Goal: Task Accomplishment & Management: Use online tool/utility

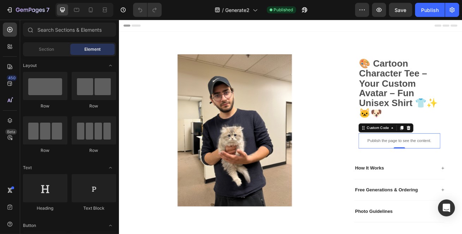
click at [456, 166] on p "Publish the page to see the content." at bounding box center [464, 169] width 101 height 7
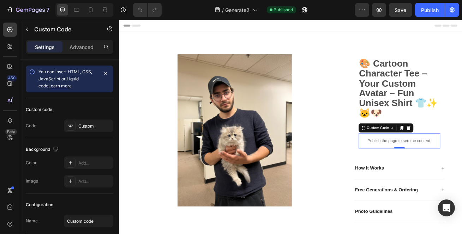
click at [456, 166] on p "Publish the page to see the content." at bounding box center [464, 169] width 101 height 7
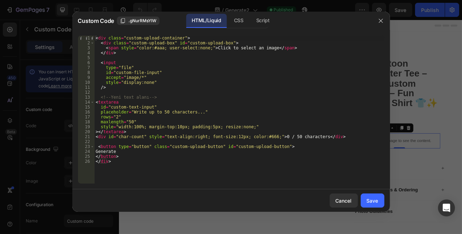
click at [243, 20] on div "CSS" at bounding box center [238, 21] width 21 height 14
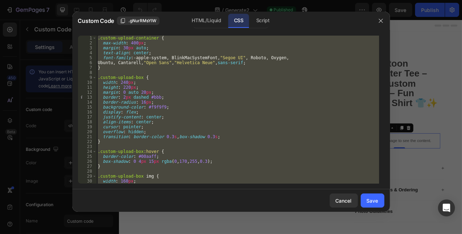
click at [216, 22] on div "HTML/Liquid" at bounding box center [206, 21] width 41 height 14
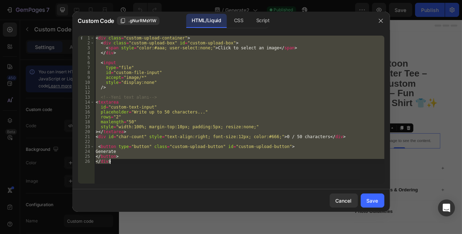
click at [121, 169] on div "< div class = "custom-upload-container" > < div class = "custom-upload-box" id …" at bounding box center [239, 110] width 290 height 148
drag, startPoint x: 121, startPoint y: 169, endPoint x: 45, endPoint y: 38, distance: 151.4
click at [45, 38] on div "Custom Code .gNurRMsYlW HTML/Liquid CSS Script </div> 1 2 3 4 5 6 7 8 9 10 11 1…" at bounding box center [231, 117] width 462 height 234
paste textarea "/div"
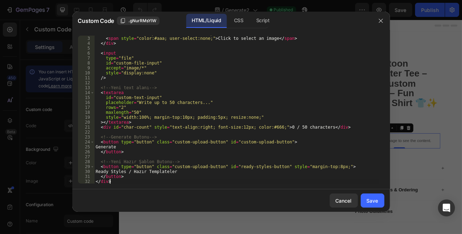
scroll to position [9, 0]
drag, startPoint x: 180, startPoint y: 172, endPoint x: 136, endPoint y: 171, distance: 43.7
click at [136, 171] on div "< div class = "custom-upload-box" id = "custom-upload-box" > < span style = "co…" at bounding box center [236, 110] width 285 height 158
type textarea "Ready Styles"
click at [381, 199] on button "Save" at bounding box center [372, 201] width 24 height 14
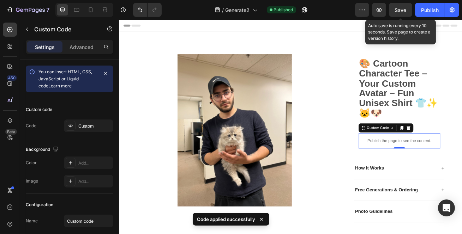
click at [402, 10] on span "Save" at bounding box center [401, 10] width 12 height 6
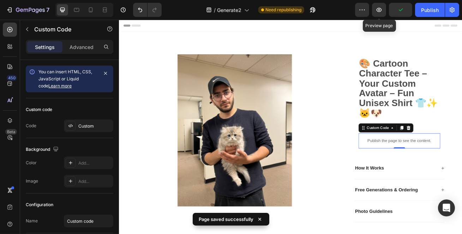
click at [384, 10] on button "button" at bounding box center [379, 10] width 14 height 14
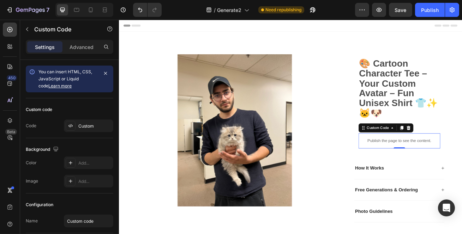
click at [414, 171] on p "Publish the page to see the content." at bounding box center [464, 169] width 101 height 7
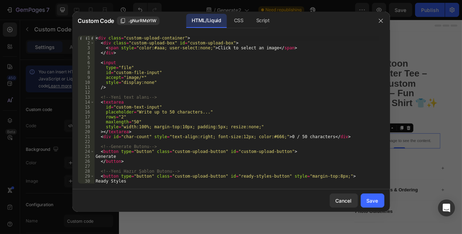
click at [237, 18] on div "CSS" at bounding box center [238, 21] width 21 height 14
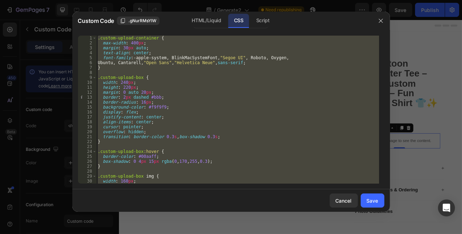
click at [173, 110] on div ".custom-upload-container { max-width : 400 px ; margin : 30 px auto ; text-alig…" at bounding box center [237, 110] width 283 height 148
click at [229, 136] on div ".custom-upload-container { max-width : 400 px ; margin : 30 px auto ; text-alig…" at bounding box center [237, 110] width 283 height 148
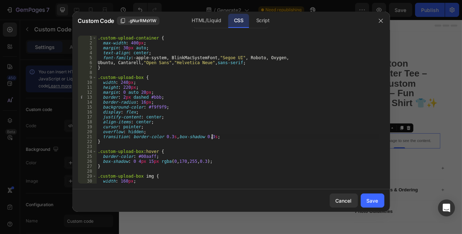
type textarea "} }"
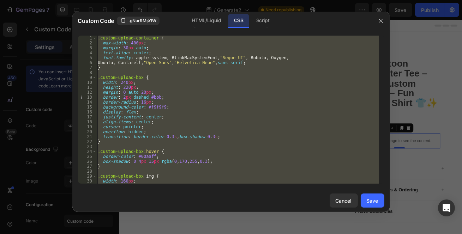
paste textarea
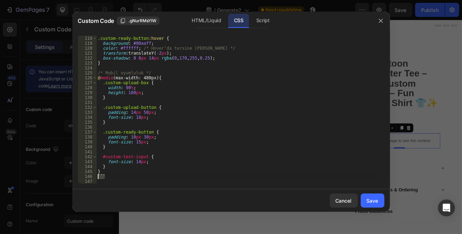
drag, startPoint x: 107, startPoint y: 176, endPoint x: 89, endPoint y: 176, distance: 18.0
click at [89, 176] on div "117 118 119 120 121 122 123 124 125 126 127 128 129 130 131 132 133 134 135 136…" at bounding box center [231, 110] width 306 height 148
type textarea "```"
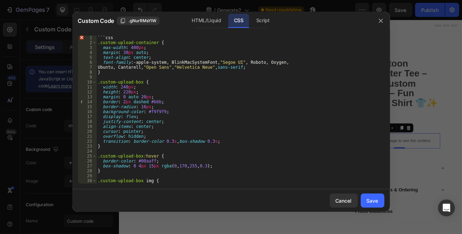
scroll to position [0, 0]
drag, startPoint x: 120, startPoint y: 37, endPoint x: 81, endPoint y: 36, distance: 38.8
click at [81, 36] on div "1 2 3 4 5 6 7 8 9 10 11 12 13 14 15 16 17 18 19 20 21 22 23 24 25 26 27 28 29 3…" at bounding box center [231, 110] width 306 height 148
type textarea "```css"
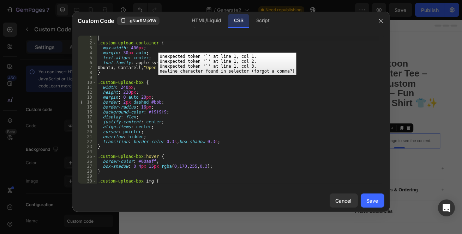
type textarea ".custom-upload-container {"
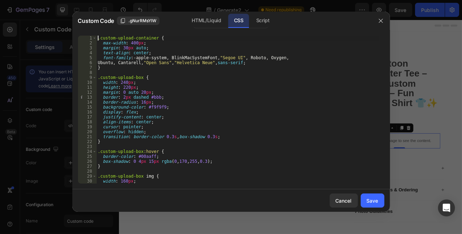
click at [369, 200] on div "Save" at bounding box center [372, 200] width 12 height 7
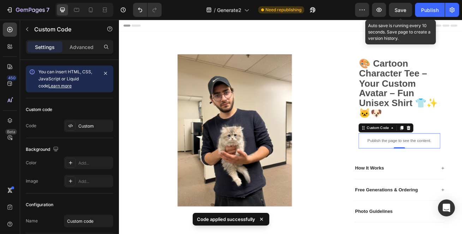
click at [405, 13] on div "Save" at bounding box center [401, 9] width 12 height 7
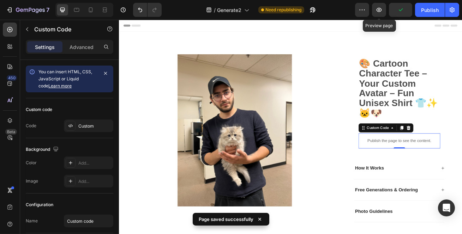
click at [378, 16] on button "button" at bounding box center [379, 10] width 14 height 14
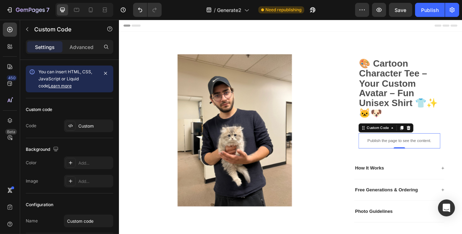
click at [445, 166] on p "Publish the page to see the content." at bounding box center [464, 169] width 101 height 7
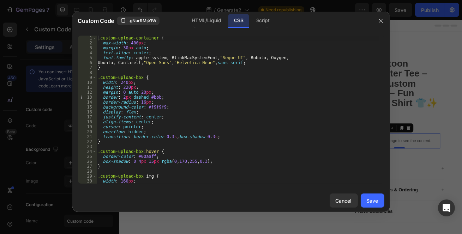
click at [130, 23] on span ".gNurRMsYlW" at bounding box center [142, 21] width 28 height 6
type textarea "height: 220px;"
click at [246, 87] on div ".custom-upload-container { max-width : 400 px ; margin : 30 px auto ; text-alig…" at bounding box center [237, 115] width 283 height 158
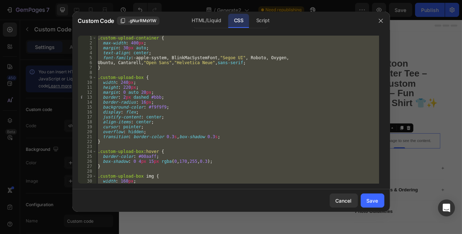
paste textarea "}"
type textarea "}"
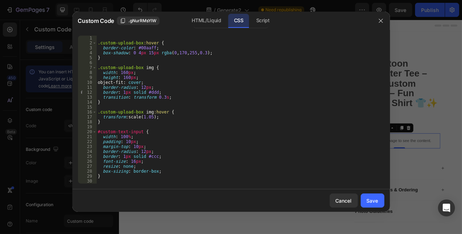
click at [373, 208] on div "Cancel Save" at bounding box center [230, 200] width 317 height 23
click at [369, 205] on button "Save" at bounding box center [372, 201] width 24 height 14
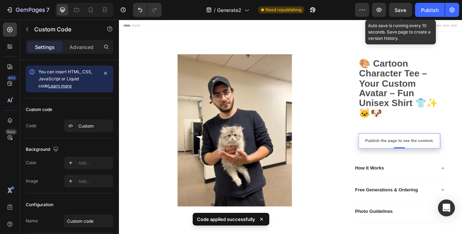
click at [409, 13] on button "Save" at bounding box center [400, 10] width 23 height 14
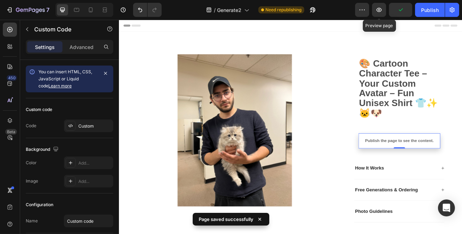
click at [384, 13] on button "button" at bounding box center [379, 10] width 14 height 14
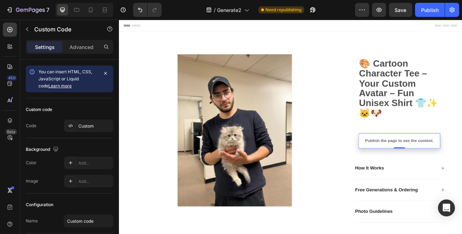
click at [448, 163] on div "Publish the page to see the content." at bounding box center [464, 169] width 101 height 19
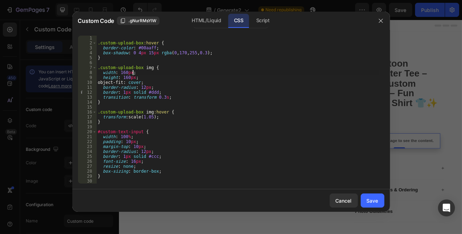
click at [232, 73] on div ".custom-upload-box :hover { border-color : #00aaff ; box-shadow : 0 4 px 15 px …" at bounding box center [237, 115] width 283 height 158
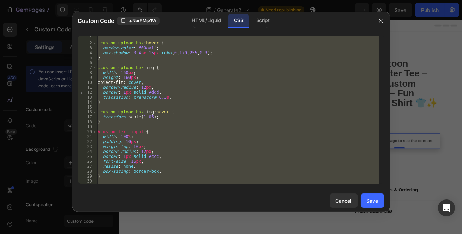
paste textarea
type textarea "}"
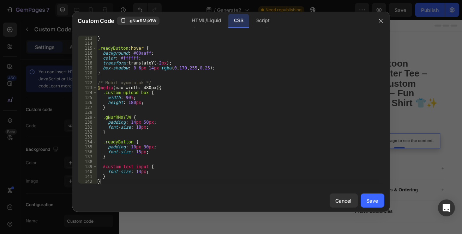
click at [372, 198] on div "Save" at bounding box center [372, 200] width 12 height 7
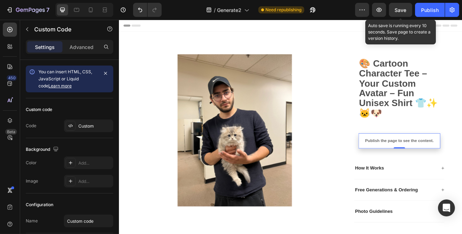
click at [403, 7] on span "Save" at bounding box center [401, 10] width 12 height 6
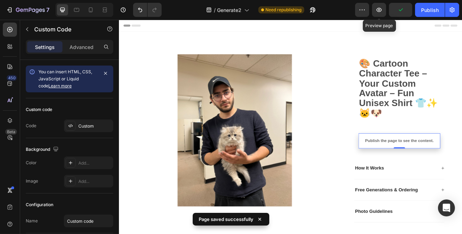
click at [383, 12] on button "button" at bounding box center [379, 10] width 14 height 14
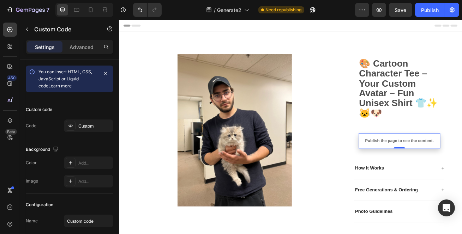
click at [441, 167] on p "Publish the page to see the content." at bounding box center [464, 169] width 101 height 7
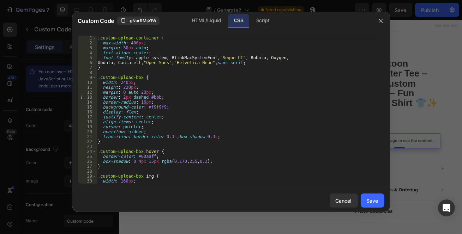
click at [215, 87] on div ".custom-upload-container { max-width : 400 px ; margin : 30 px auto ; text-alig…" at bounding box center [237, 115] width 283 height 158
type textarea "} }"
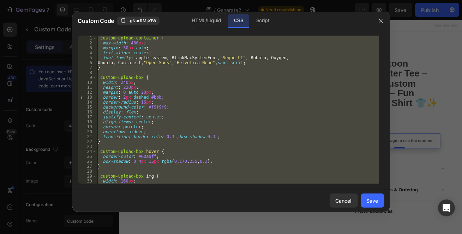
paste textarea
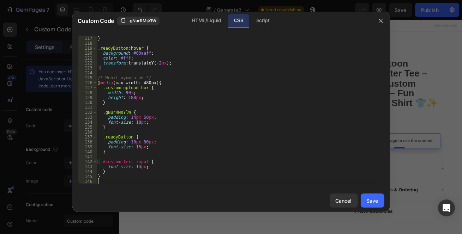
scroll to position [572, 0]
click at [369, 198] on div "Save" at bounding box center [372, 200] width 12 height 7
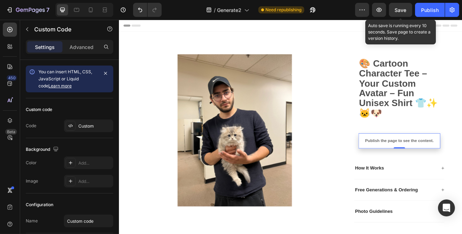
click at [407, 11] on button "Save" at bounding box center [400, 10] width 23 height 14
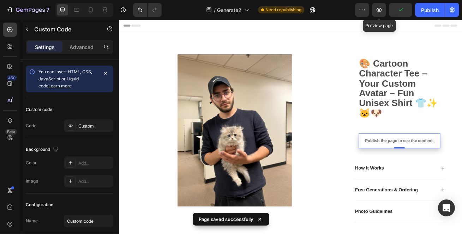
click at [380, 10] on icon "button" at bounding box center [378, 9] width 7 height 7
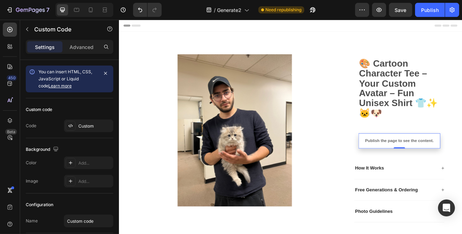
click at [443, 166] on p "Publish the page to see the content." at bounding box center [464, 169] width 101 height 7
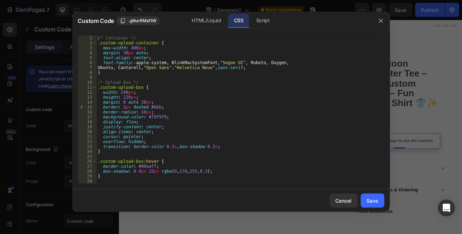
click at [239, 109] on div "/* Container */ .custom-upload-container { max-width : 400 px ; margin : 30 px …" at bounding box center [237, 115] width 283 height 158
type textarea "}"
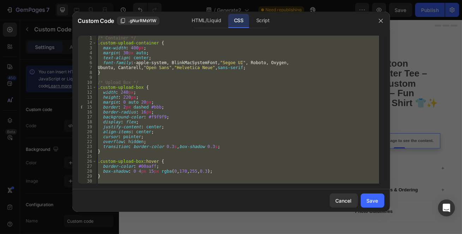
click at [156, 79] on div "/* Container */ .custom-upload-container { max-width : 400 px ; margin : 30 px …" at bounding box center [237, 110] width 283 height 148
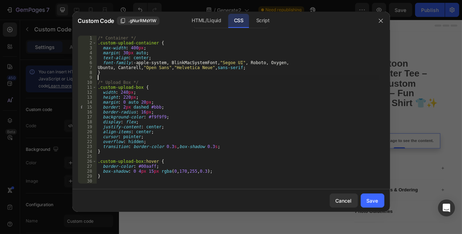
type textarea "}"
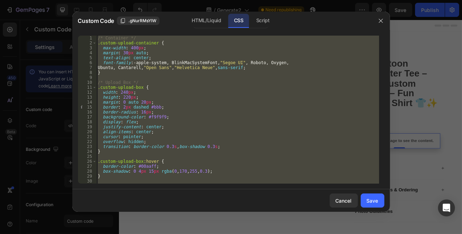
paste textarea
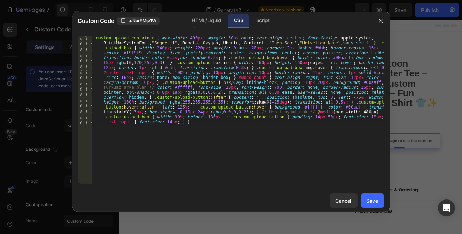
click at [376, 198] on div "Save" at bounding box center [372, 200] width 12 height 7
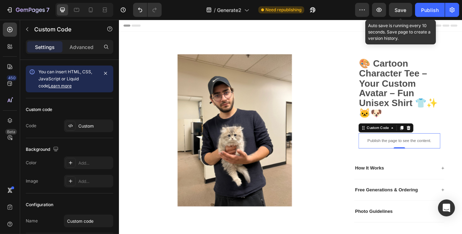
click at [400, 9] on span "Save" at bounding box center [401, 10] width 12 height 6
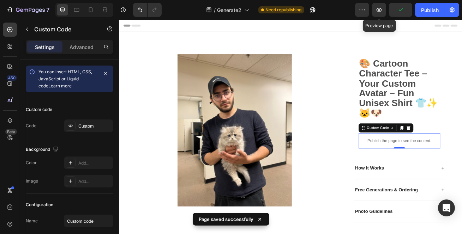
click at [381, 12] on icon "button" at bounding box center [378, 9] width 7 height 7
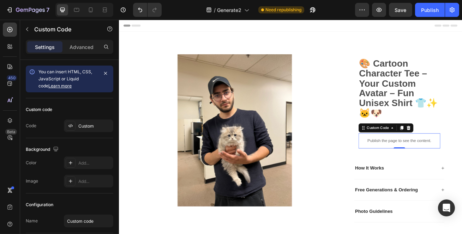
click at [454, 169] on p "Publish the page to see the content." at bounding box center [464, 169] width 101 height 7
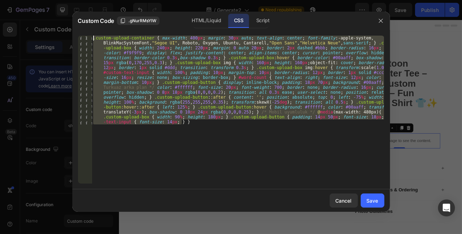
drag, startPoint x: 198, startPoint y: 130, endPoint x: 49, endPoint y: 14, distance: 189.2
click at [49, 14] on div "Custom Code .gNurRMsYlW HTML/Liquid CSS Script 1 .custom-upload-container { max…" at bounding box center [231, 117] width 462 height 234
paste textarea "}"
type textarea "}"
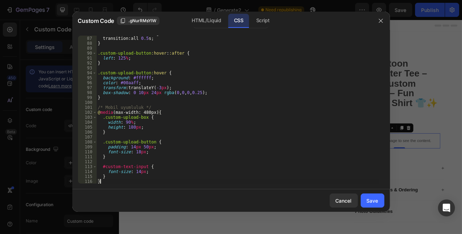
scroll to position [424, 0]
click at [367, 202] on div "Save" at bounding box center [372, 200] width 12 height 7
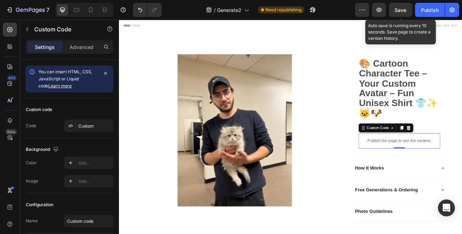
click at [402, 11] on span "Save" at bounding box center [401, 10] width 12 height 6
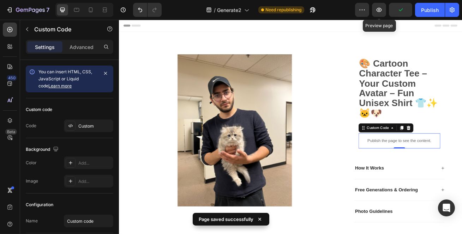
click at [384, 12] on button "button" at bounding box center [379, 10] width 14 height 14
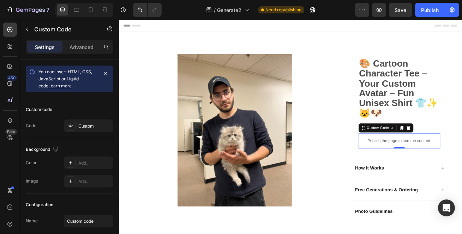
click at [447, 168] on p "Publish the page to see the content." at bounding box center [464, 169] width 101 height 7
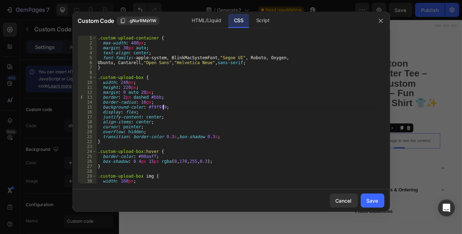
click at [185, 106] on div ".custom-upload-container { max-width : 400 px ; margin : 30 px auto ; text-alig…" at bounding box center [237, 115] width 283 height 158
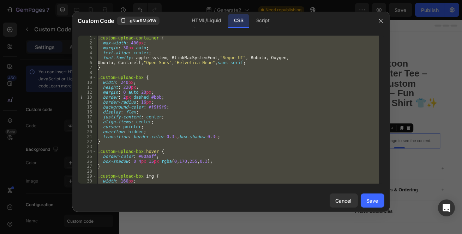
paste textarea
type textarea "}"
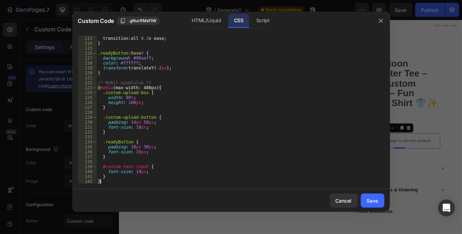
click at [373, 198] on div "Save" at bounding box center [372, 200] width 12 height 7
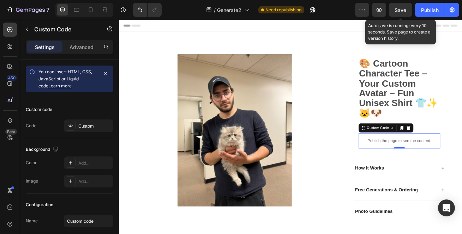
click at [394, 7] on button "Save" at bounding box center [400, 10] width 23 height 14
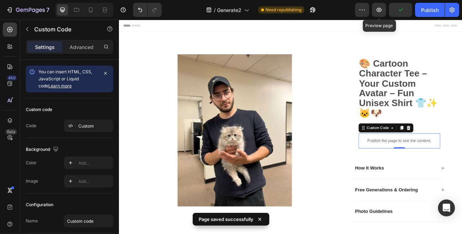
click at [384, 13] on button "button" at bounding box center [379, 10] width 14 height 14
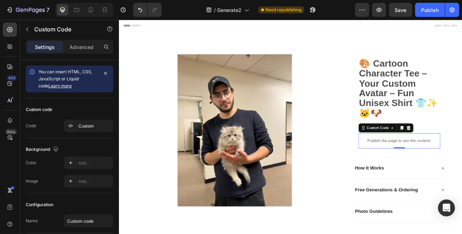
click at [440, 170] on p "Publish the page to see the content." at bounding box center [464, 169] width 101 height 7
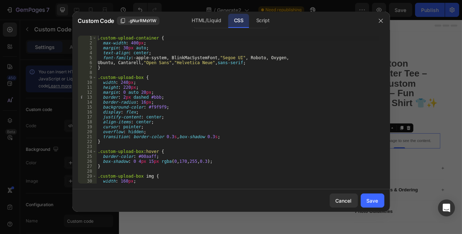
click at [192, 16] on div "HTML/Liquid" at bounding box center [206, 21] width 41 height 14
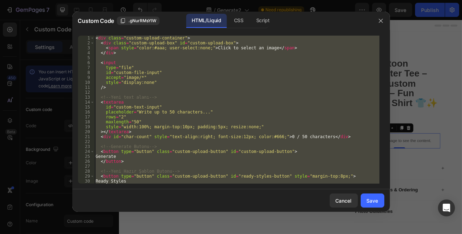
type textarea "</button> </div>"
click at [199, 140] on div "< div class = "custom-upload-container" > < div class = "custom-upload-box" id …" at bounding box center [236, 110] width 285 height 148
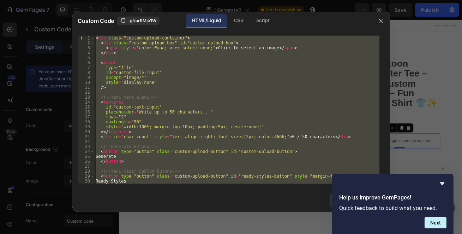
click at [283, 76] on div "< div class = "custom-upload-container" > < div class = "custom-upload-box" id …" at bounding box center [236, 110] width 285 height 148
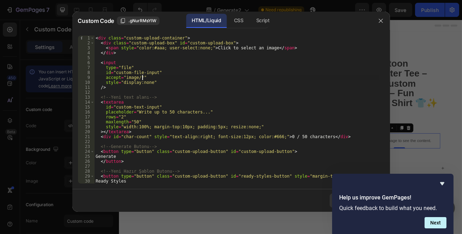
type textarea "</button> </div>"
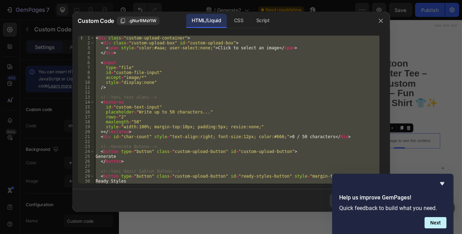
paste textarea
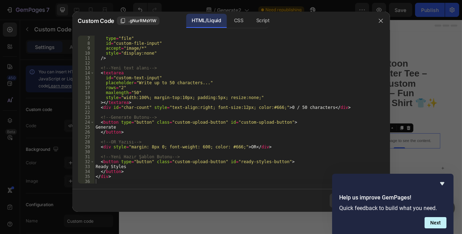
click at [381, 25] on button "button" at bounding box center [380, 20] width 11 height 11
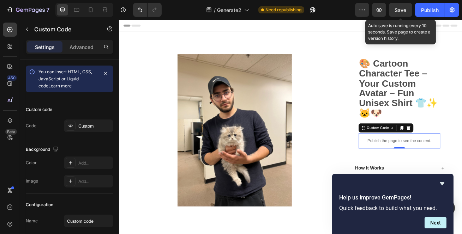
click at [402, 13] on button "Save" at bounding box center [400, 10] width 23 height 14
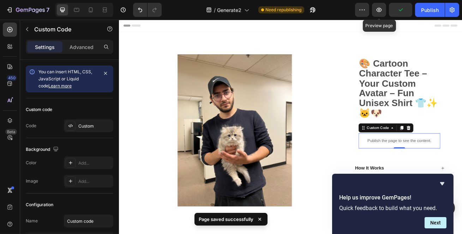
click at [384, 14] on button "button" at bounding box center [379, 10] width 14 height 14
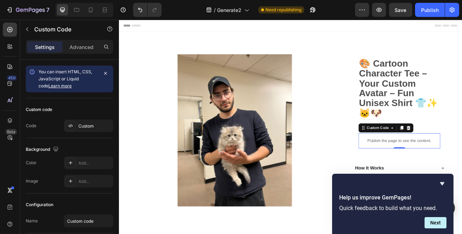
click at [405, 8] on span "Save" at bounding box center [401, 10] width 12 height 6
click at [444, 183] on icon "Hide survey" at bounding box center [442, 184] width 8 height 8
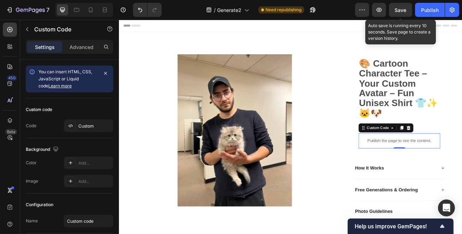
click at [393, 11] on button "Save" at bounding box center [400, 10] width 23 height 14
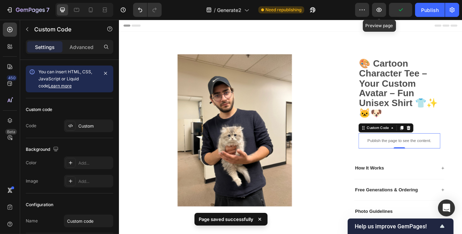
click at [385, 11] on button "button" at bounding box center [379, 10] width 14 height 14
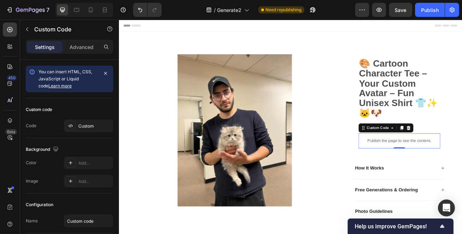
click at [422, 11] on div "Publish" at bounding box center [430, 9] width 18 height 7
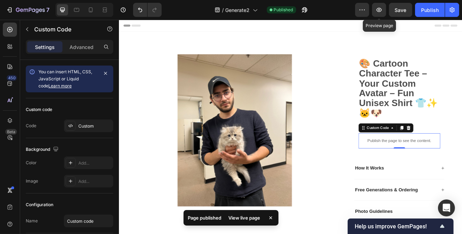
click at [385, 10] on button "button" at bounding box center [379, 10] width 14 height 14
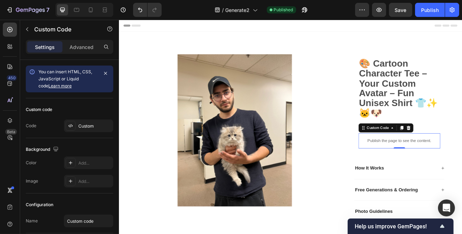
click at [458, 163] on div "Publish the page to see the content." at bounding box center [464, 169] width 101 height 19
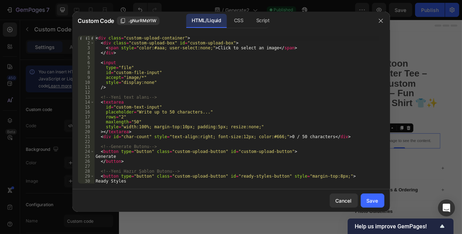
click at [378, 17] on button "button" at bounding box center [380, 20] width 11 height 11
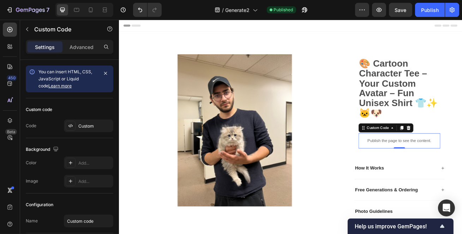
click at [441, 170] on p "Publish the page to see the content." at bounding box center [464, 169] width 101 height 7
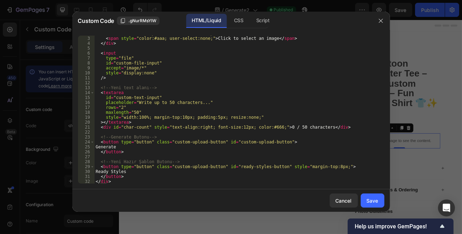
scroll to position [9, 0]
click at [182, 166] on div "< div class = "custom-upload-box" id = "custom-upload-box" > < span style = "co…" at bounding box center [236, 110] width 285 height 158
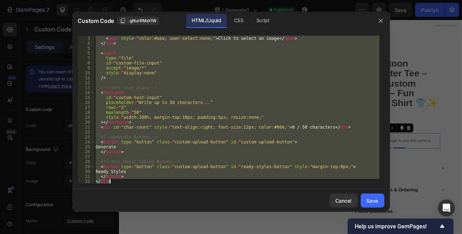
paste textarea
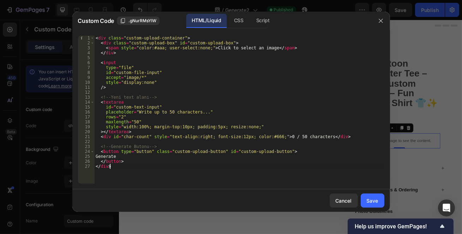
click at [229, 16] on div "CSS" at bounding box center [238, 21] width 21 height 14
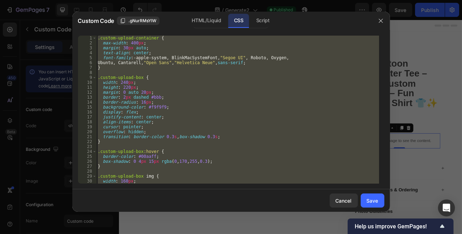
click at [220, 92] on div ".custom-upload-container { max-width : 400 px ; margin : 30 px auto ; text-alig…" at bounding box center [237, 110] width 283 height 148
click at [213, 115] on div ".custom-upload-container { max-width : 400 px ; margin : 30 px auto ; text-alig…" at bounding box center [237, 110] width 283 height 148
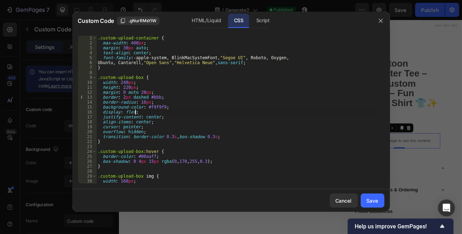
type textarea "} }"
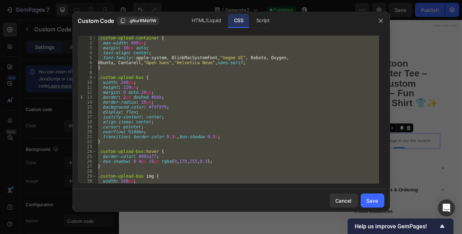
paste textarea
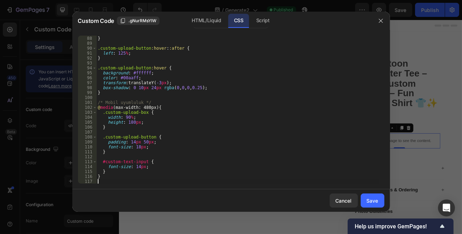
click at [375, 205] on button "Save" at bounding box center [372, 201] width 24 height 14
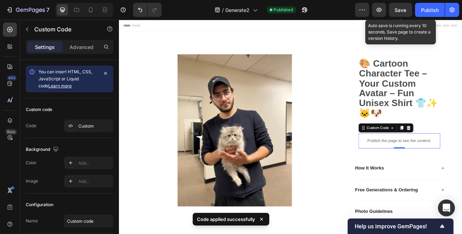
click at [395, 11] on span "Save" at bounding box center [401, 10] width 12 height 6
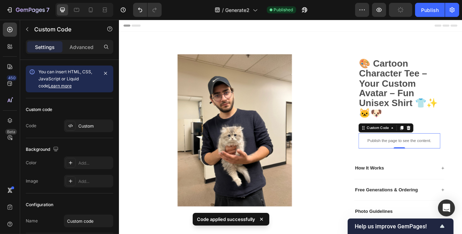
click at [421, 12] on div "Publish" at bounding box center [430, 9] width 18 height 7
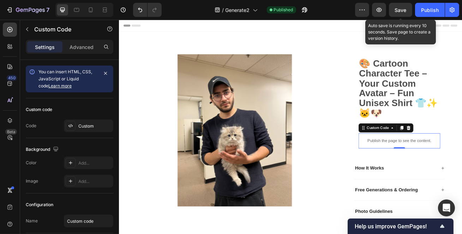
click at [406, 13] on div "Save" at bounding box center [401, 9] width 12 height 7
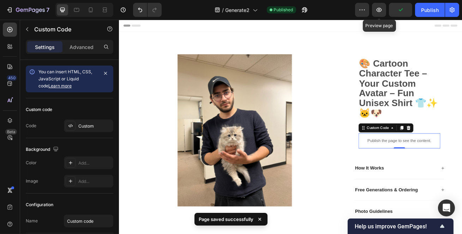
click at [384, 7] on button "button" at bounding box center [379, 10] width 14 height 14
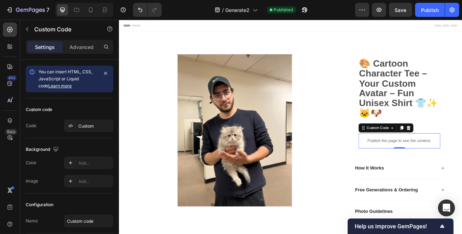
click at [459, 171] on p "Publish the page to see the content." at bounding box center [464, 169] width 101 height 7
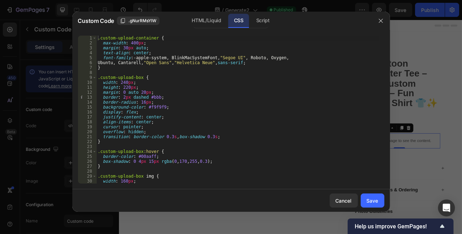
click at [156, 95] on div ".custom-upload-container { max-width : 400 px ; margin : 30 px auto ; text-alig…" at bounding box center [237, 115] width 283 height 158
click at [219, 16] on div "HTML/Liquid" at bounding box center [206, 21] width 41 height 14
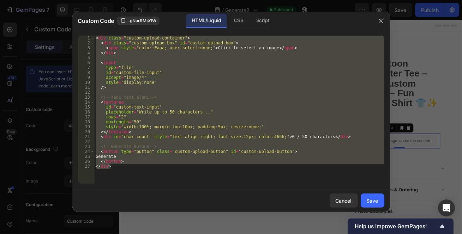
click at [216, 123] on div "< div class = "custom-upload-container" > < div class = "custom-upload-box" id …" at bounding box center [239, 110] width 290 height 148
click at [256, 20] on div "Script" at bounding box center [262, 21] width 25 height 14
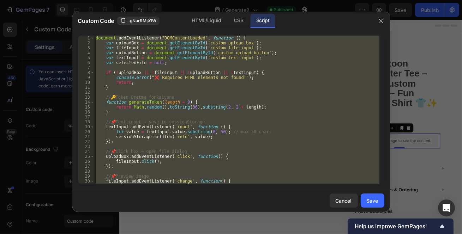
click at [232, 107] on div "document . addEventListener ( "DOMContentLoaded" , function ( ) { var uploadBox…" at bounding box center [236, 110] width 285 height 148
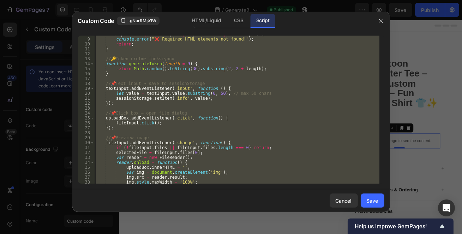
scroll to position [77, 0]
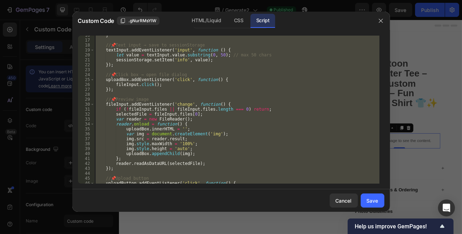
click at [278, 103] on div "} // 📌 Text input → save to sessionStorage textInput . addEventListener ( 'inpu…" at bounding box center [236, 110] width 285 height 148
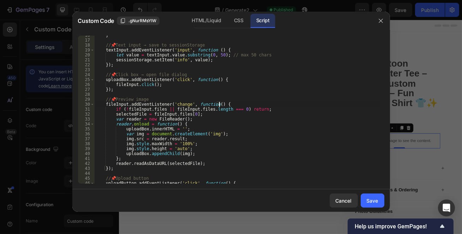
type textarea "});"
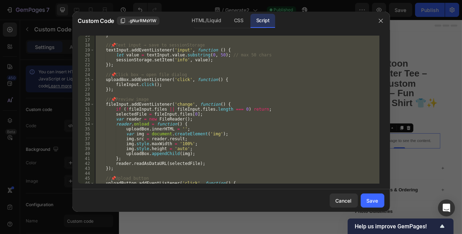
paste textarea
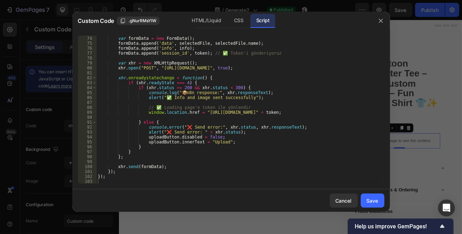
click at [381, 201] on button "Save" at bounding box center [372, 201] width 24 height 14
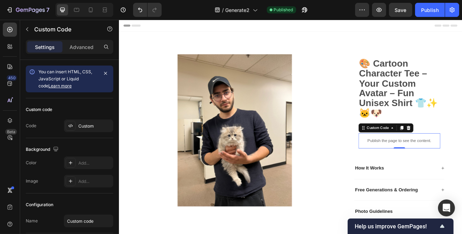
click at [433, 10] on div "Publish" at bounding box center [430, 9] width 18 height 7
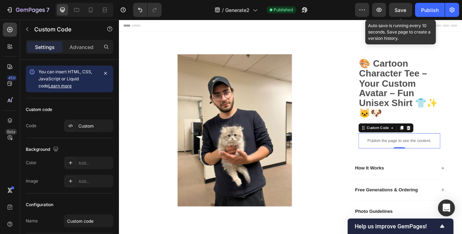
click at [402, 11] on span "Save" at bounding box center [401, 10] width 12 height 6
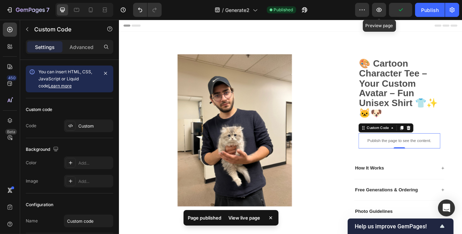
click at [374, 14] on button "button" at bounding box center [379, 10] width 14 height 14
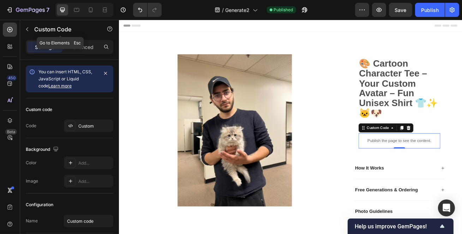
click at [31, 34] on button "button" at bounding box center [27, 29] width 11 height 11
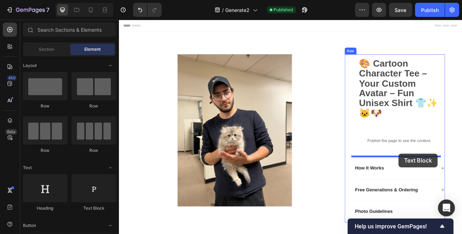
drag, startPoint x: 205, startPoint y: 207, endPoint x: 463, endPoint y: 185, distance: 259.4
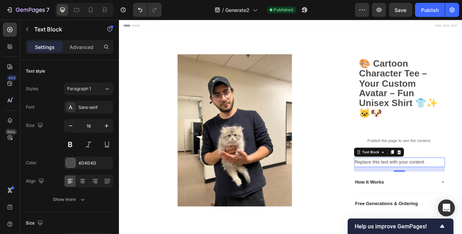
click at [461, 184] on icon at bounding box center [464, 183] width 5 height 5
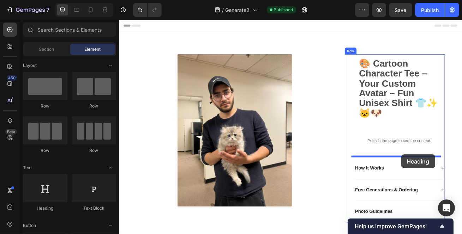
drag, startPoint x: 170, startPoint y: 209, endPoint x: 467, endPoint y: 186, distance: 297.5
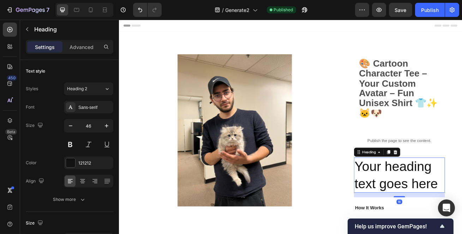
click at [460, 206] on h2 "Your heading text goes here" at bounding box center [464, 212] width 112 height 44
click at [460, 206] on p "Your heading text goes here" at bounding box center [464, 212] width 111 height 42
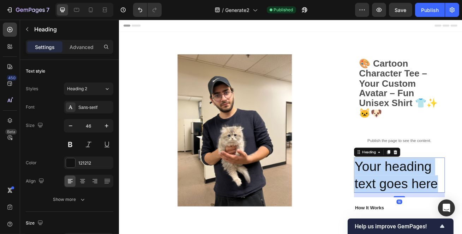
click at [460, 206] on p "Your heading text goes here" at bounding box center [464, 212] width 111 height 42
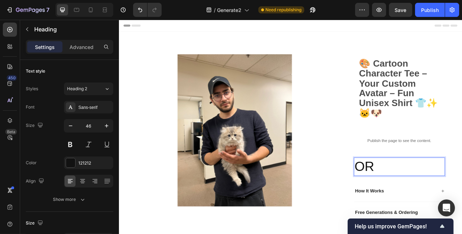
click at [434, 200] on p "OR" at bounding box center [464, 201] width 111 height 21
click at [433, 200] on p "OR" at bounding box center [464, 201] width 111 height 21
click at [423, 201] on p "OR" at bounding box center [464, 201] width 111 height 21
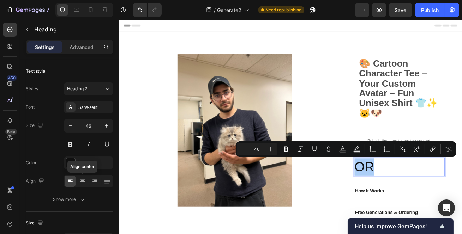
click at [81, 180] on icon at bounding box center [82, 181] width 7 height 7
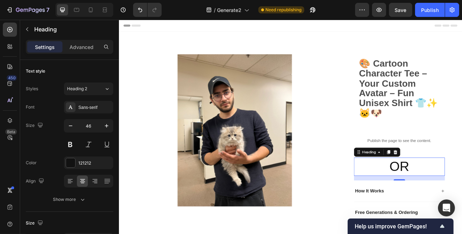
click at [451, 198] on p "OR" at bounding box center [464, 201] width 111 height 21
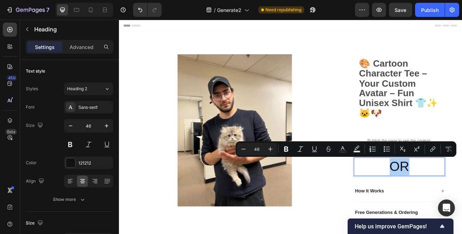
click at [68, 146] on button at bounding box center [70, 144] width 13 height 13
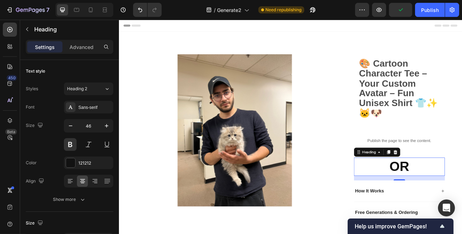
click at [69, 148] on button at bounding box center [70, 144] width 13 height 13
click at [89, 112] on div "Sans-serif" at bounding box center [88, 107] width 49 height 13
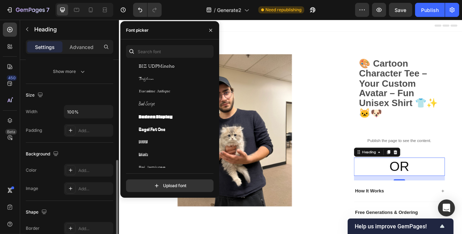
scroll to position [160, 0]
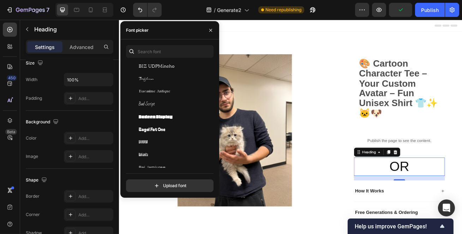
click at [73, 157] on icon at bounding box center [71, 157] width 6 height 6
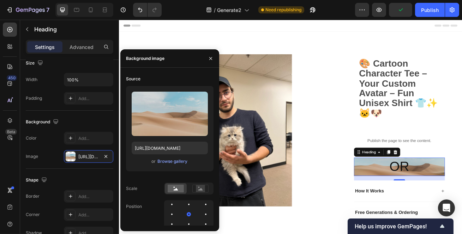
click at [109, 155] on button "button" at bounding box center [106, 156] width 8 height 8
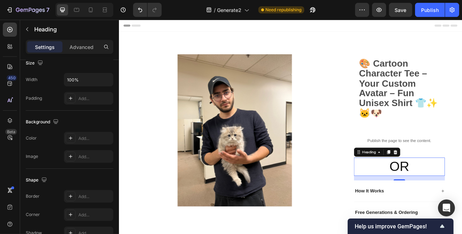
click at [81, 140] on div "Add..." at bounding box center [94, 138] width 33 height 6
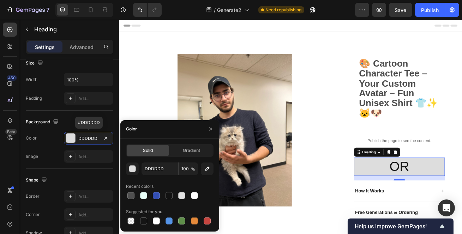
click at [107, 136] on icon "button" at bounding box center [106, 138] width 6 height 6
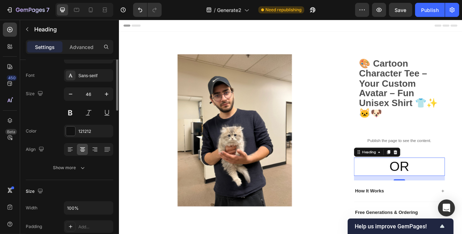
scroll to position [0, 0]
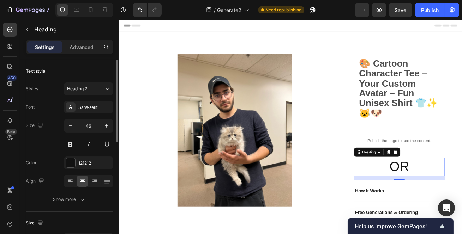
click at [101, 108] on div "Sans-serif" at bounding box center [94, 107] width 33 height 6
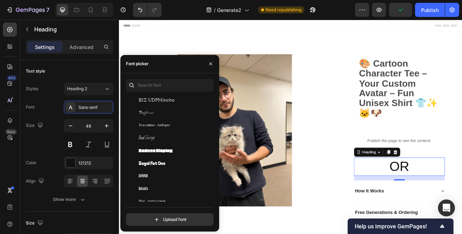
click at [165, 151] on span "Badeen Display" at bounding box center [156, 150] width 34 height 6
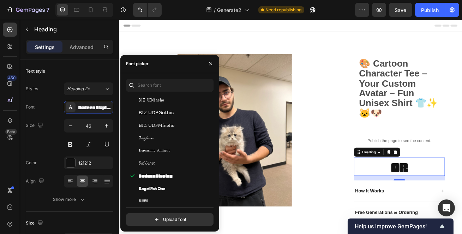
click at [150, 193] on div "Bagel Fat One" at bounding box center [168, 188] width 85 height 13
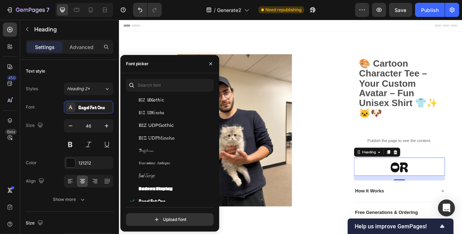
scroll to position [1988, 0]
click at [149, 169] on div "Baloo Bhaijaan 2" at bounding box center [168, 174] width 85 height 13
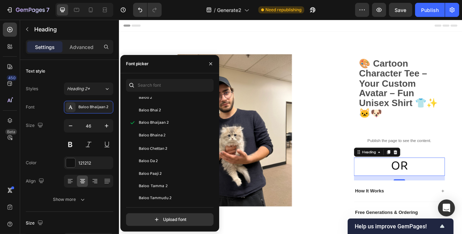
click at [155, 168] on div "Baloo Paaji 2" at bounding box center [168, 174] width 85 height 13
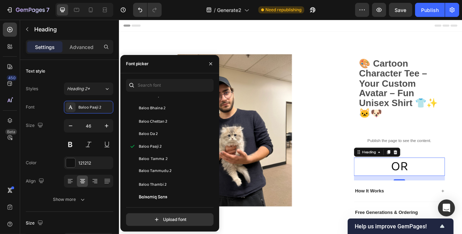
scroll to position [2180, 0]
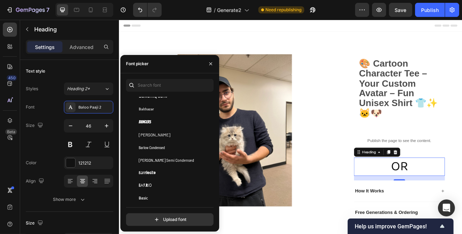
click at [154, 170] on span "Barriecito" at bounding box center [147, 173] width 17 height 6
click at [148, 178] on div "Barriecito" at bounding box center [168, 172] width 85 height 13
click at [148, 185] on span "Barrio" at bounding box center [145, 185] width 13 height 6
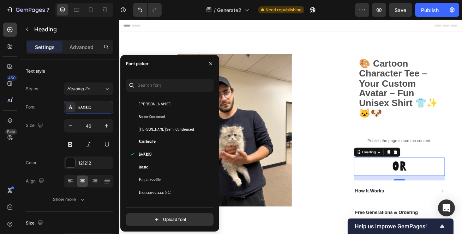
scroll to position [2276, 0]
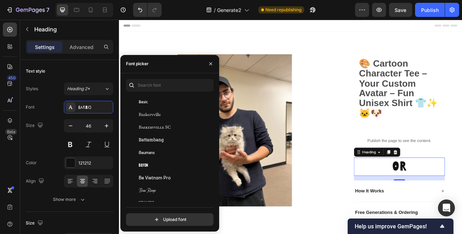
click at [150, 172] on div "Be Vietnam Pro" at bounding box center [168, 178] width 85 height 13
click at [150, 169] on div "Bayon" at bounding box center [168, 165] width 85 height 13
click at [149, 177] on span "Belgrano" at bounding box center [148, 177] width 19 height 6
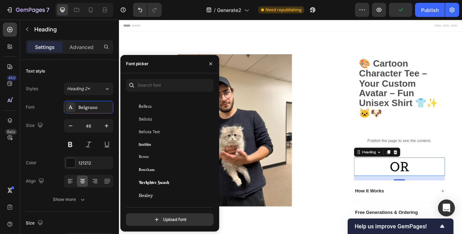
click at [150, 181] on span "Berkshire Swash" at bounding box center [154, 183] width 30 height 6
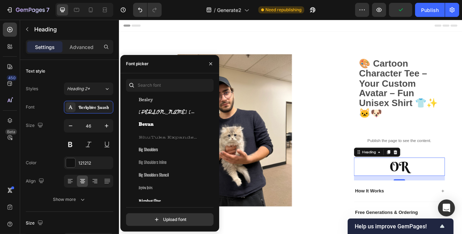
click at [150, 182] on div "Bigelow Rules" at bounding box center [168, 188] width 85 height 13
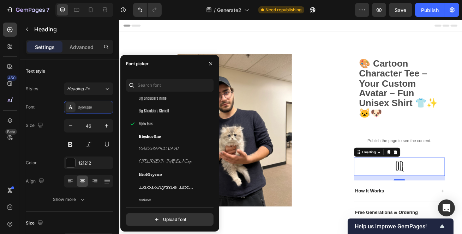
click at [150, 182] on div "BioRhyme Expanded" at bounding box center [168, 187] width 85 height 13
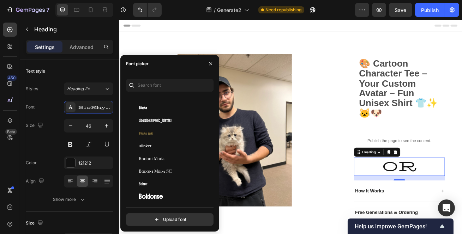
scroll to position [2982, 0]
click at [150, 134] on div "Bokor" at bounding box center [174, 133] width 71 height 6
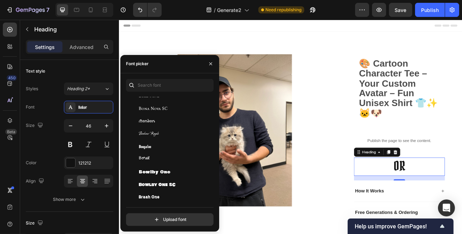
scroll to position [3110, 0]
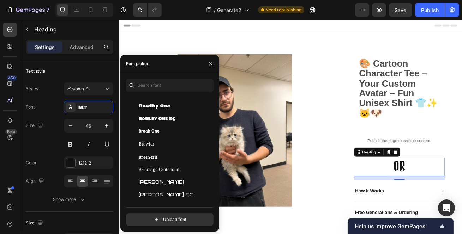
click at [154, 175] on div "Bricolage Grotesque" at bounding box center [168, 169] width 85 height 13
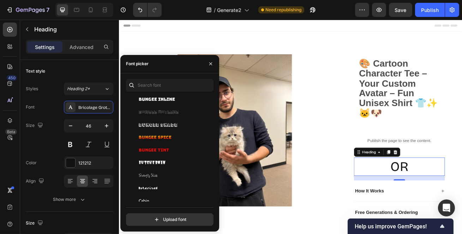
scroll to position [3367, 0]
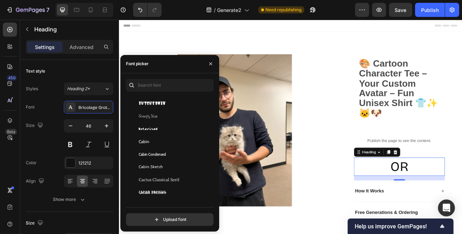
click at [158, 170] on div "Cabin Sketch" at bounding box center [168, 167] width 85 height 13
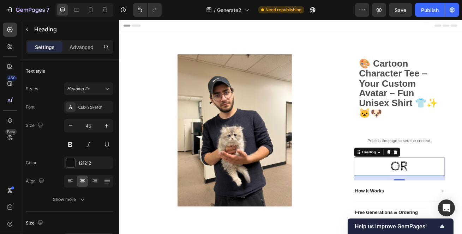
click at [89, 142] on button at bounding box center [88, 144] width 13 height 13
click at [95, 109] on div "Cabin Sketch" at bounding box center [94, 107] width 33 height 6
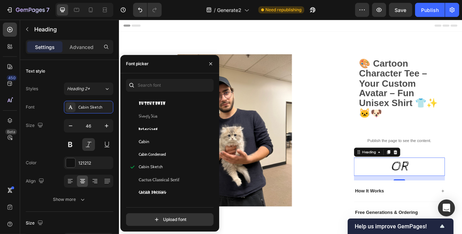
click at [175, 180] on span "Cactus Classical Serif" at bounding box center [159, 180] width 41 height 6
click at [172, 169] on div "Cabin Sketch" at bounding box center [174, 167] width 71 height 6
click at [172, 158] on div "Cabin Condensed" at bounding box center [168, 154] width 85 height 13
click at [169, 164] on div "Cabin Sketch" at bounding box center [174, 167] width 71 height 6
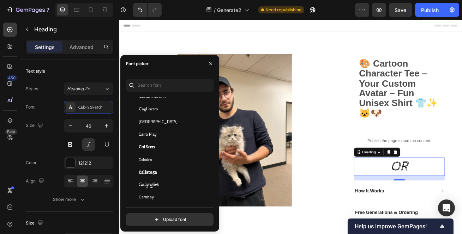
scroll to position [3431, 0]
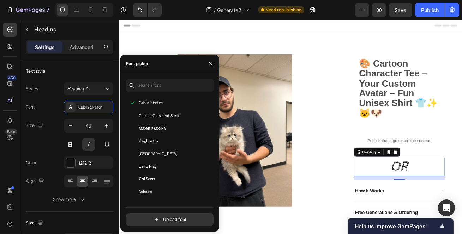
click at [164, 78] on div "You should use up to 3 fonts max. Bungee Shade Bungee Spice Bungee Tint Butcher…" at bounding box center [169, 152] width 99 height 158
click at [154, 85] on input "text" at bounding box center [169, 85] width 87 height 13
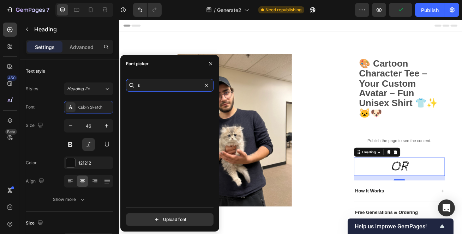
scroll to position [0, 0]
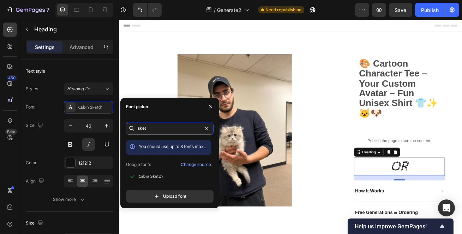
type input "sketc"
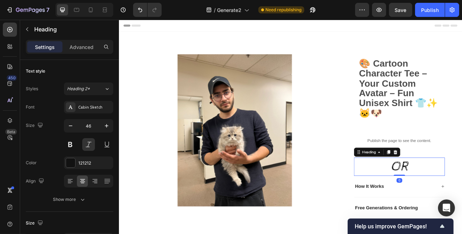
drag, startPoint x: 463, startPoint y: 216, endPoint x: 462, endPoint y: 209, distance: 7.1
click at [461, 211] on div at bounding box center [464, 211] width 14 height 1
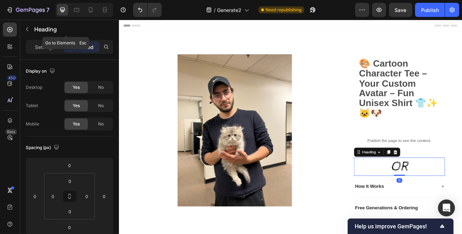
click at [29, 23] on div "Heading" at bounding box center [66, 29] width 92 height 18
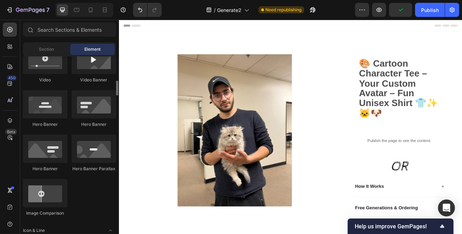
scroll to position [417, 0]
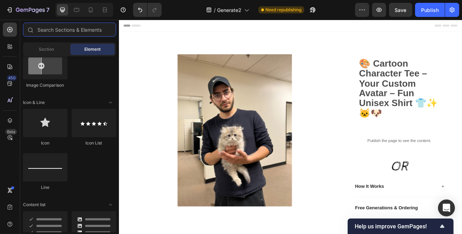
click at [69, 27] on input "text" at bounding box center [69, 30] width 93 height 14
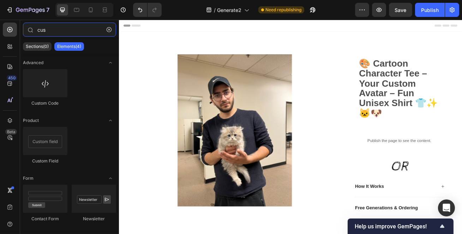
type input "cus"
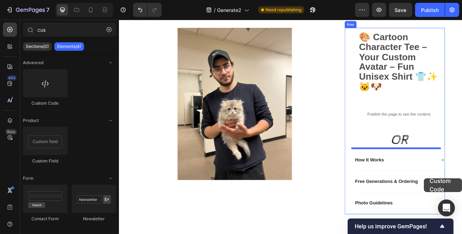
scroll to position [56, 0]
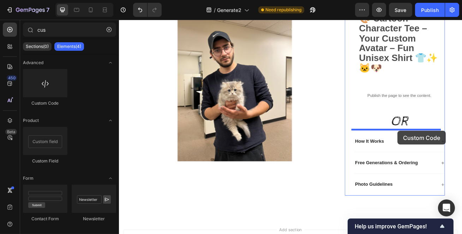
drag, startPoint x: 173, startPoint y: 104, endPoint x: 462, endPoint y: 157, distance: 293.6
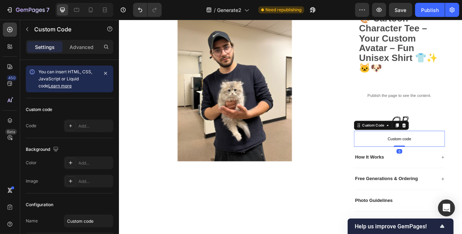
click at [452, 160] on p "Custom code" at bounding box center [464, 167] width 112 height 20
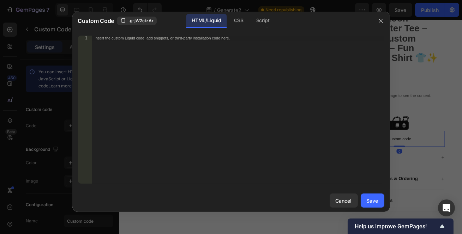
click at [245, 21] on div "CSS" at bounding box center [238, 21] width 21 height 14
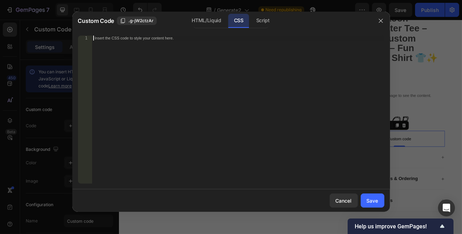
paste textarea "<style>"
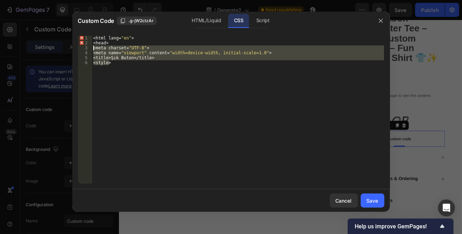
drag, startPoint x: 122, startPoint y: 63, endPoint x: 63, endPoint y: 41, distance: 63.3
click at [63, 41] on div "Custom Code .g-jW2ctzAr HTML/Liquid CSS Script <style> 1 2 3 4 5 6 < html lang …" at bounding box center [231, 117] width 462 height 234
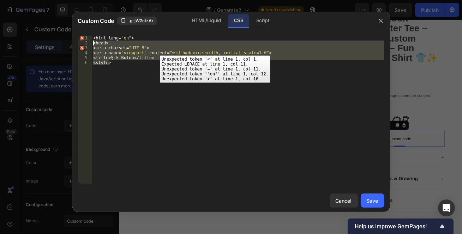
click at [85, 38] on div "1" at bounding box center [85, 38] width 14 height 5
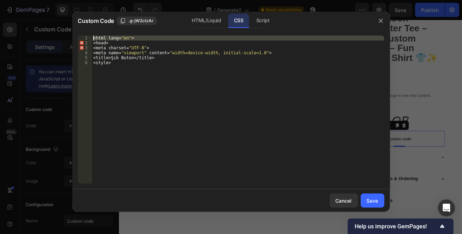
click at [93, 37] on div "< html lang = " en " > < head > < meta charset = " UTF-8 " > < meta name = " vi…" at bounding box center [238, 110] width 292 height 148
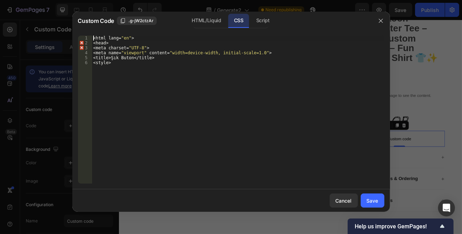
click at [93, 37] on div "< html lang = " en " > < head > < meta charset = " UTF-8 " > < meta name = " vi…" at bounding box center [238, 115] width 292 height 158
click at [97, 40] on div "< html lang = " en " > < head > < meta charset = " UTF-8 " > < meta name = " vi…" at bounding box center [238, 115] width 292 height 158
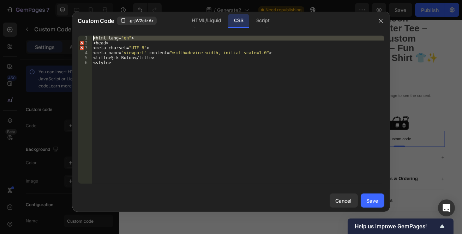
click at [97, 40] on div "< html lang = " en " > < head > < meta charset = " UTF-8 " > < meta name = " vi…" at bounding box center [238, 115] width 292 height 158
type textarea "<title>Şık Buton</title> <style>"
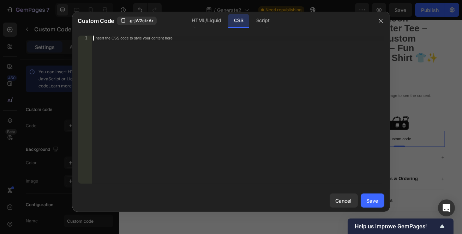
click at [210, 26] on div "HTML/Liquid" at bounding box center [206, 21] width 41 height 14
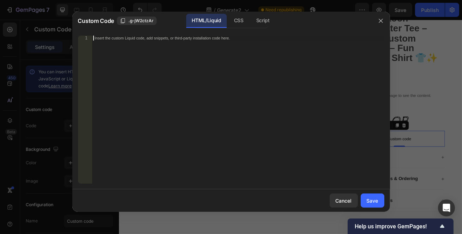
paste textarea "<style>"
type textarea "<style>"
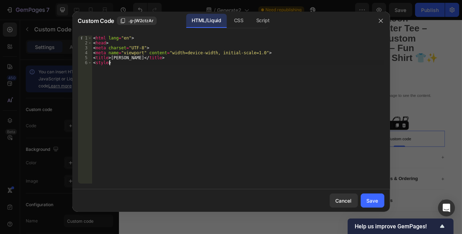
click at [240, 23] on div "CSS" at bounding box center [238, 21] width 21 height 14
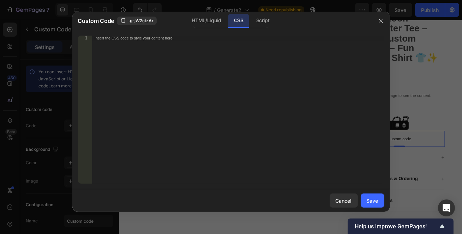
click at [236, 81] on div "Insert the CSS code to style your content here." at bounding box center [238, 115] width 292 height 158
paste textarea "</html>"
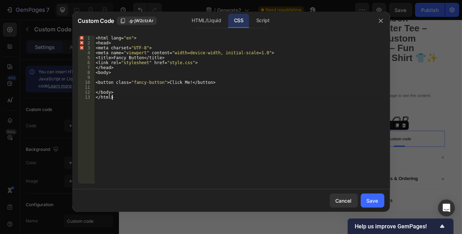
type textarea "</body> </html>"
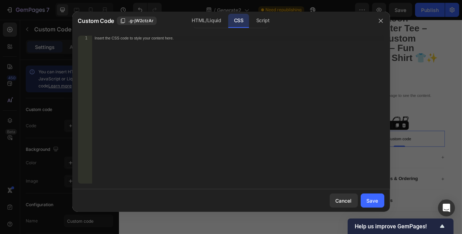
click at [208, 19] on div "HTML/Liquid" at bounding box center [206, 21] width 41 height 14
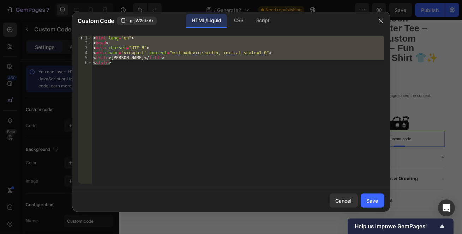
click at [170, 67] on div "< html lang = "en" > < head > < meta charset = "UTF-8" > < meta name = "viewpor…" at bounding box center [238, 110] width 292 height 148
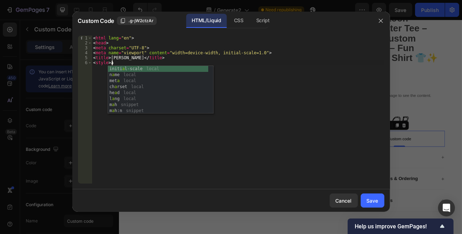
scroll to position [0, 1]
click at [167, 59] on div "< html lang = "en" > < head > < meta charset = "UTF-8" > < meta name = "viewpor…" at bounding box center [238, 115] width 292 height 158
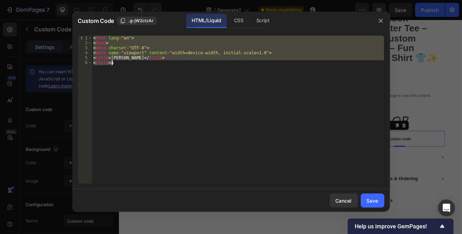
paste textarea "/html>"
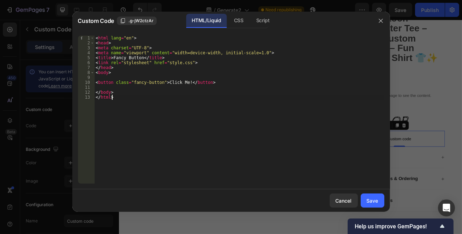
type textarea "</html>"
click at [243, 21] on div "CSS" at bounding box center [238, 21] width 21 height 14
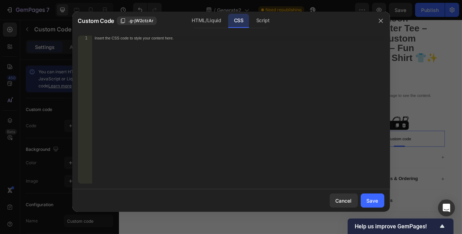
click at [177, 46] on div "Insert the CSS code to style your content here." at bounding box center [238, 115] width 292 height 158
paste textarea "}"
type textarea "}"
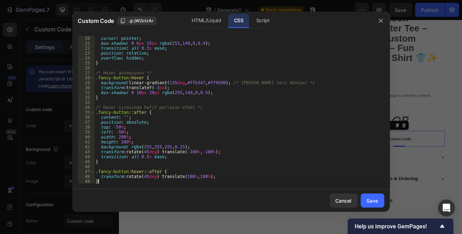
click at [373, 200] on div "Save" at bounding box center [372, 200] width 12 height 7
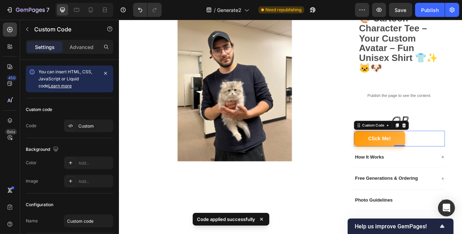
click at [461, 160] on div "Click Me!" at bounding box center [464, 166] width 112 height 19
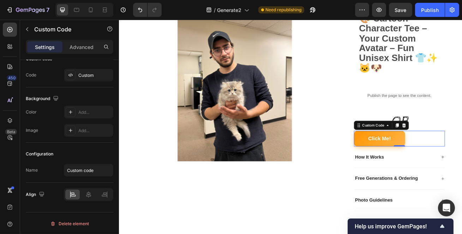
click at [85, 192] on icon at bounding box center [88, 194] width 7 height 7
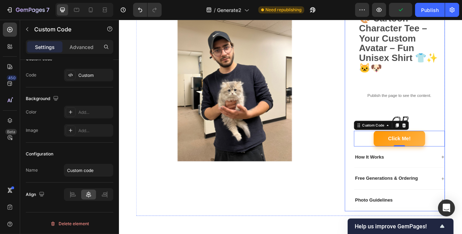
click at [461, 130] on div "🎨 Cartoon Character Tee – Your Custom Avatar – Fun Unisex Shirt 👕✨ 🐱🐶 Text Bloc…" at bounding box center [464, 131] width 112 height 250
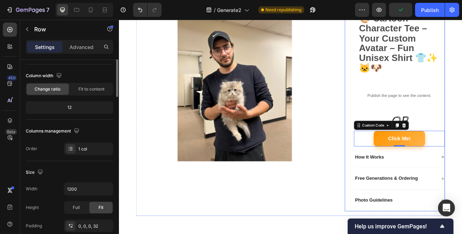
scroll to position [0, 0]
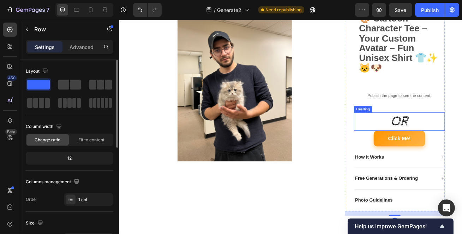
click at [461, 141] on p "OR" at bounding box center [464, 145] width 111 height 21
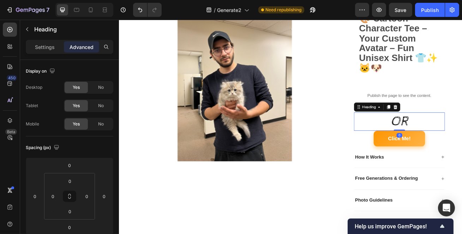
click at [405, 11] on span "Save" at bounding box center [401, 10] width 12 height 6
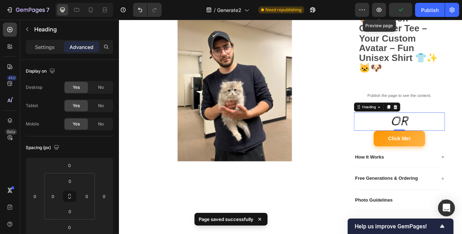
click at [377, 9] on icon "button" at bounding box center [378, 10] width 5 height 4
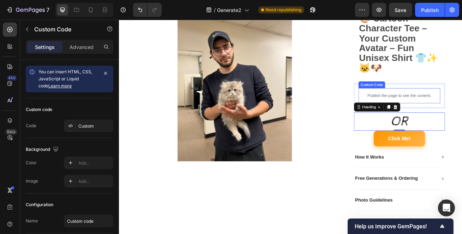
click at [461, 121] on div "Publish the page to see the content." at bounding box center [464, 113] width 101 height 19
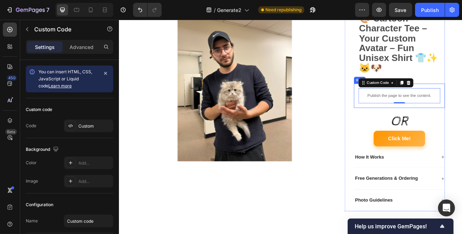
click at [461, 125] on div "Publish the page to see the content. Custom Code 0 Row" at bounding box center [464, 113] width 112 height 30
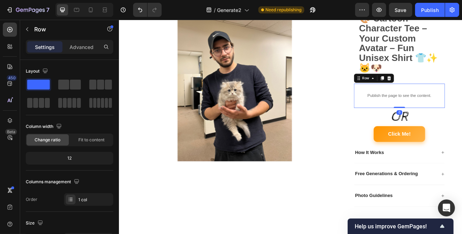
drag, startPoint x: 461, startPoint y: 132, endPoint x: 461, endPoint y: 124, distance: 8.1
click at [461, 124] on div "Publish the page to see the content. Custom Code Row 0" at bounding box center [464, 113] width 112 height 30
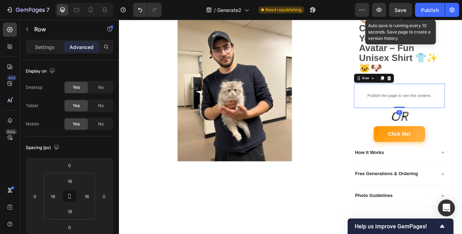
click at [401, 10] on span "Save" at bounding box center [401, 10] width 12 height 6
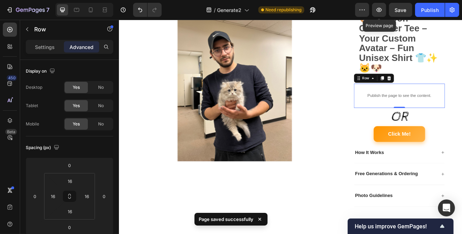
click at [382, 10] on icon "button" at bounding box center [378, 9] width 7 height 7
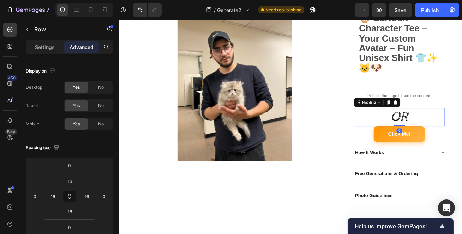
click at [461, 136] on p "OR" at bounding box center [464, 139] width 111 height 21
click at [459, 160] on button "Click Me!" at bounding box center [464, 160] width 63 height 19
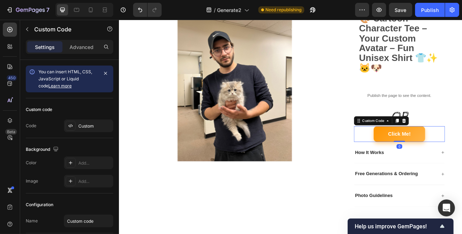
click at [459, 160] on button "Click Me!" at bounding box center [464, 160] width 63 height 19
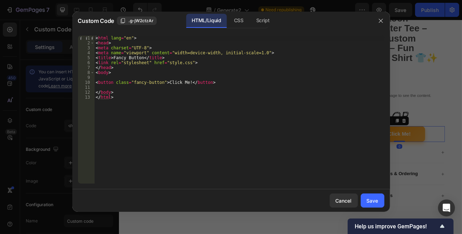
click at [229, 23] on div "CSS" at bounding box center [238, 21] width 21 height 14
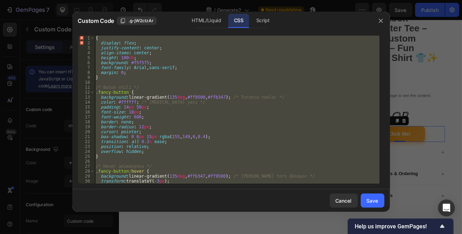
click at [132, 22] on span ".g-jW2ctzAr" at bounding box center [140, 21] width 25 height 6
click at [100, 64] on div "{ display : flex ; justify-content : center ; align-items : center ; height : 1…" at bounding box center [236, 110] width 285 height 148
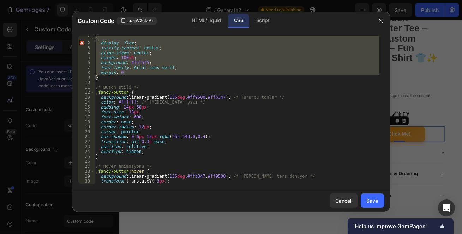
drag, startPoint x: 99, startPoint y: 79, endPoint x: 78, endPoint y: 26, distance: 56.9
click at [78, 26] on div "Custom Code .g-jW2ctzAr HTML/Liquid CSS Script background: #f5f5f5; 1 2 3 4 5 6…" at bounding box center [230, 112] width 317 height 200
type textarea "{ display: flex;"
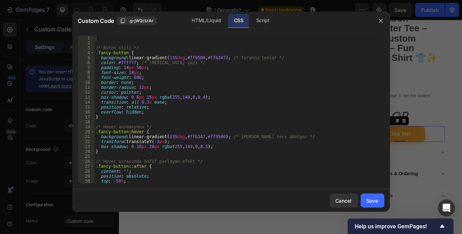
click at [375, 206] on button "Save" at bounding box center [372, 201] width 24 height 14
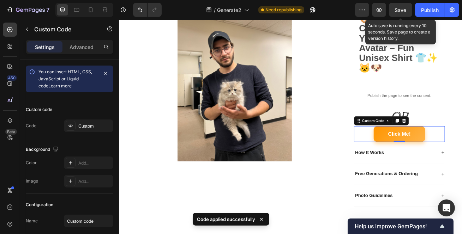
click at [399, 10] on span "Save" at bounding box center [401, 10] width 12 height 6
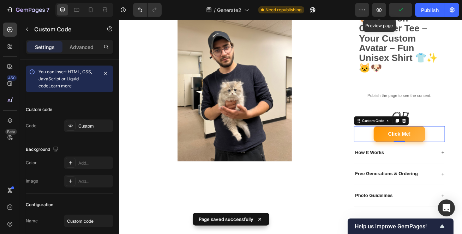
click at [379, 11] on icon "button" at bounding box center [379, 10] width 2 height 2
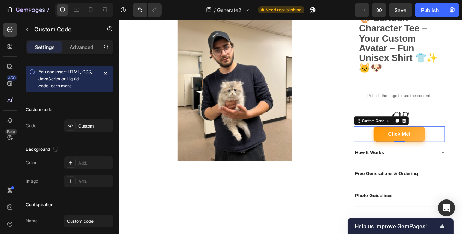
click at [458, 159] on button "Click Me!" at bounding box center [464, 160] width 63 height 19
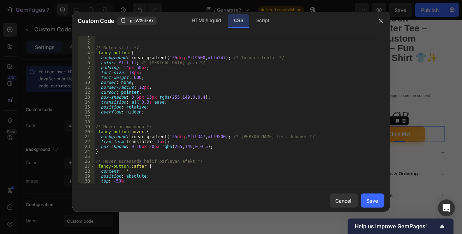
click at [118, 20] on button ".g-jW2ctzAr" at bounding box center [137, 21] width 40 height 8
click at [257, 83] on div "/* Buton stili */ .fancy-button { background : linear-gradient( 135 deg , #ff95…" at bounding box center [236, 115] width 285 height 158
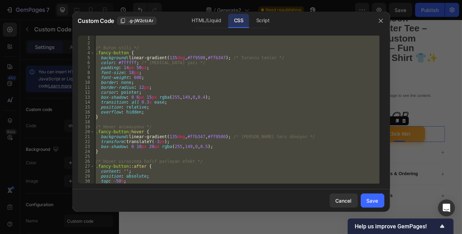
paste textarea
type textarea "}"
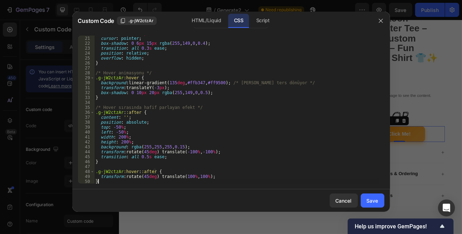
click at [381, 201] on button "Save" at bounding box center [372, 201] width 24 height 14
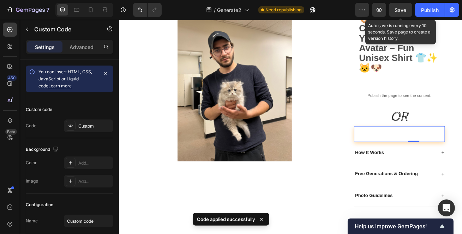
click at [399, 10] on span "Save" at bounding box center [401, 10] width 12 height 6
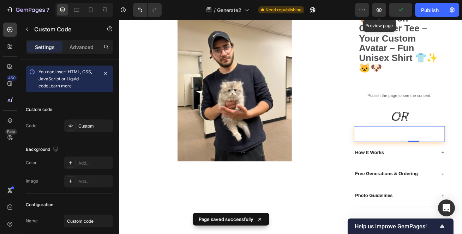
click at [380, 10] on icon "button" at bounding box center [379, 10] width 2 height 2
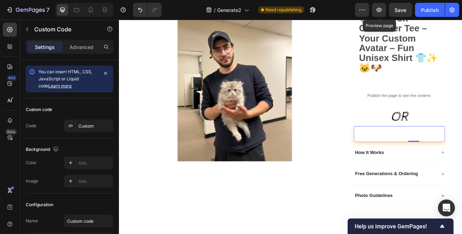
click at [378, 14] on button "button" at bounding box center [379, 10] width 14 height 14
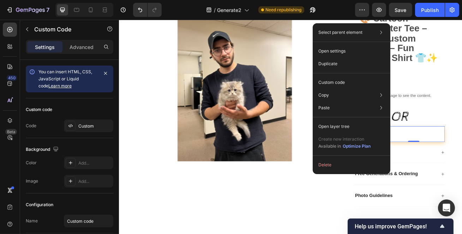
click at [348, 165] on button "Delete" at bounding box center [351, 165] width 72 height 13
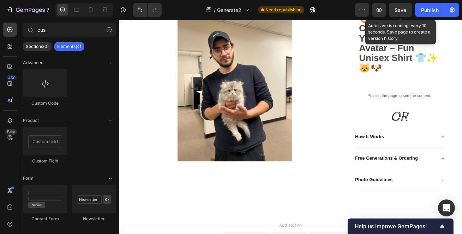
click at [406, 7] on span "Save" at bounding box center [401, 10] width 12 height 6
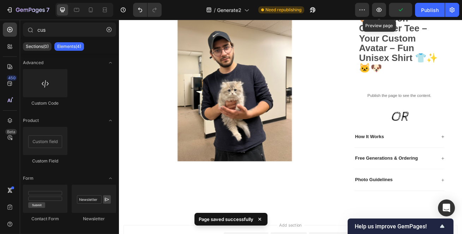
click at [385, 10] on button "button" at bounding box center [379, 10] width 14 height 14
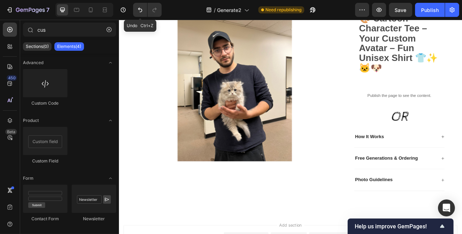
click at [137, 10] on icon "Undo/Redo" at bounding box center [139, 9] width 7 height 7
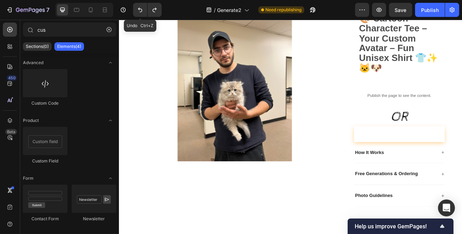
click at [137, 10] on icon "Undo/Redo" at bounding box center [139, 9] width 7 height 7
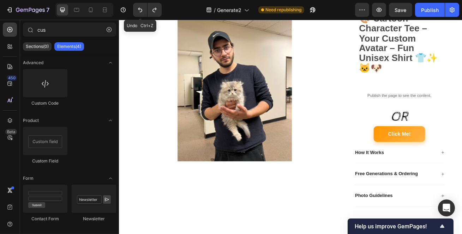
click at [137, 10] on icon "Undo/Redo" at bounding box center [139, 9] width 7 height 7
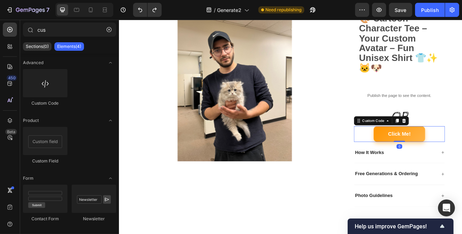
click at [461, 156] on button "Click Me!" at bounding box center [464, 160] width 63 height 19
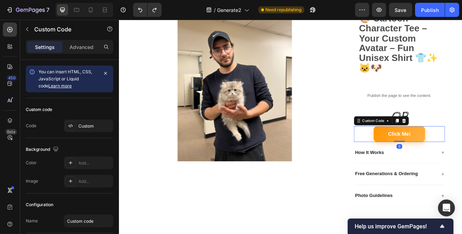
click at [461, 156] on button "Click Me!" at bounding box center [464, 160] width 63 height 19
click at [448, 158] on button "Click Me!" at bounding box center [464, 160] width 63 height 19
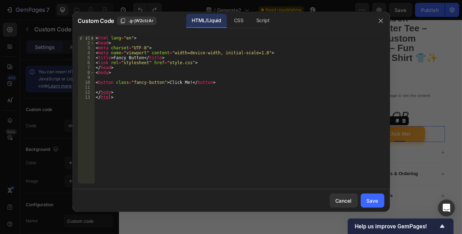
click at [234, 19] on div "CSS" at bounding box center [238, 21] width 21 height 14
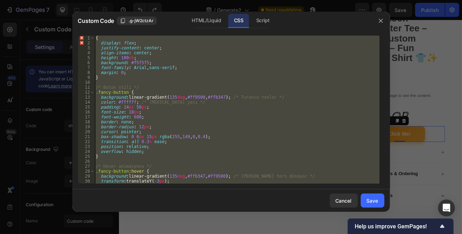
click at [378, 18] on button "button" at bounding box center [380, 20] width 11 height 11
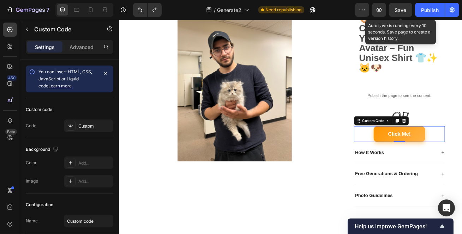
click at [405, 13] on div "Save" at bounding box center [401, 9] width 12 height 7
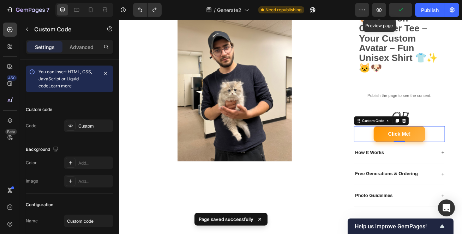
click at [381, 9] on icon "button" at bounding box center [378, 10] width 5 height 4
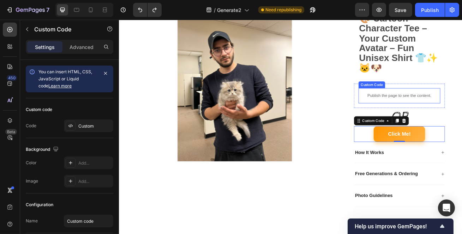
click at [447, 115] on p "Publish the page to see the content." at bounding box center [464, 113] width 101 height 7
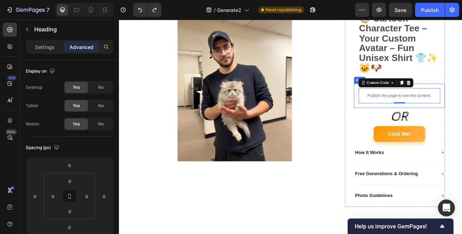
click at [455, 128] on h2 "OR" at bounding box center [464, 139] width 112 height 23
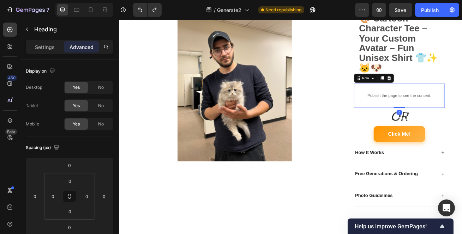
click at [461, 121] on div "Publish the page to see the content. Custom Code Row 0" at bounding box center [464, 113] width 112 height 30
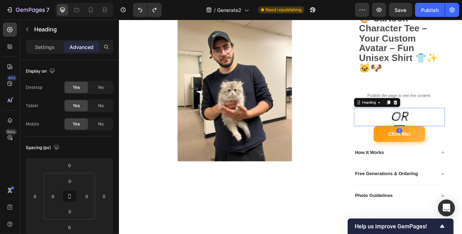
click at [461, 129] on p "OR" at bounding box center [464, 139] width 111 height 21
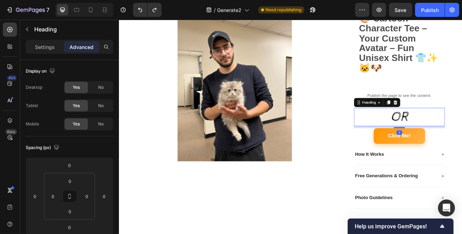
click at [461, 152] on div at bounding box center [464, 152] width 14 height 1
type input "7"
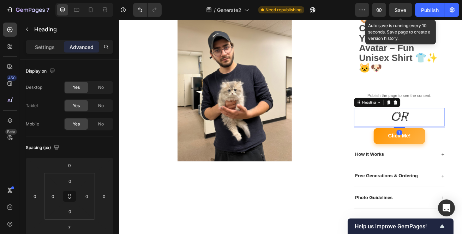
click at [405, 13] on div "Save" at bounding box center [401, 9] width 12 height 7
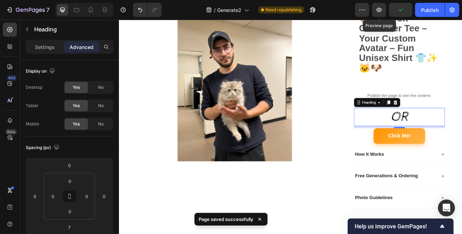
click at [383, 9] on button "button" at bounding box center [379, 10] width 14 height 14
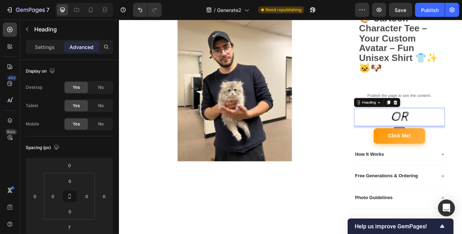
click at [461, 160] on div "7" at bounding box center [464, 159] width 7 height 6
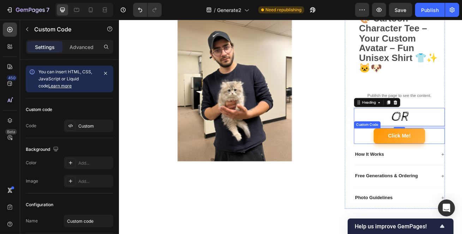
click at [442, 161] on button "Click Me!" at bounding box center [464, 162] width 63 height 19
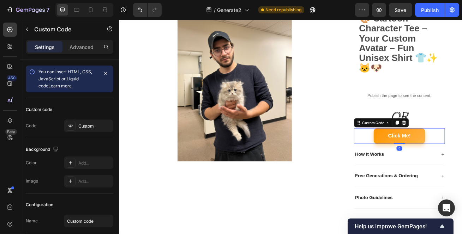
click at [442, 161] on button "Click Me!" at bounding box center [464, 162] width 63 height 19
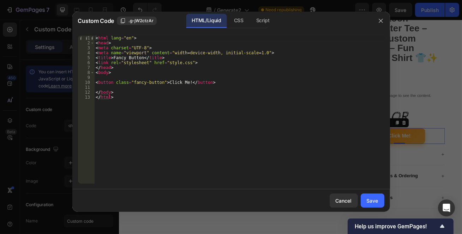
click at [248, 18] on div "CSS" at bounding box center [238, 21] width 21 height 14
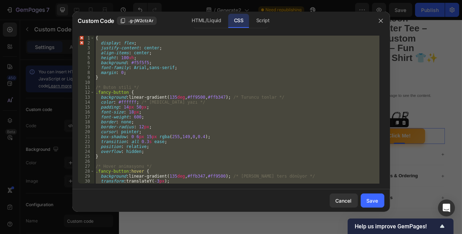
click at [101, 52] on div "{ display : flex ; justify-content : center ; align-items : center ; height : 1…" at bounding box center [236, 110] width 285 height 148
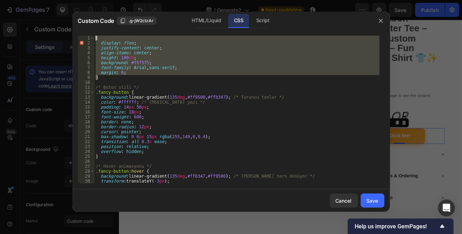
drag, startPoint x: 96, startPoint y: 75, endPoint x: 64, endPoint y: 35, distance: 51.9
click at [64, 35] on div "Custom Code .g-jW2ctzAr HTML/Liquid CSS Script align-items: center; 1 2 3 4 5 6…" at bounding box center [231, 117] width 462 height 234
type textarea "{ display: flex;"
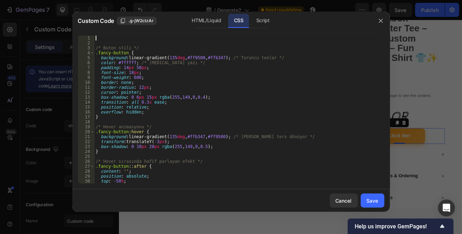
click at [377, 205] on button "Save" at bounding box center [372, 201] width 24 height 14
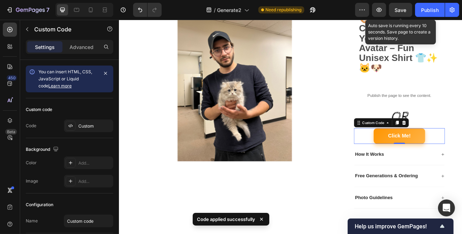
click at [406, 7] on span "Save" at bounding box center [401, 10] width 12 height 6
click at [402, 7] on button "button" at bounding box center [400, 10] width 23 height 14
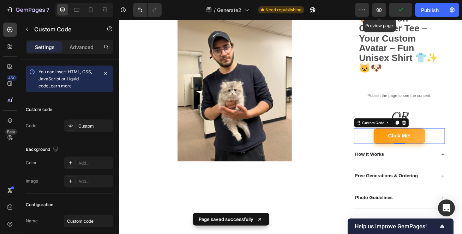
click at [378, 12] on icon "button" at bounding box center [378, 10] width 5 height 4
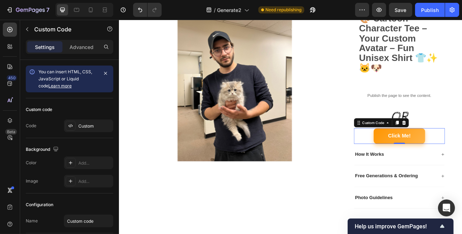
click at [456, 163] on button "Click Me!" at bounding box center [464, 162] width 63 height 19
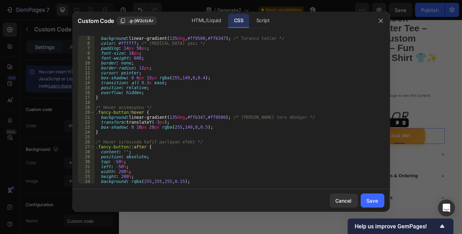
scroll to position [54, 0]
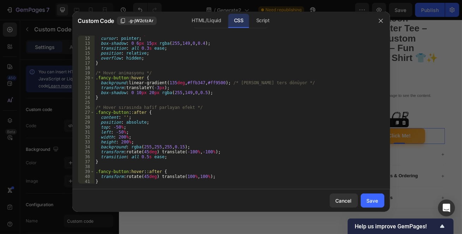
click at [213, 25] on div "HTML/Liquid" at bounding box center [206, 21] width 41 height 14
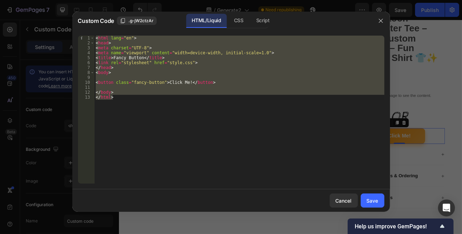
type textarea "</body> </html>"
click at [173, 79] on div "< html lang = "en" > < head > < meta charset = "UTF-8" > < meta name = "viewpor…" at bounding box center [239, 110] width 290 height 148
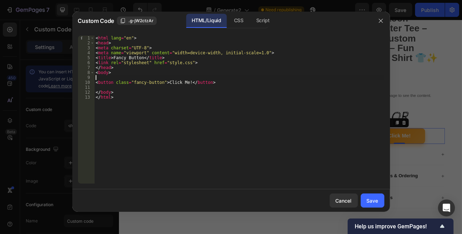
click at [173, 79] on div "< html lang = "en" > < head > < meta charset = "UTF-8" > < meta name = "viewpor…" at bounding box center [239, 115] width 290 height 158
click at [173, 83] on div "< html lang = "en" > < head > < meta charset = "UTF-8" > < meta name = "viewpor…" at bounding box center [239, 115] width 290 height 158
click at [185, 83] on div "< html lang = "en" > < head > < meta charset = "UTF-8" > < meta name = "viewpor…" at bounding box center [239, 115] width 290 height 158
drag, startPoint x: 184, startPoint y: 83, endPoint x: 164, endPoint y: 81, distance: 20.2
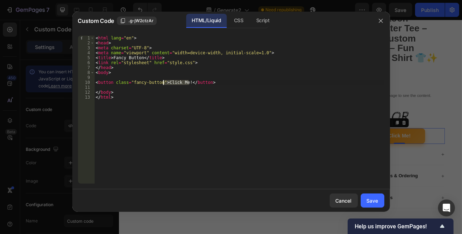
click at [164, 81] on div "< html lang = "en" > < head > < meta charset = "UTF-8" > < meta name = "viewpor…" at bounding box center [239, 115] width 290 height 158
click at [209, 121] on div "< html lang = "en" > < head > < meta charset = "UTF-8" > < meta name = "viewpor…" at bounding box center [239, 115] width 290 height 158
type textarea "</html>"
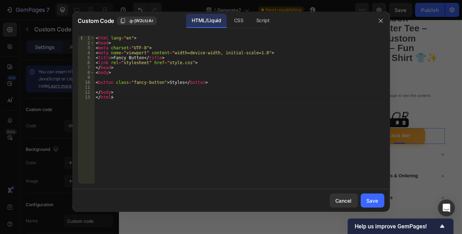
click at [370, 205] on button "Save" at bounding box center [372, 201] width 24 height 14
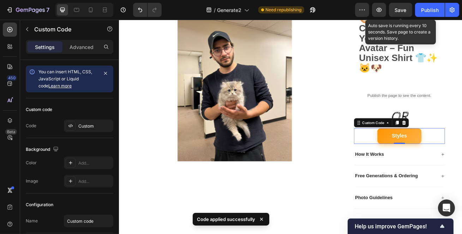
click at [404, 10] on span "Save" at bounding box center [401, 10] width 12 height 6
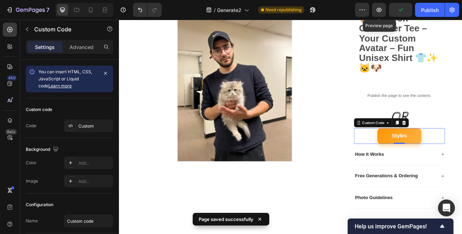
click at [384, 9] on button "button" at bounding box center [379, 10] width 14 height 14
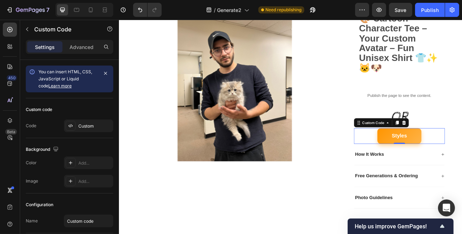
click at [461, 159] on button "Styles" at bounding box center [464, 162] width 54 height 19
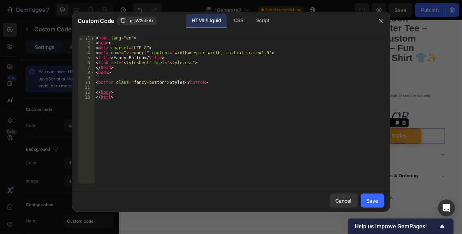
click at [241, 25] on div "CSS" at bounding box center [238, 21] width 21 height 14
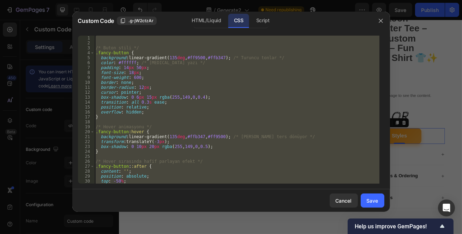
click at [181, 105] on div "/* Buton stili */ .fancy-button { background : linear-gradient( 135 deg , #ff95…" at bounding box center [236, 110] width 285 height 148
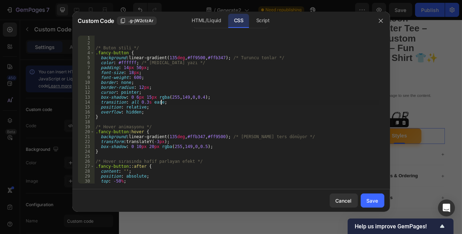
scroll to position [54, 0]
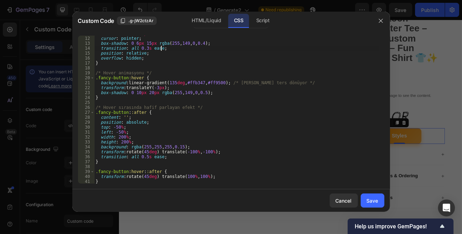
type textarea "transform: rotate(45deg) translate(100%, 100%); }"
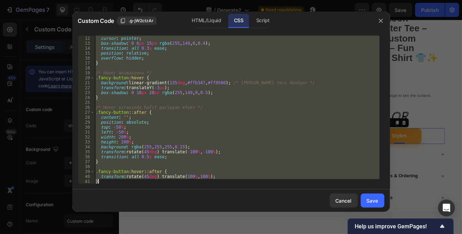
paste textarea
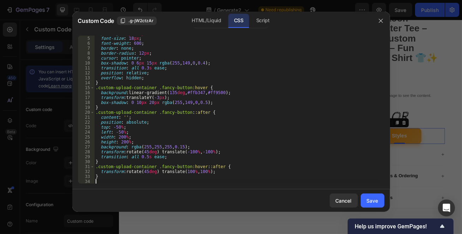
click at [379, 199] on button "Save" at bounding box center [372, 201] width 24 height 14
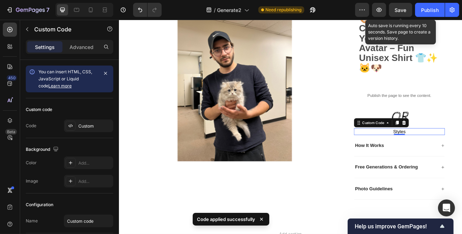
click at [402, 5] on button "Save" at bounding box center [400, 10] width 23 height 14
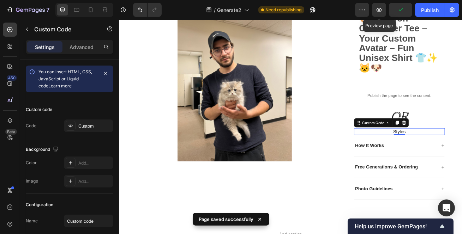
click at [379, 9] on icon "button" at bounding box center [378, 9] width 7 height 7
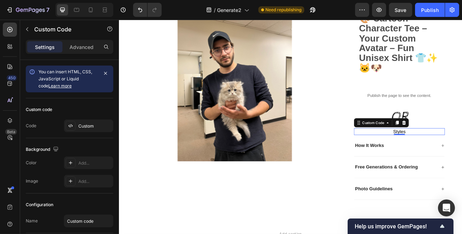
click at [458, 155] on button "Styles" at bounding box center [465, 157] width 16 height 8
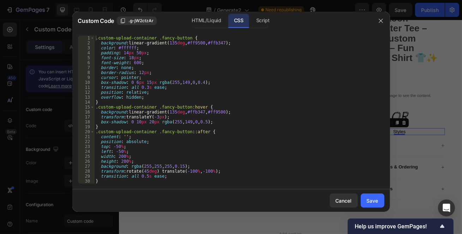
click at [194, 19] on div "HTML/Liquid" at bounding box center [206, 21] width 41 height 14
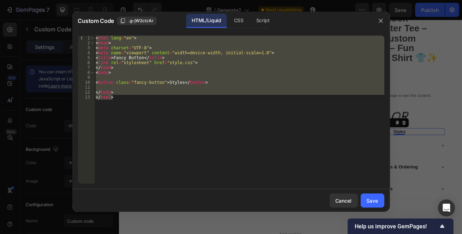
click at [121, 83] on div "< html lang = "en" > < head > < meta charset = "UTF-8" > < meta name = "viewpor…" at bounding box center [239, 110] width 290 height 148
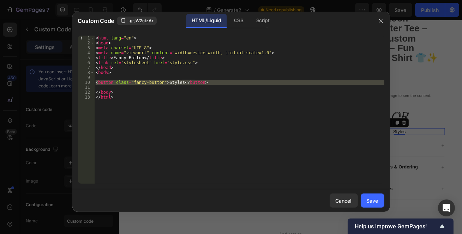
drag, startPoint x: 108, startPoint y: 86, endPoint x: 83, endPoint y: 81, distance: 25.6
click at [83, 81] on div "<button class="fancy-button">Styles</button> 1 2 3 4 5 6 7 8 9 10 11 12 13 < ht…" at bounding box center [231, 110] width 306 height 148
paste textarea "/div>"
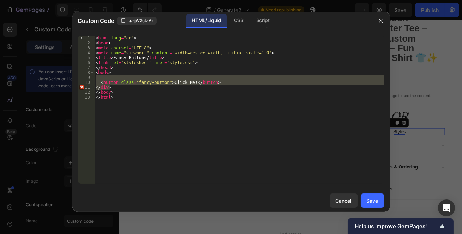
drag, startPoint x: 114, startPoint y: 86, endPoint x: 76, endPoint y: 79, distance: 38.5
click at [76, 79] on div "</div> 1 2 3 4 5 6 7 8 9 10 11 12 13 < html lang = "en" > < head > < meta chars…" at bounding box center [230, 109] width 317 height 159
paste textarea "</div"
type textarea "</div>"
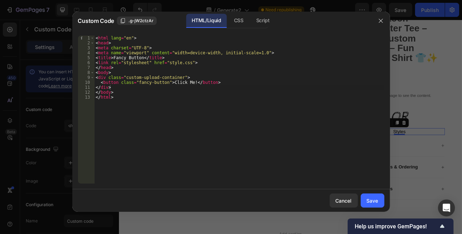
click at [376, 198] on div "Save" at bounding box center [372, 200] width 12 height 7
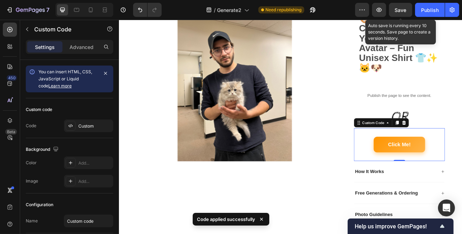
click at [395, 11] on span "Save" at bounding box center [401, 10] width 12 height 6
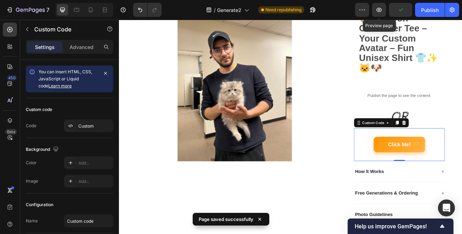
click at [382, 11] on icon "button" at bounding box center [378, 9] width 7 height 7
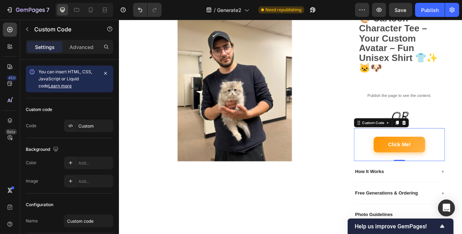
click at [447, 167] on button "Click Me!" at bounding box center [464, 173] width 63 height 19
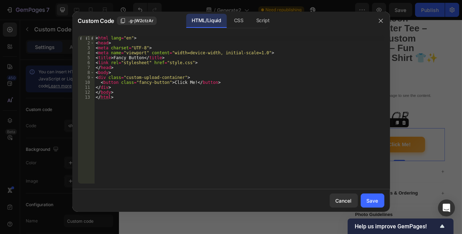
click at [184, 82] on div "< html lang = "en" > < head > < meta charset = "UTF-8" > < meta name = "viewpor…" at bounding box center [239, 115] width 290 height 158
click at [188, 86] on div "< html lang = "en" > < head > < meta charset = "UTF-8" > < meta name = "viewpor…" at bounding box center [239, 115] width 290 height 158
click at [189, 83] on div "< html lang = "en" > < head > < meta charset = "UTF-8" > < meta name = "viewpor…" at bounding box center [239, 115] width 290 height 158
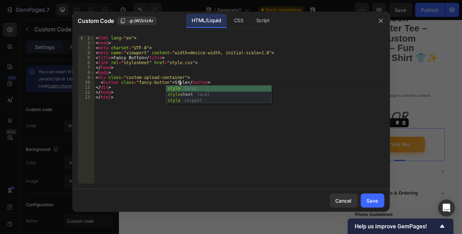
scroll to position [0, 7]
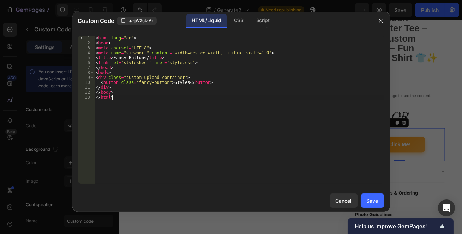
click at [205, 133] on div "< html lang = "en" > < head > < meta charset = "UTF-8" > < meta name = "viewpor…" at bounding box center [239, 115] width 290 height 158
type textarea "</html>"
click at [370, 199] on div "Save" at bounding box center [372, 200] width 12 height 7
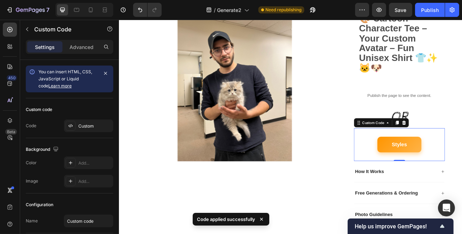
click at [421, 13] on div "Publish" at bounding box center [430, 9] width 18 height 7
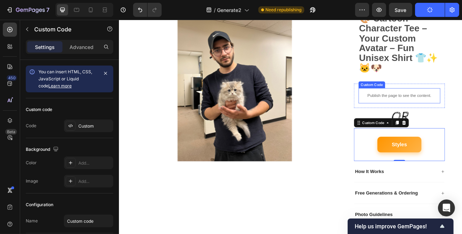
click at [437, 112] on p "Publish the page to see the content." at bounding box center [464, 113] width 101 height 7
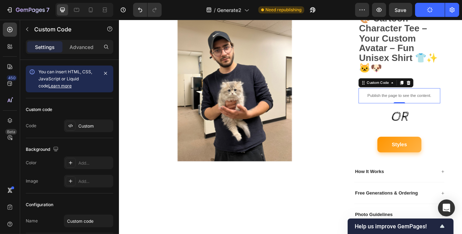
click at [437, 112] on p "Publish the page to see the content." at bounding box center [464, 113] width 101 height 7
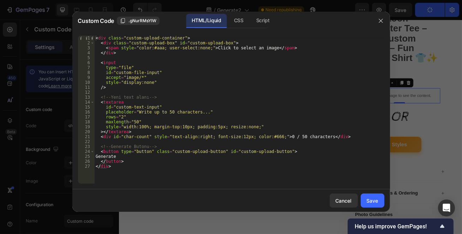
click at [146, 171] on div "< div class = "custom-upload-container" > < div class = "custom-upload-box" id …" at bounding box center [239, 115] width 290 height 158
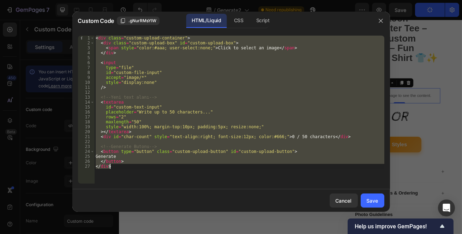
click at [241, 23] on div "CSS" at bounding box center [238, 21] width 21 height 14
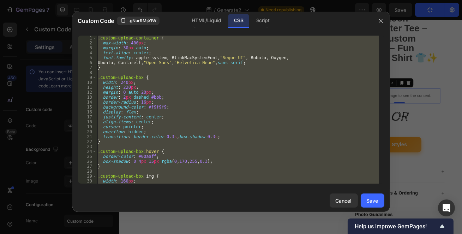
type textarea "}"
click at [179, 147] on div ".custom-upload-container { max-width : 400 px ; margin : 30 px auto ; text-alig…" at bounding box center [237, 110] width 283 height 148
click at [160, 113] on div ".custom-upload-container { max-width : 400 px ; margin : 30 px auto ; text-alig…" at bounding box center [237, 110] width 283 height 148
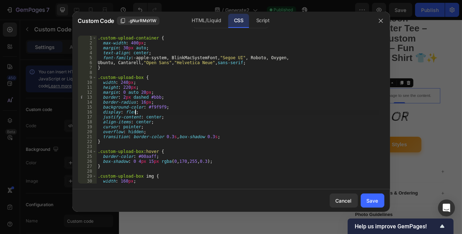
type textarea "}"
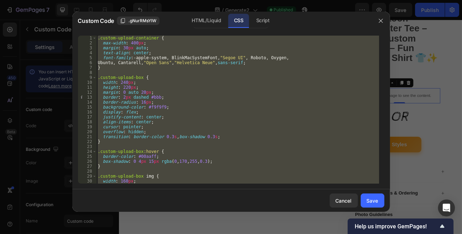
paste textarea
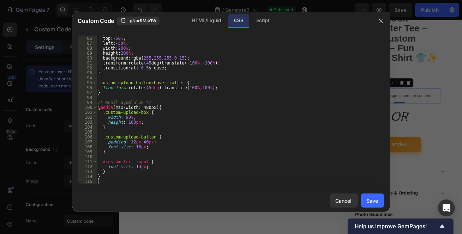
scroll to position [419, 0]
click at [374, 198] on div "Save" at bounding box center [372, 200] width 12 height 7
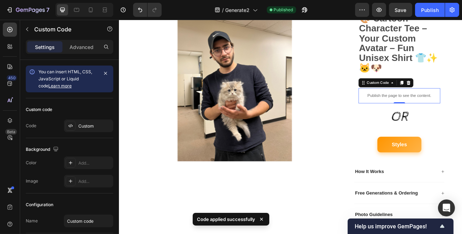
click at [461, 117] on div "Publish the page to see the content." at bounding box center [464, 113] width 101 height 19
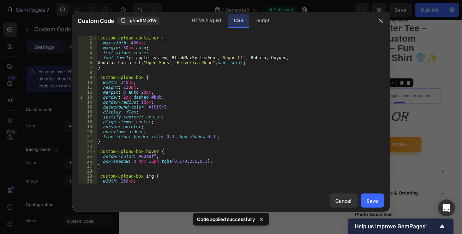
click at [417, 60] on div at bounding box center [231, 117] width 462 height 234
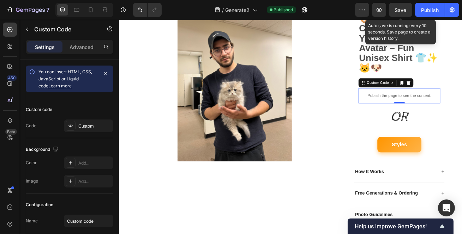
drag, startPoint x: 404, startPoint y: 14, endPoint x: 397, endPoint y: 12, distance: 7.0
click at [403, 13] on button "Save" at bounding box center [400, 10] width 23 height 14
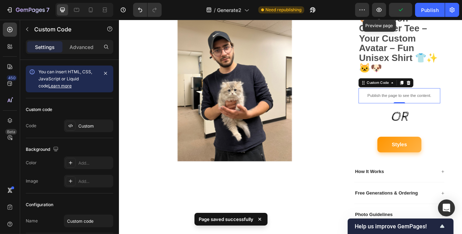
click at [380, 8] on icon "button" at bounding box center [378, 9] width 7 height 7
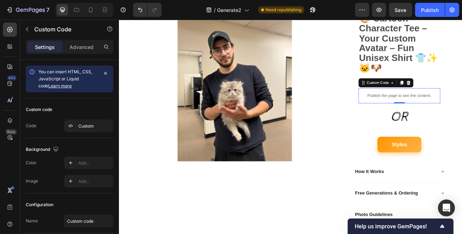
click at [434, 117] on div "Publish the page to see the content." at bounding box center [464, 113] width 101 height 19
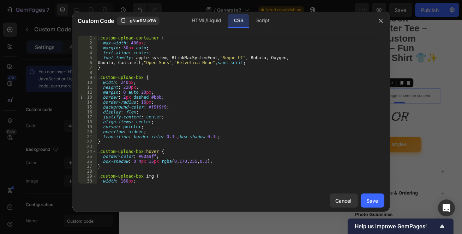
click at [201, 23] on div "HTML/Liquid" at bounding box center [206, 21] width 41 height 14
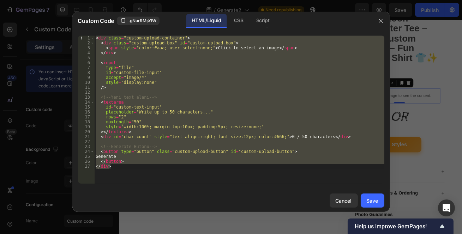
click at [201, 96] on div "< div class = "custom-upload-container" > < div class = "custom-upload-box" id …" at bounding box center [239, 110] width 290 height 148
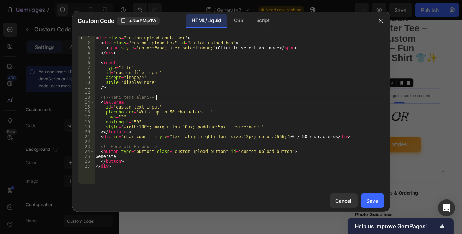
type textarea "</button> </div>"
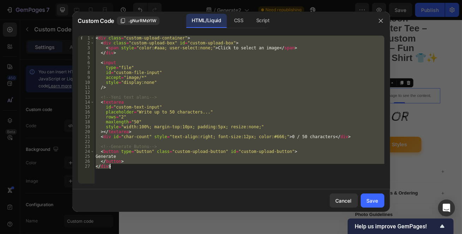
paste textarea
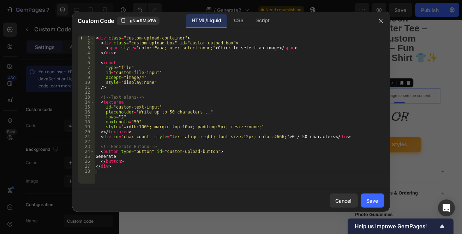
click at [226, 22] on div "HTML/Liquid" at bounding box center [206, 21] width 41 height 14
click at [241, 17] on div "CSS" at bounding box center [238, 21] width 21 height 14
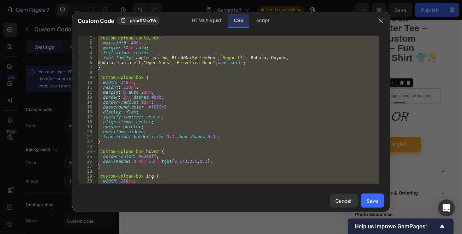
click at [202, 108] on div ".custom-upload-container { max-width : 400 px ; margin : 30 px auto ; text-alig…" at bounding box center [237, 110] width 283 height 148
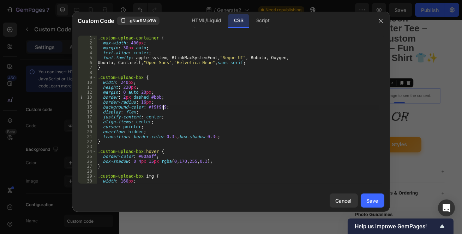
type textarea "}"
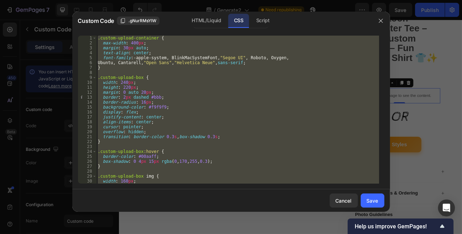
paste textarea
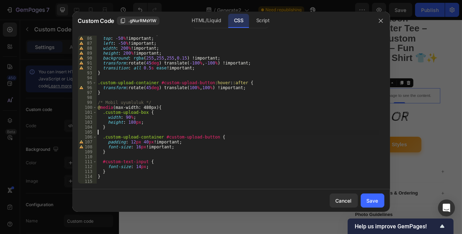
click at [207, 134] on div "position : absolute !important ; top : -50 % !important ; left : -50 % !importa…" at bounding box center [237, 110] width 283 height 158
type textarea "}"
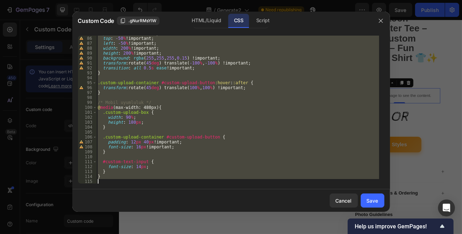
paste textarea
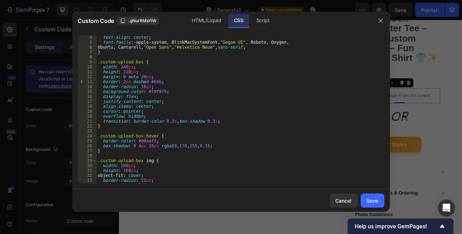
scroll to position [0, 0]
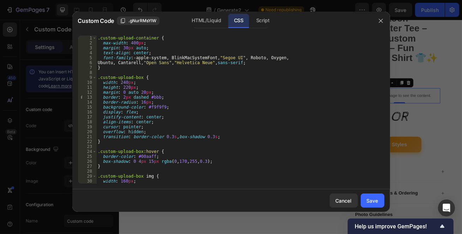
click at [147, 19] on span ".gNurRMsYlW" at bounding box center [142, 21] width 28 height 6
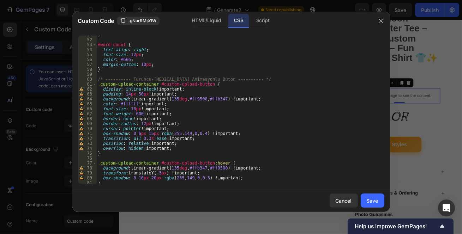
scroll to position [250, 0]
drag, startPoint x: 240, startPoint y: 132, endPoint x: 212, endPoint y: 133, distance: 27.9
click at [212, 133] on div "} #word-count { text-align : right ; font-size : 12 px ; color : #666 ; margin-…" at bounding box center [237, 111] width 283 height 158
click at [207, 133] on div "} #word-count { text-align : right ; font-size : 12 px ; color : #666 ; margin-…" at bounding box center [237, 111] width 283 height 158
click at [232, 133] on div "} #word-count { text-align : right ; font-size : 12 px ; color : #666 ; margin-…" at bounding box center [237, 111] width 283 height 158
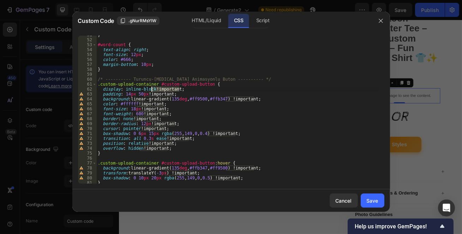
drag, startPoint x: 181, startPoint y: 89, endPoint x: 151, endPoint y: 89, distance: 30.7
click at [151, 89] on div "} #word-count { text-align : right ; font-size : 12 px ; color : #666 ; margin-…" at bounding box center [237, 111] width 283 height 158
drag, startPoint x: 175, startPoint y: 95, endPoint x: 147, endPoint y: 93, distance: 27.5
click at [147, 93] on div "} #word-count { text-align : right ; font-size : 12 px ; color : #666 ; margin-…" at bounding box center [237, 111] width 283 height 158
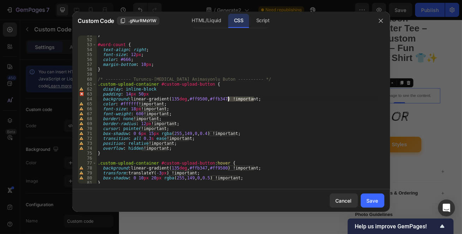
drag, startPoint x: 256, startPoint y: 100, endPoint x: 228, endPoint y: 100, distance: 28.6
click at [228, 100] on div "} #word-count { text-align : right ; font-size : 12 px ; color : #666 ; margin-…" at bounding box center [237, 111] width 283 height 158
click at [150, 125] on div "} #word-count { text-align : right ; font-size : 12 px ; color : #666 ; margin-…" at bounding box center [237, 111] width 283 height 158
type textarea "}"
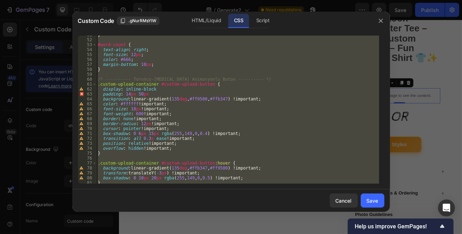
scroll to position [0, 0]
paste textarea
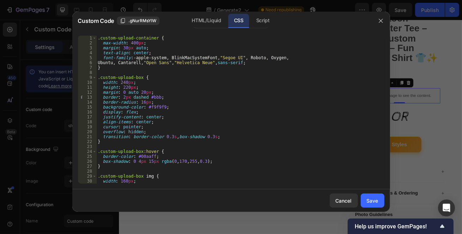
click at [372, 201] on div "Save" at bounding box center [372, 200] width 12 height 7
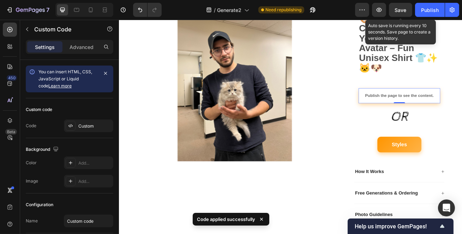
click at [406, 14] on button "Save" at bounding box center [400, 10] width 23 height 14
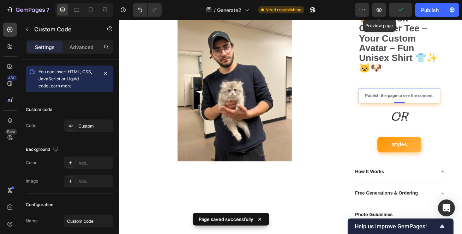
click at [382, 14] on button "button" at bounding box center [379, 10] width 14 height 14
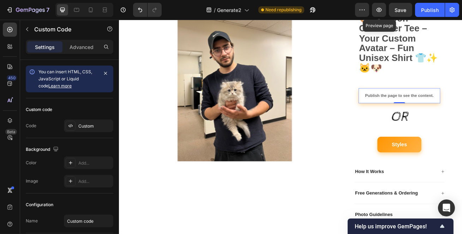
click at [378, 11] on icon "button" at bounding box center [378, 9] width 7 height 7
click at [446, 115] on p "Publish the page to see the content." at bounding box center [464, 113] width 101 height 7
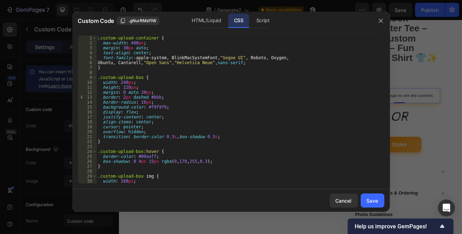
scroll to position [96, 0]
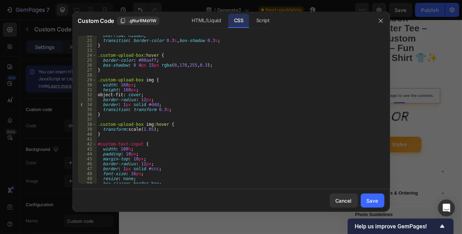
click at [233, 62] on div "overflow : hidden ; transition : border-color 0.3 s , box-shadow 0.3 s ; } .cus…" at bounding box center [237, 112] width 283 height 158
click at [215, 18] on div "HTML/Liquid" at bounding box center [206, 21] width 41 height 14
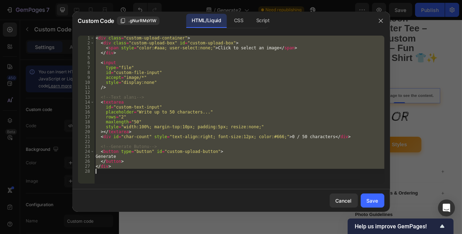
click at [219, 105] on div "< div class = "custom-upload-container" > < div class = "custom-upload-box" id …" at bounding box center [239, 110] width 290 height 148
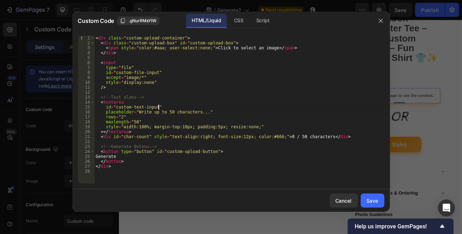
type textarea "</div>"
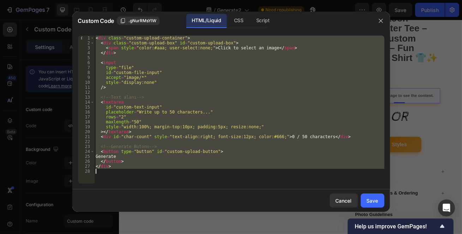
paste textarea
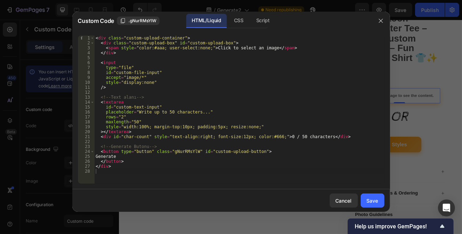
click at [377, 202] on div "Save" at bounding box center [372, 200] width 12 height 7
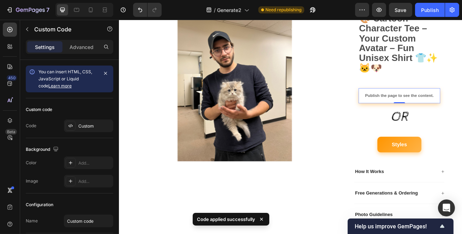
click at [405, 8] on span "Save" at bounding box center [401, 10] width 12 height 6
click at [384, 12] on button "button" at bounding box center [379, 10] width 14 height 14
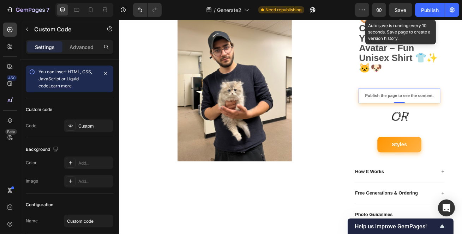
click at [392, 5] on button "Save" at bounding box center [400, 10] width 23 height 14
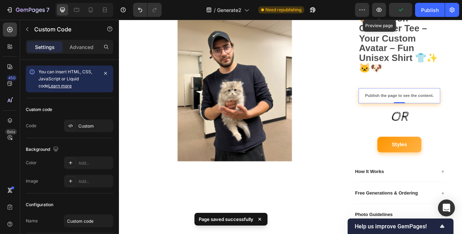
click at [384, 8] on button "button" at bounding box center [379, 10] width 14 height 14
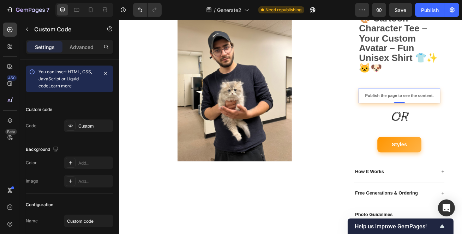
click at [455, 110] on div "Publish the page to see the content. Custom Code 0" at bounding box center [464, 113] width 101 height 19
click at [455, 110] on p "Publish the page to see the content." at bounding box center [464, 113] width 101 height 7
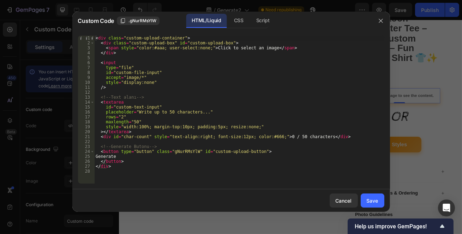
click at [233, 20] on div "CSS" at bounding box center [238, 21] width 21 height 14
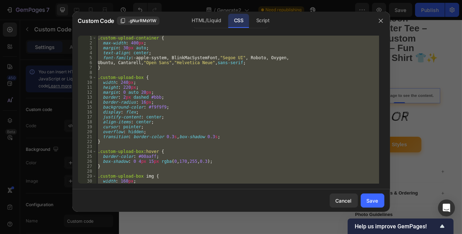
click at [198, 79] on div ".custom-upload-container { max-width : 400 px ; margin : 30 px auto ; text-alig…" at bounding box center [237, 110] width 283 height 148
click at [259, 91] on div ".custom-upload-container { max-width : 400 px ; margin : 30 px auto ; text-alig…" at bounding box center [237, 110] width 283 height 148
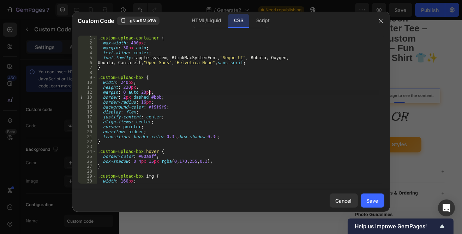
type textarea "}"
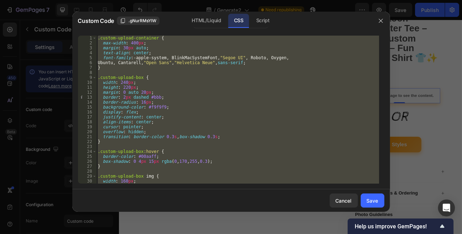
paste textarea
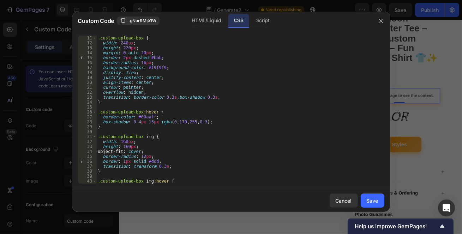
scroll to position [0, 0]
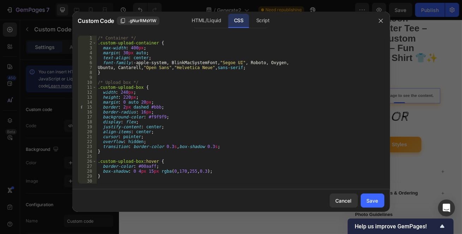
click at [375, 200] on div "Save" at bounding box center [372, 200] width 12 height 7
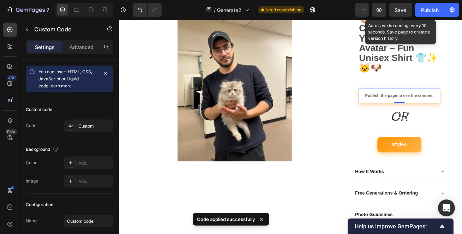
click at [407, 11] on button "Save" at bounding box center [400, 10] width 23 height 14
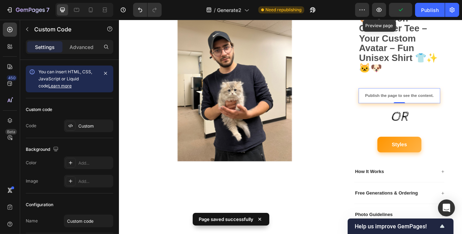
click at [383, 11] on button "button" at bounding box center [379, 10] width 14 height 14
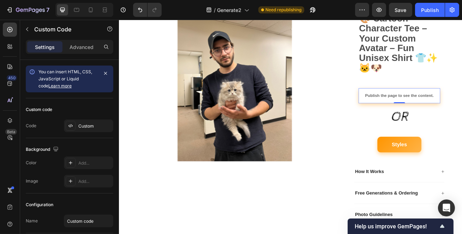
click at [435, 116] on div "Publish the page to see the content. Custom Code 0" at bounding box center [464, 113] width 101 height 19
click at [435, 116] on div "Publish the page to see the content." at bounding box center [464, 113] width 101 height 19
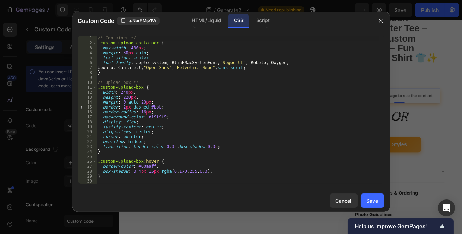
click at [200, 26] on div "HTML/Liquid" at bounding box center [206, 21] width 41 height 14
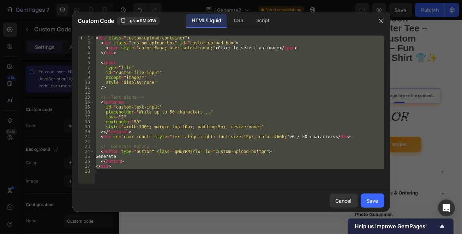
click at [228, 83] on div "< div class = "custom-upload-container" > < div class = "custom-upload-box" id …" at bounding box center [239, 110] width 290 height 148
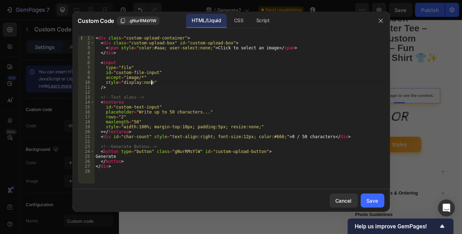
type textarea "</div>"
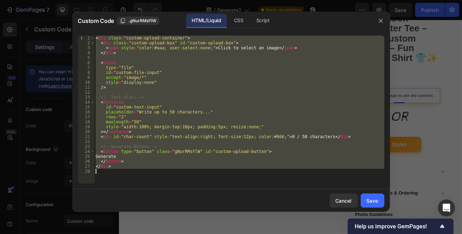
paste textarea
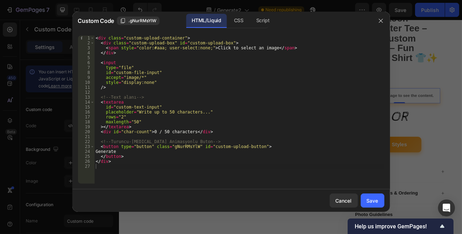
click at [379, 199] on button "Save" at bounding box center [372, 201] width 24 height 14
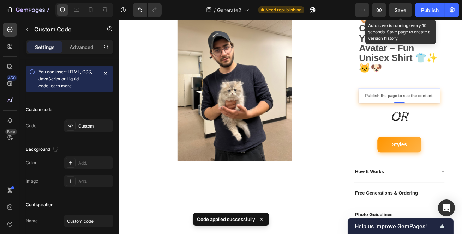
click at [397, 4] on button "Save" at bounding box center [400, 10] width 23 height 14
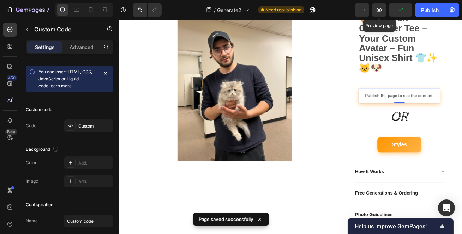
click at [383, 9] on button "button" at bounding box center [379, 10] width 14 height 14
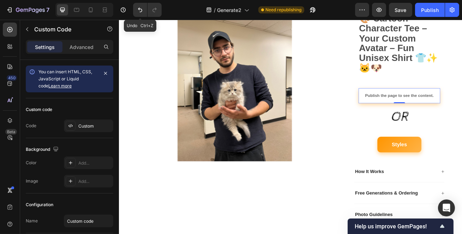
click at [138, 8] on icon "Undo/Redo" at bounding box center [139, 9] width 7 height 7
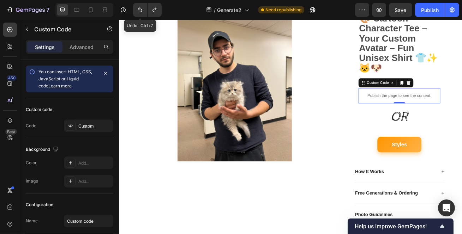
click at [138, 8] on icon "Undo/Redo" at bounding box center [139, 9] width 7 height 7
click at [461, 110] on p "Publish the page to see the content." at bounding box center [464, 113] width 101 height 7
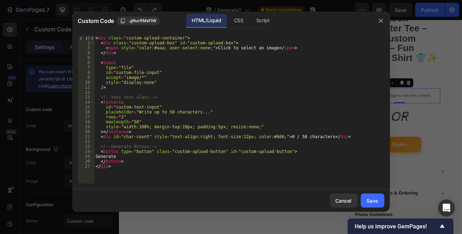
click at [240, 22] on div "CSS" at bounding box center [238, 21] width 21 height 14
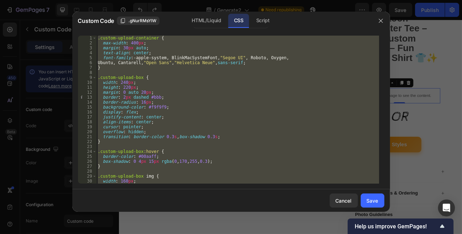
click at [440, 66] on div at bounding box center [231, 117] width 462 height 234
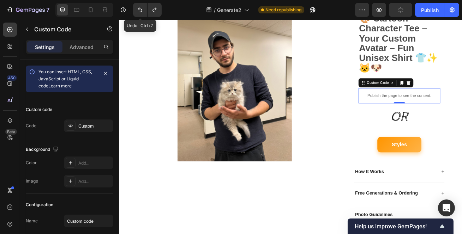
click at [143, 9] on icon "Undo/Redo" at bounding box center [139, 9] width 7 height 7
click at [155, 9] on icon "Undo/Redo" at bounding box center [154, 10] width 4 height 5
click at [451, 112] on p "Publish the page to see the content." at bounding box center [464, 113] width 101 height 7
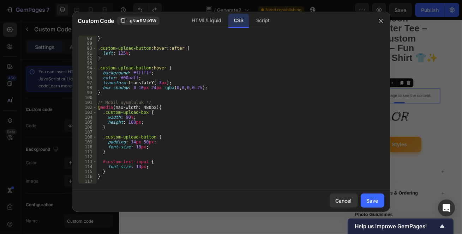
scroll to position [429, 0]
click at [449, 95] on div at bounding box center [231, 117] width 462 height 234
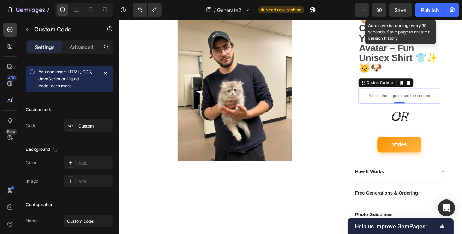
click at [405, 11] on span "Save" at bounding box center [401, 10] width 12 height 6
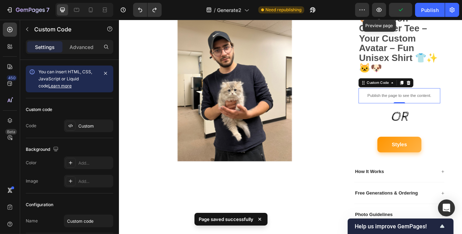
click at [378, 9] on icon "button" at bounding box center [379, 10] width 2 height 2
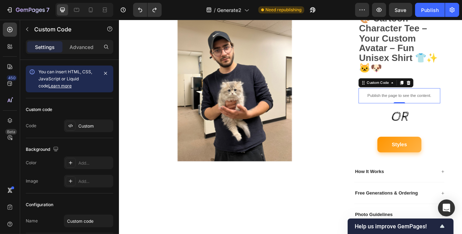
click at [449, 118] on div "Publish the page to see the content." at bounding box center [464, 113] width 101 height 19
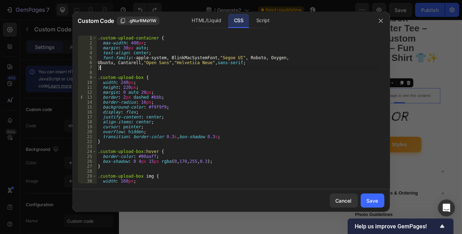
click at [224, 66] on div ".custom-upload-container { max-width : 400 px ; margin : 30 px auto ; text-alig…" at bounding box center [237, 115] width 283 height 158
type textarea "}"
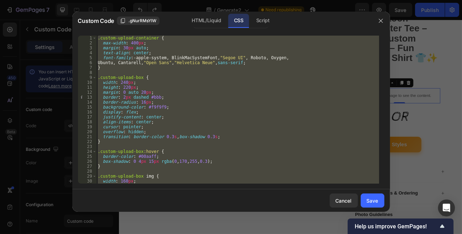
paste textarea
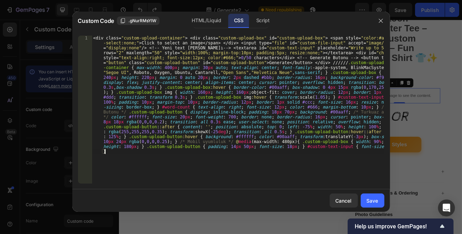
click at [347, 202] on div "Cancel" at bounding box center [343, 200] width 16 height 7
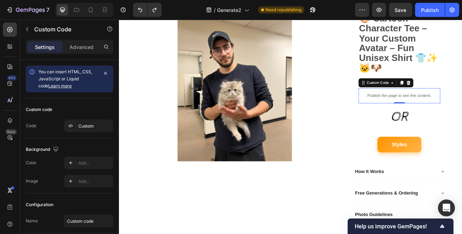
click at [453, 105] on div "Publish the page to see the content." at bounding box center [464, 113] width 101 height 19
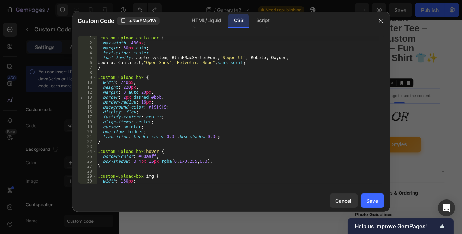
click at [204, 25] on div "HTML/Liquid" at bounding box center [206, 21] width 41 height 14
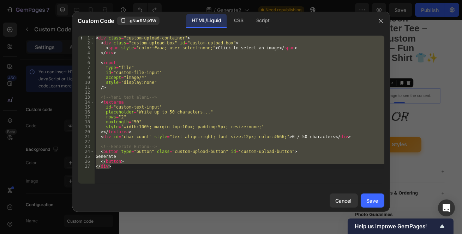
click at [377, 199] on div "Save" at bounding box center [372, 200] width 12 height 7
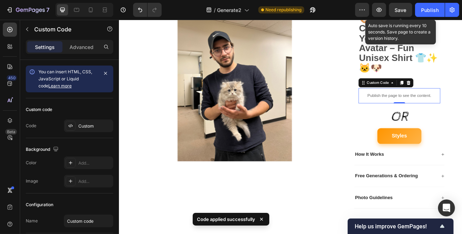
click at [411, 5] on button "Save" at bounding box center [400, 10] width 23 height 14
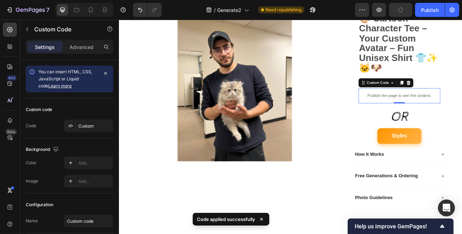
click at [423, 11] on div "Publish" at bounding box center [430, 9] width 18 height 7
click at [446, 164] on button "Styles" at bounding box center [464, 162] width 54 height 19
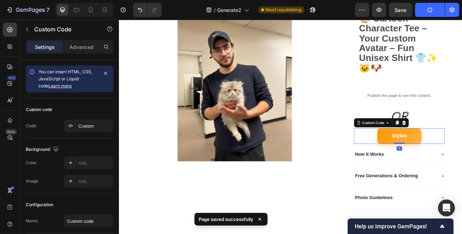
click at [446, 164] on button "Styles" at bounding box center [464, 162] width 54 height 19
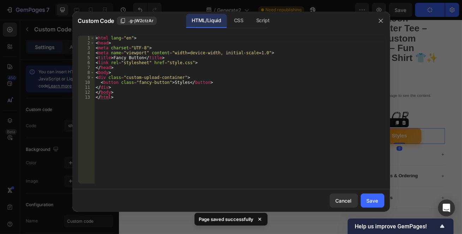
click at [384, 136] on div "1 2 3 4 5 6 7 8 9 10 11 12 13 < html lang = "en" > < head > < meta charset = "U…" at bounding box center [230, 109] width 317 height 159
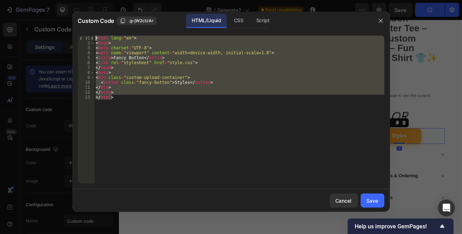
drag, startPoint x: 167, startPoint y: 104, endPoint x: 70, endPoint y: 32, distance: 120.6
click at [70, 32] on div "Custom Code .g-jW2ctzAr HTML/Liquid CSS Script </html> 1 2 3 4 5 6 7 8 9 10 11 …" at bounding box center [231, 117] width 462 height 234
type textarea "<html lang="en"> <head>"
click at [378, 19] on icon "button" at bounding box center [381, 21] width 6 height 6
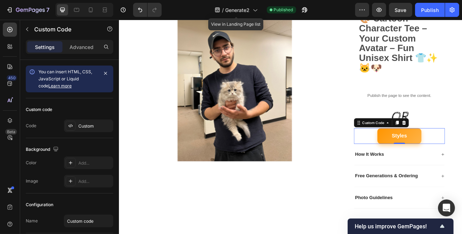
click at [243, 10] on span "Generate2" at bounding box center [237, 9] width 24 height 7
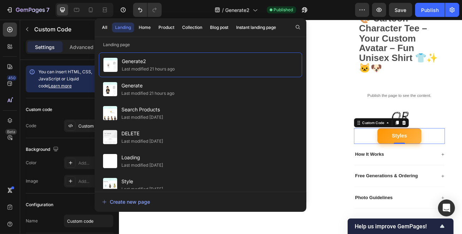
click at [150, 182] on span "Style" at bounding box center [142, 181] width 42 height 8
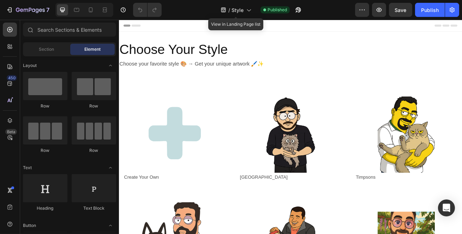
click at [249, 13] on icon at bounding box center [248, 9] width 7 height 7
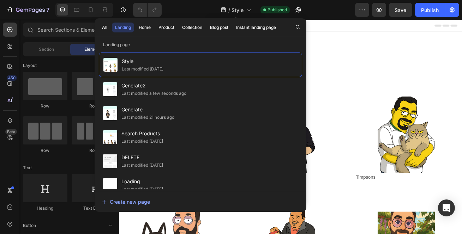
click at [249, 13] on icon at bounding box center [248, 9] width 7 height 7
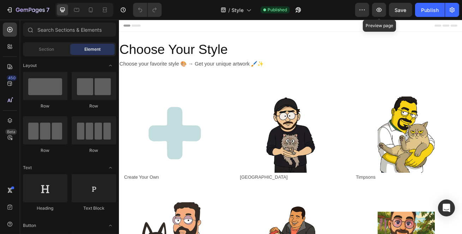
click at [379, 14] on button "button" at bounding box center [379, 10] width 14 height 14
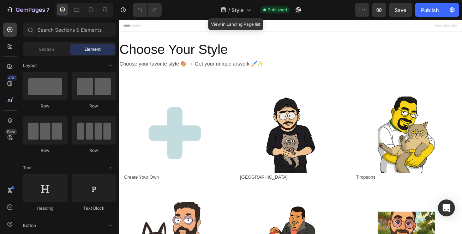
click at [239, 10] on span "Style" at bounding box center [237, 9] width 12 height 7
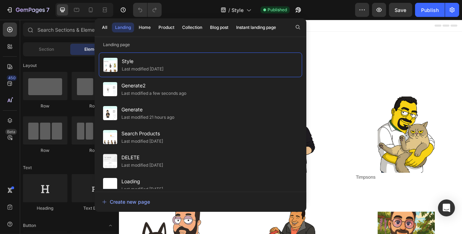
click at [163, 95] on div "Last modified a few seconds ago" at bounding box center [153, 93] width 65 height 7
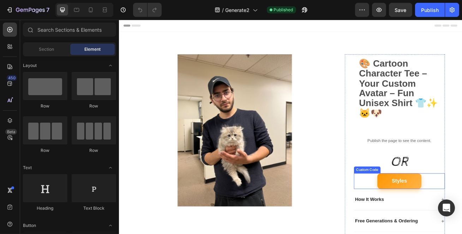
click at [461, 219] on button "Styles" at bounding box center [464, 219] width 54 height 19
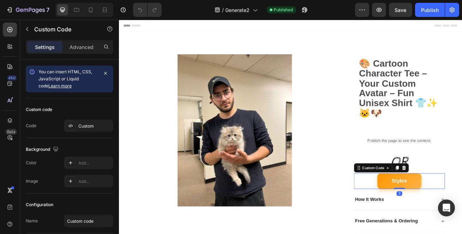
click at [461, 219] on button "Styles" at bounding box center [464, 219] width 54 height 19
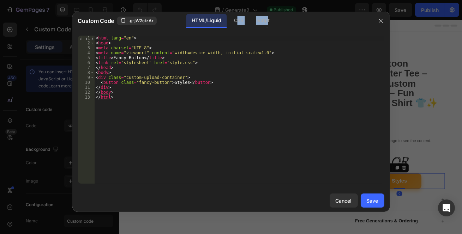
click at [267, 26] on div "Custom Code .g-jW2ctzAr HTML/Liquid CSS Script" at bounding box center [221, 21] width 299 height 18
click at [265, 26] on div "Script" at bounding box center [262, 21] width 25 height 14
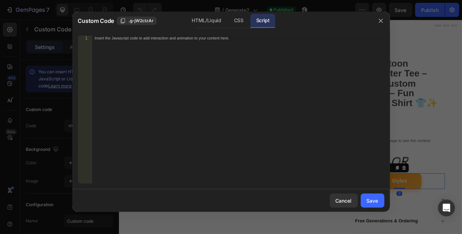
click at [241, 53] on div "Insert the Javascript code to add interaction and animation to your content her…" at bounding box center [238, 115] width 292 height 158
paste textarea "});"
type textarea "});"
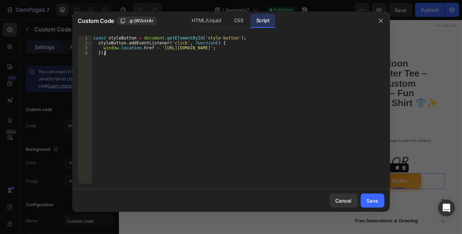
click at [249, 85] on div "const styleButton = document . getElementById ( 'style-button' ) ; styleButton …" at bounding box center [238, 115] width 292 height 158
click at [365, 196] on button "Save" at bounding box center [372, 201] width 24 height 14
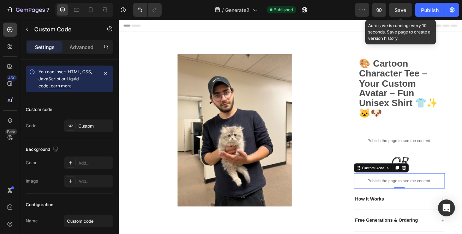
click at [398, 4] on button "Save" at bounding box center [400, 10] width 23 height 14
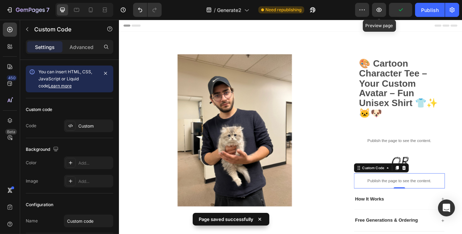
click at [383, 12] on button "button" at bounding box center [379, 10] width 14 height 14
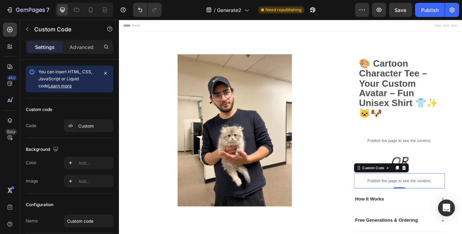
click at [427, 215] on p "Publish the page to see the content." at bounding box center [464, 218] width 112 height 7
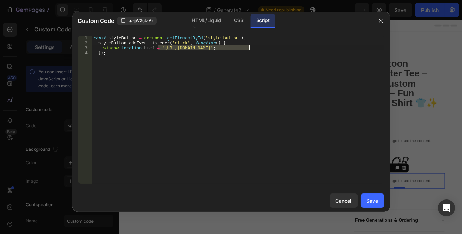
drag, startPoint x: 159, startPoint y: 49, endPoint x: 249, endPoint y: 50, distance: 90.7
click at [249, 50] on div "const styleButton = document . getElementById ( 'style-button' ) ; styleButton …" at bounding box center [238, 115] width 292 height 158
click at [120, 57] on div "const styleButton = document . getElementById ( 'style-button' ) ; styleButton …" at bounding box center [238, 115] width 292 height 158
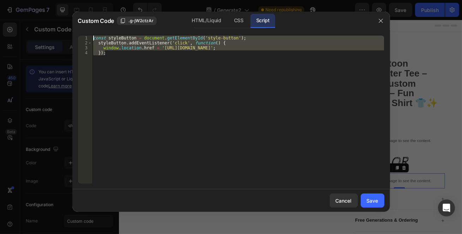
drag, startPoint x: 91, startPoint y: 48, endPoint x: 70, endPoint y: 32, distance: 26.0
click at [70, 32] on div "Custom Code .g-jW2ctzAr HTML/Liquid CSS Script }); 1 2 3 4 const styleButton = …" at bounding box center [231, 117] width 462 height 234
click at [216, 20] on div "HTML/Liquid" at bounding box center [206, 21] width 41 height 14
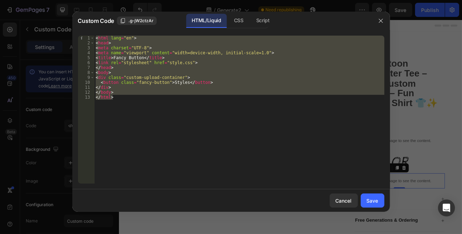
click at [199, 21] on div "HTML/Liquid" at bounding box center [206, 21] width 41 height 14
click at [165, 112] on div "< html lang = "en" > < head > < meta charset = "UTF-8" > < meta name = "viewpor…" at bounding box center [239, 110] width 290 height 148
paste textarea "div"
type textarea "</div"
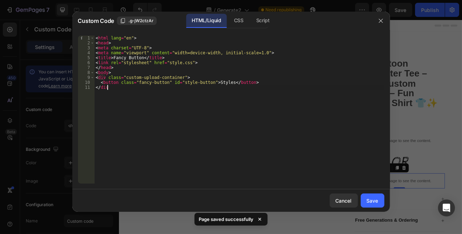
click at [369, 201] on div "Save" at bounding box center [372, 200] width 12 height 7
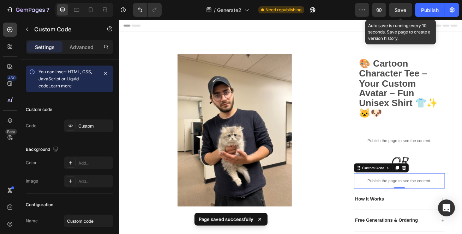
click at [410, 12] on button "Save" at bounding box center [400, 10] width 23 height 14
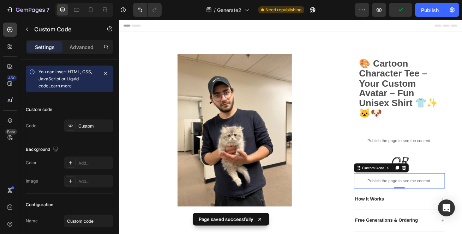
click at [429, 12] on div "Publish" at bounding box center [430, 9] width 18 height 7
click at [382, 14] on button "button" at bounding box center [379, 10] width 14 height 14
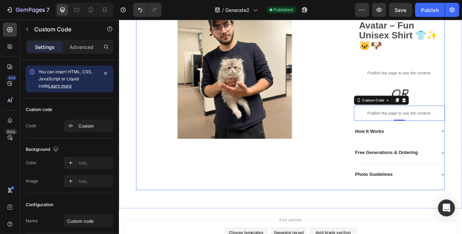
scroll to position [64, 0]
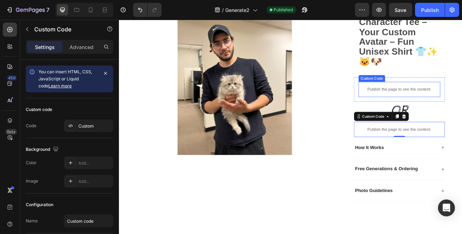
click at [432, 111] on div "Publish the page to see the content." at bounding box center [464, 105] width 101 height 19
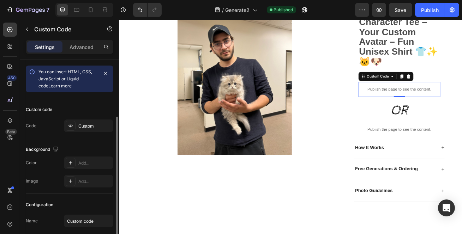
scroll to position [51, 0]
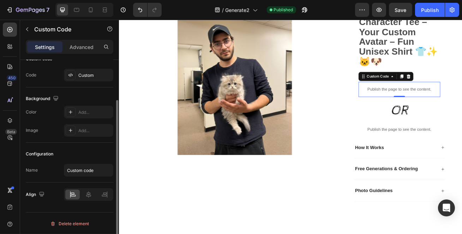
click at [93, 195] on div at bounding box center [88, 195] width 14 height 10
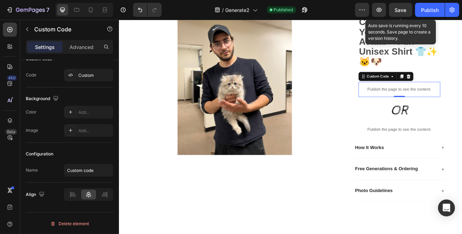
click at [406, 7] on span "Save" at bounding box center [401, 10] width 12 height 6
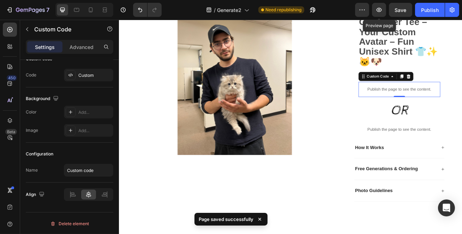
click at [380, 13] on icon "button" at bounding box center [378, 9] width 7 height 7
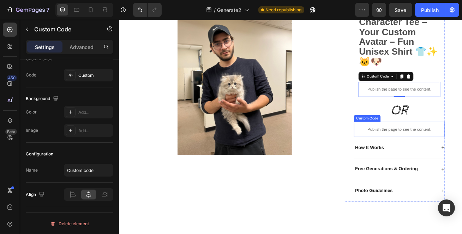
click at [452, 153] on p "Publish the page to see the content." at bounding box center [464, 154] width 112 height 7
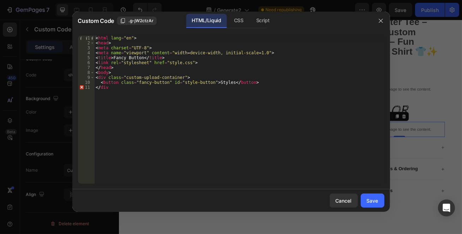
click at [214, 7] on div at bounding box center [231, 117] width 462 height 234
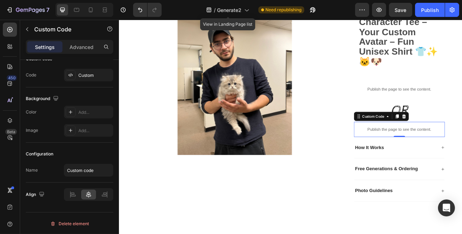
click at [236, 10] on span "Generate2" at bounding box center [229, 9] width 24 height 7
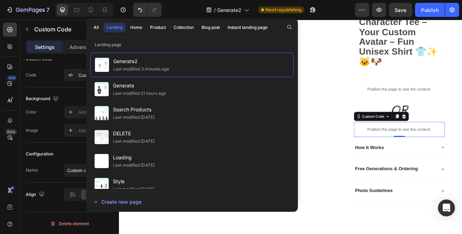
click at [139, 174] on div "Style Last modified 20 days ago" at bounding box center [191, 185] width 203 height 24
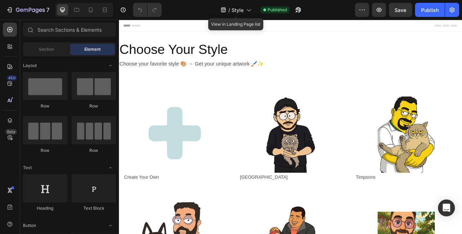
click at [238, 11] on span "Style" at bounding box center [237, 9] width 12 height 7
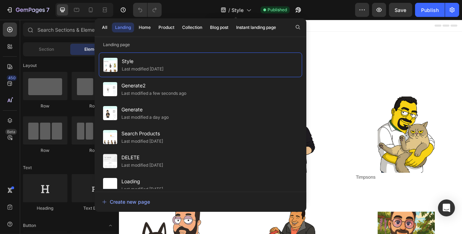
click at [224, 11] on icon at bounding box center [223, 9] width 7 height 7
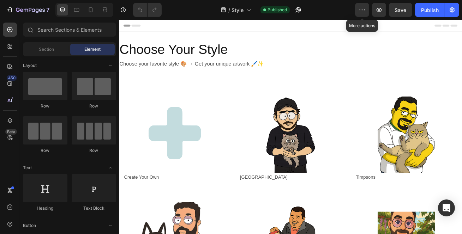
click at [362, 14] on button "button" at bounding box center [362, 10] width 14 height 14
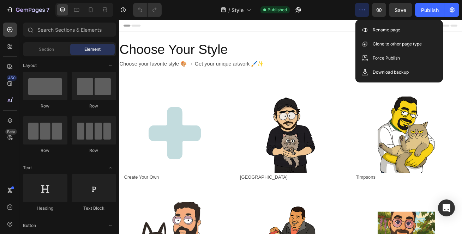
click at [384, 28] on p "Rename page" at bounding box center [386, 29] width 28 height 7
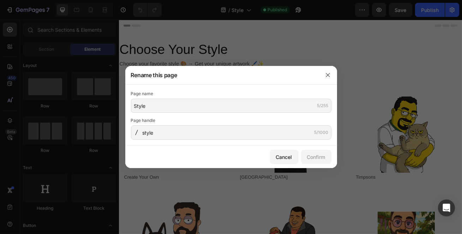
click at [212, 29] on div at bounding box center [231, 117] width 462 height 234
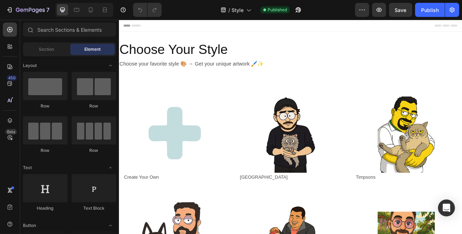
click at [228, 16] on div "/ Style" at bounding box center [236, 10] width 38 height 14
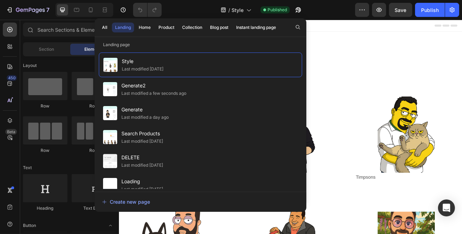
click at [152, 88] on span "Generate2" at bounding box center [153, 85] width 65 height 8
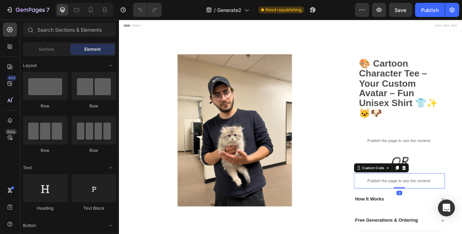
click at [437, 212] on div "Publish the page to see the content." at bounding box center [464, 219] width 112 height 19
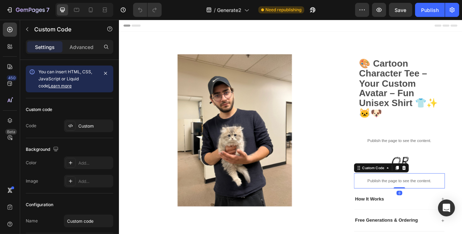
click at [437, 212] on div "Publish the page to see the content." at bounding box center [464, 219] width 112 height 19
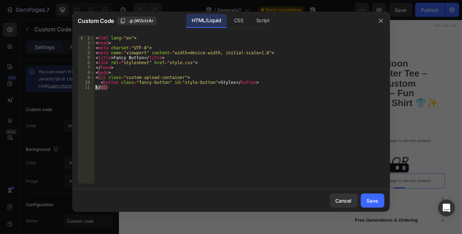
drag, startPoint x: 106, startPoint y: 87, endPoint x: 87, endPoint y: 87, distance: 18.3
click at [87, 87] on div "</div 1 2 3 4 5 6 7 8 9 10 11 < html lang = "en" > < head > < meta charset = "U…" at bounding box center [231, 110] width 306 height 148
click at [130, 97] on div "< html lang = "en" > < head > < meta charset = "UTF-8" > < meta name = "viewpor…" at bounding box center [239, 110] width 290 height 148
click at [124, 88] on div "< html lang = "en" > < head > < meta charset = "UTF-8" > < meta name = "viewpor…" at bounding box center [239, 115] width 290 height 158
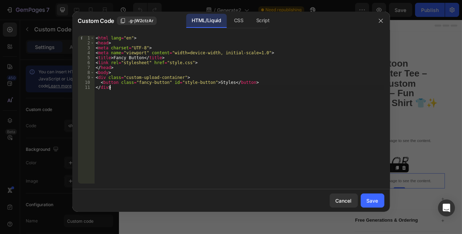
type textarea "</div>"
click at [369, 200] on div "Save" at bounding box center [372, 200] width 12 height 7
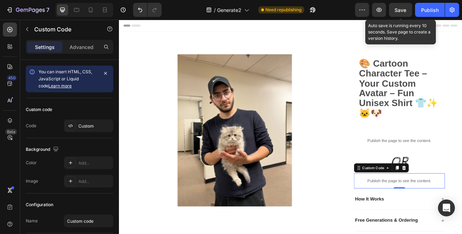
click at [406, 14] on button "Save" at bounding box center [400, 10] width 23 height 14
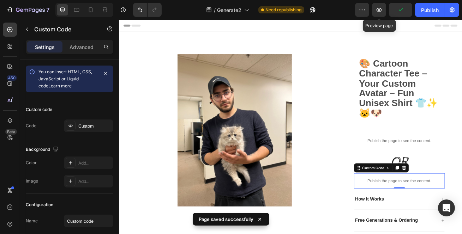
click at [384, 12] on button "button" at bounding box center [379, 10] width 14 height 14
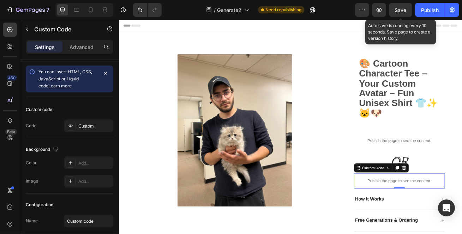
click at [399, 5] on button "Save" at bounding box center [400, 10] width 23 height 14
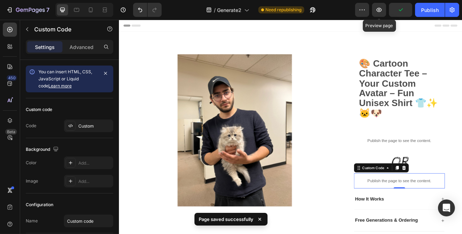
click at [377, 9] on icon "button" at bounding box center [378, 10] width 5 height 4
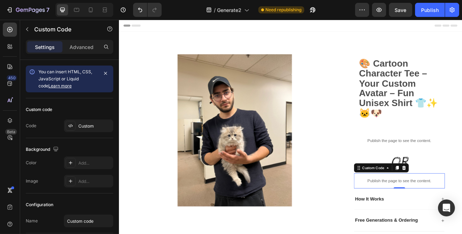
click at [437, 210] on div "Publish the page to see the content." at bounding box center [464, 219] width 112 height 19
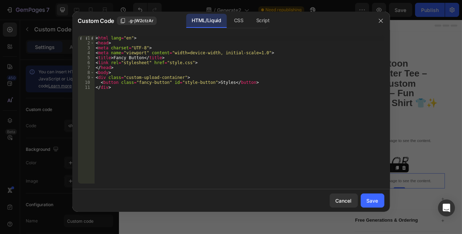
click at [270, 21] on div "Script" at bounding box center [262, 21] width 25 height 14
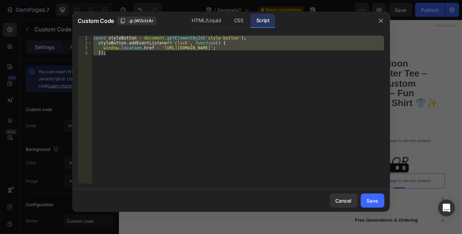
click at [215, 22] on div "HTML/Liquid" at bounding box center [206, 21] width 41 height 14
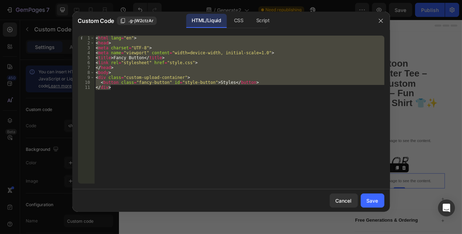
click at [261, 20] on div "Script" at bounding box center [262, 21] width 25 height 14
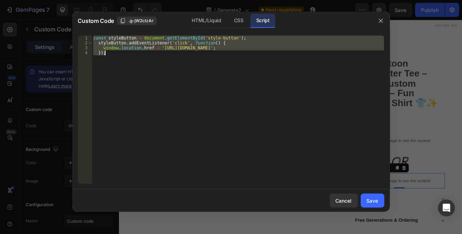
click at [151, 76] on div "const styleButton = document . getElementById ( 'style-button' ) ; styleButton …" at bounding box center [238, 110] width 292 height 148
paste textarea
type textarea "});"
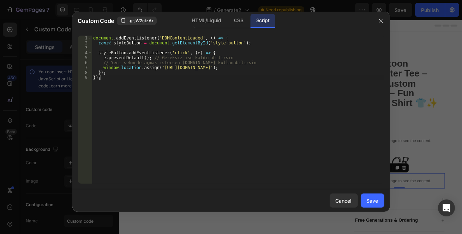
click at [366, 198] on button "Save" at bounding box center [372, 201] width 24 height 14
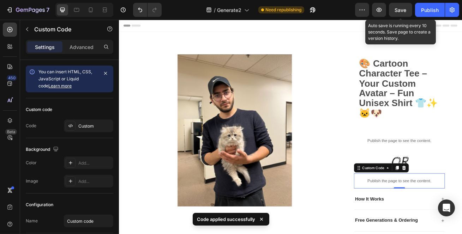
click at [407, 11] on button "Save" at bounding box center [400, 10] width 23 height 14
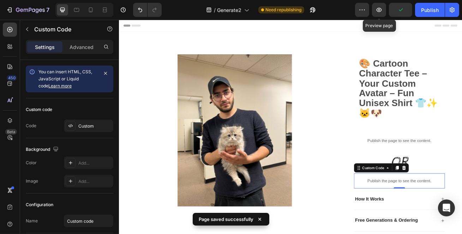
click at [378, 11] on icon "button" at bounding box center [378, 9] width 7 height 7
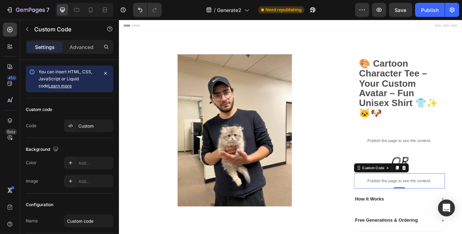
click at [425, 6] on div "Publish" at bounding box center [430, 9] width 18 height 7
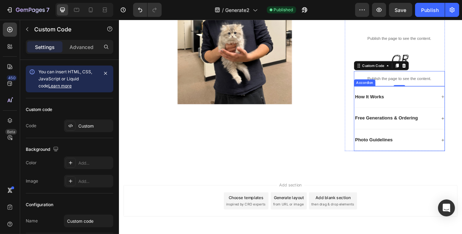
scroll to position [128, 0]
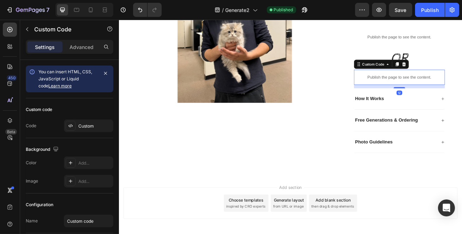
drag, startPoint x: 464, startPoint y: 97, endPoint x: 466, endPoint y: 102, distance: 4.5
click at [461, 103] on div at bounding box center [464, 103] width 14 height 1
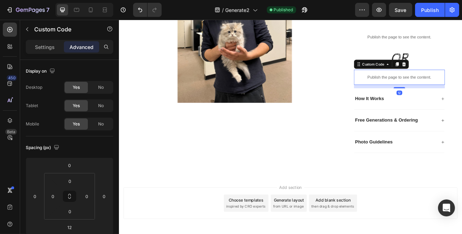
click at [404, 16] on button "Save" at bounding box center [400, 10] width 23 height 14
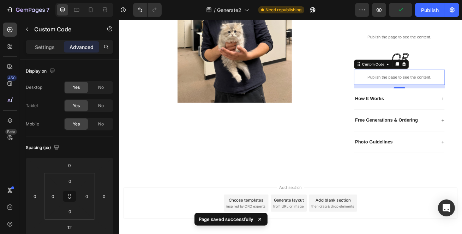
click at [377, 10] on icon "button" at bounding box center [378, 10] width 5 height 4
click at [425, 9] on div "Publish" at bounding box center [430, 9] width 18 height 7
click at [108, 12] on icon at bounding box center [104, 9] width 7 height 7
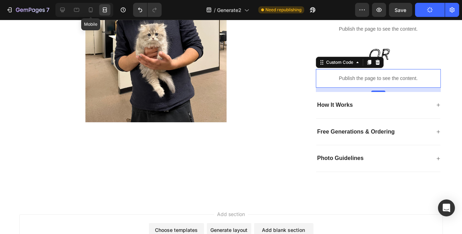
click at [85, 9] on div at bounding box center [90, 9] width 11 height 11
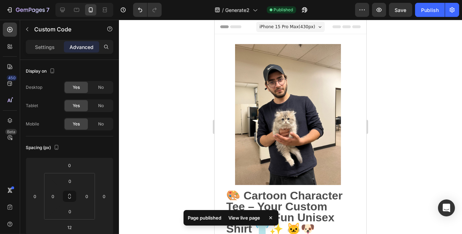
click at [294, 24] on span "iPhone 15 Pro Max ( 430 px)" at bounding box center [287, 26] width 56 height 7
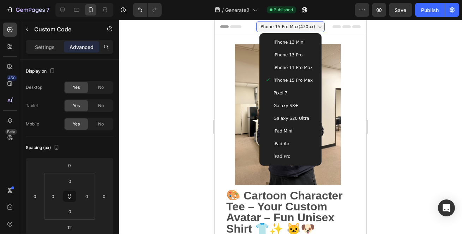
click at [283, 117] on span "Galaxy S20 Ultra" at bounding box center [291, 118] width 36 height 7
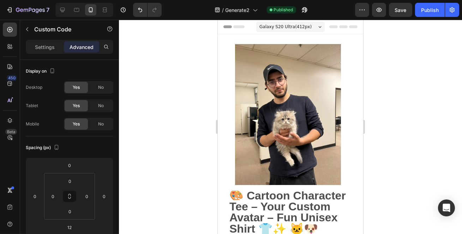
click at [136, 87] on div at bounding box center [290, 127] width 343 height 214
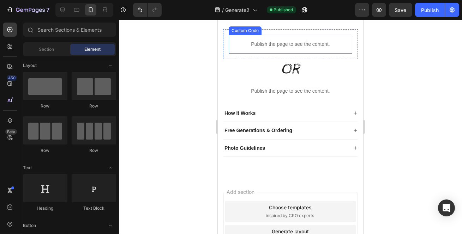
scroll to position [224, 0]
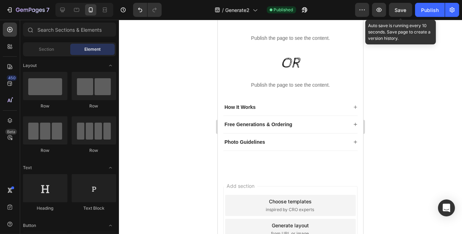
click at [396, 9] on span "Save" at bounding box center [401, 10] width 12 height 6
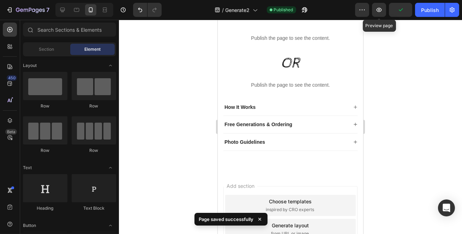
click at [376, 7] on icon "button" at bounding box center [378, 9] width 7 height 7
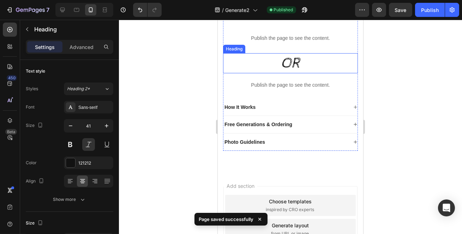
click at [288, 73] on h2 "OR" at bounding box center [290, 63] width 135 height 20
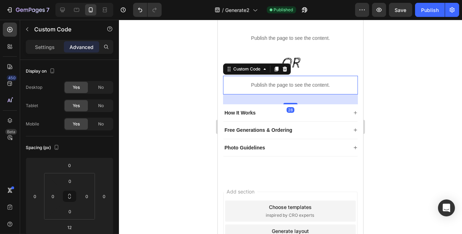
drag, startPoint x: 287, startPoint y: 109, endPoint x: 288, endPoint y: 115, distance: 5.7
click at [288, 104] on div at bounding box center [290, 103] width 14 height 1
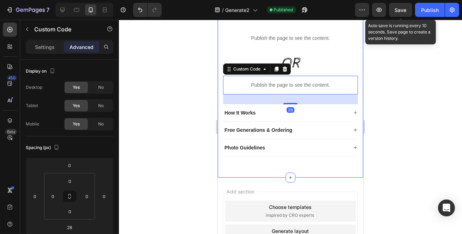
click at [402, 9] on span "Save" at bounding box center [401, 10] width 12 height 6
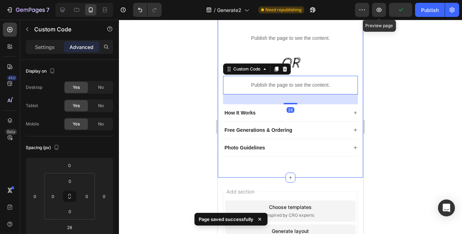
click at [381, 10] on icon "button" at bounding box center [378, 10] width 5 height 4
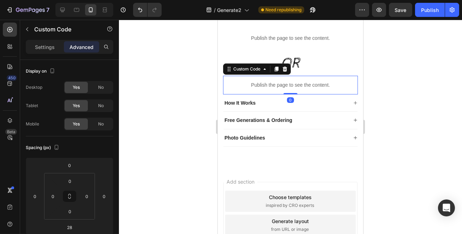
drag, startPoint x: 290, startPoint y: 114, endPoint x: 292, endPoint y: 102, distance: 12.1
click at [292, 95] on div "Publish the page to see the content. Custom Code 0" at bounding box center [290, 85] width 135 height 19
type input "0"
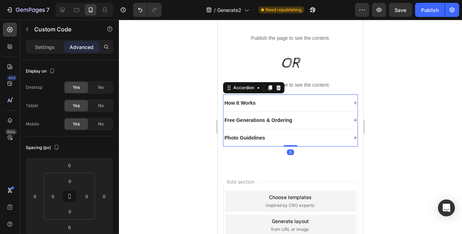
click at [279, 107] on div "How It Works" at bounding box center [285, 103] width 124 height 8
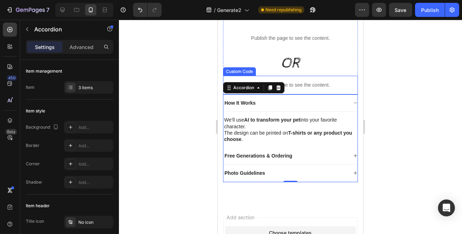
click at [292, 95] on div "Publish the page to see the content. Custom Code" at bounding box center [290, 85] width 135 height 19
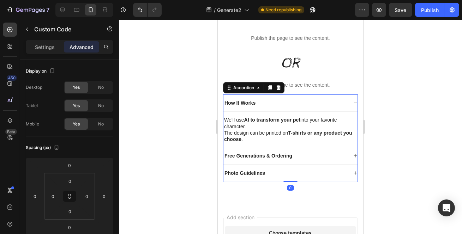
click at [291, 108] on div "How It Works" at bounding box center [290, 103] width 134 height 17
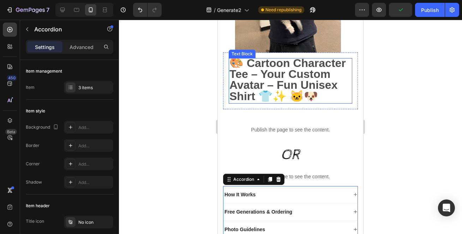
scroll to position [128, 0]
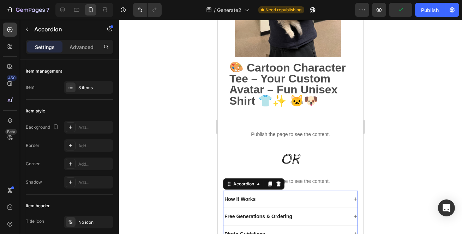
click at [170, 110] on div at bounding box center [290, 127] width 343 height 214
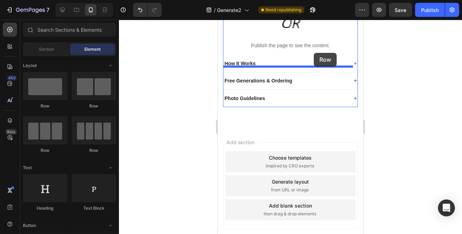
scroll to position [261, 0]
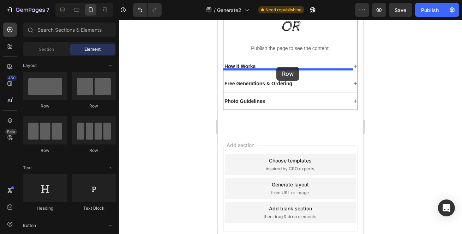
drag, startPoint x: 276, startPoint y: 108, endPoint x: 276, endPoint y: 69, distance: 39.2
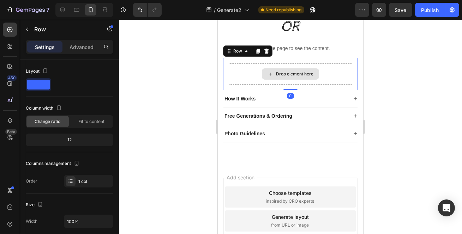
drag, startPoint x: 290, startPoint y: 105, endPoint x: 290, endPoint y: 92, distance: 13.0
click at [290, 90] on div "Drop element here Row 0" at bounding box center [290, 74] width 135 height 32
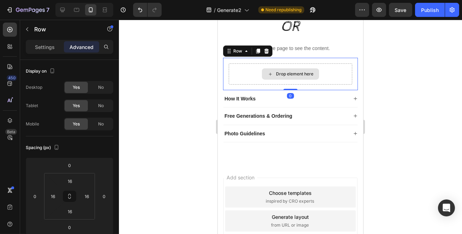
click at [283, 77] on div "Drop element here" at bounding box center [293, 74] width 37 height 6
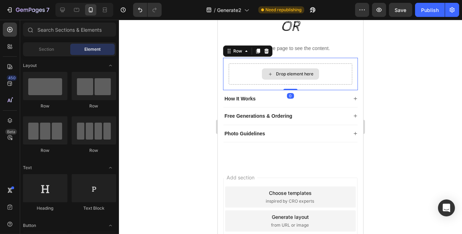
click at [253, 80] on div "Drop element here" at bounding box center [289, 73] width 123 height 21
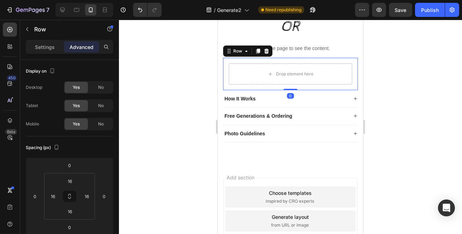
click at [243, 54] on icon at bounding box center [246, 51] width 6 height 6
click at [265, 54] on icon at bounding box center [266, 51] width 6 height 6
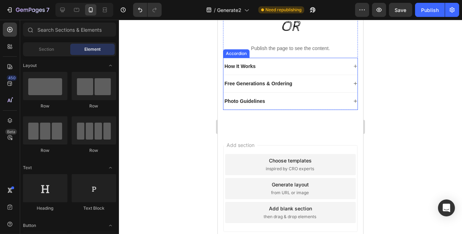
click at [181, 102] on div at bounding box center [290, 127] width 343 height 214
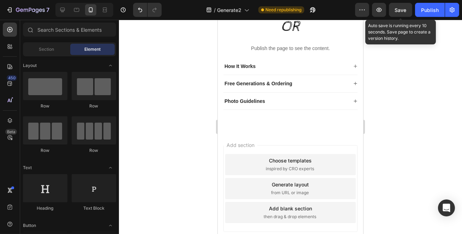
click at [398, 7] on span "Save" at bounding box center [401, 10] width 12 height 6
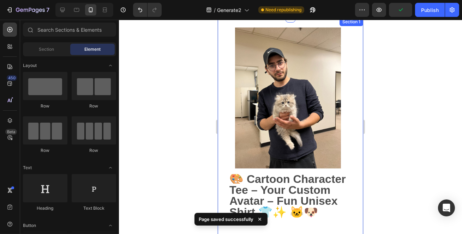
scroll to position [0, 0]
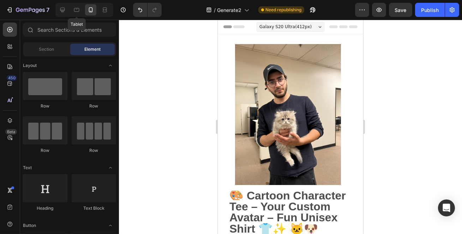
click at [63, 9] on icon at bounding box center [62, 9] width 7 height 7
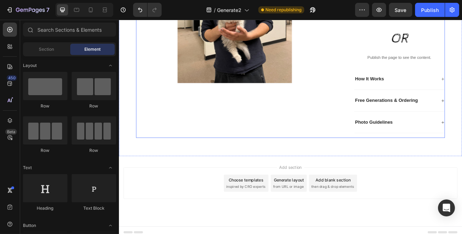
scroll to position [156, 0]
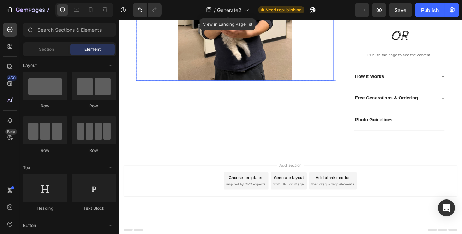
click at [245, 14] on div "/ Generate2" at bounding box center [227, 10] width 50 height 14
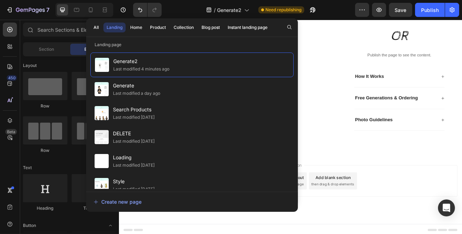
click at [146, 112] on span "Search Products" at bounding box center [134, 109] width 42 height 8
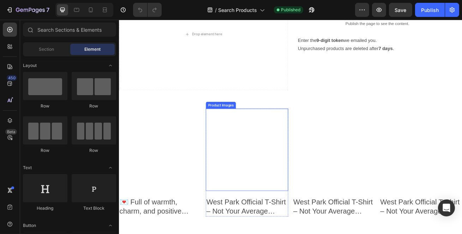
scroll to position [70, 0]
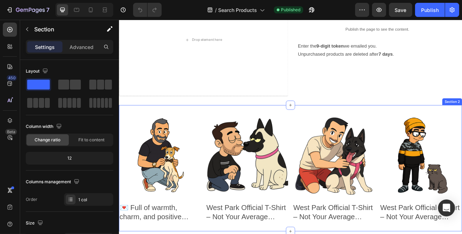
click at [219, 128] on div "Product Images 💌 Full of warmth, charm, and positive vibes! ✨ Product Title Row…" at bounding box center [330, 203] width 423 height 156
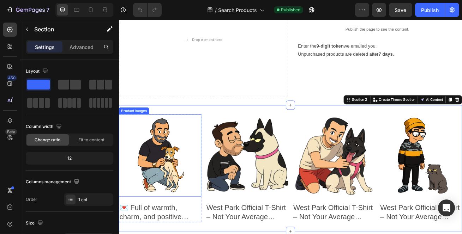
click at [186, 154] on img at bounding box center [170, 187] width 102 height 102
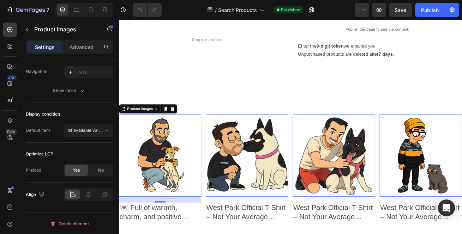
scroll to position [137, 0]
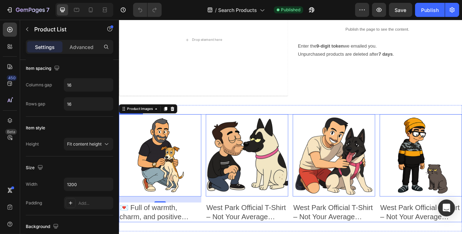
click at [222, 145] on div "Product Images 21 💌 Full of warmth, charm, and positive vibes! ✨ Product Title …" at bounding box center [330, 202] width 423 height 133
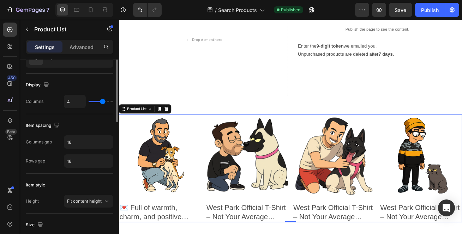
scroll to position [0, 0]
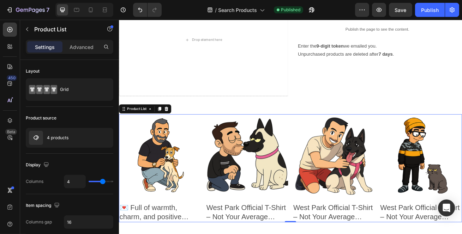
click at [80, 50] on p "Advanced" at bounding box center [81, 46] width 24 height 7
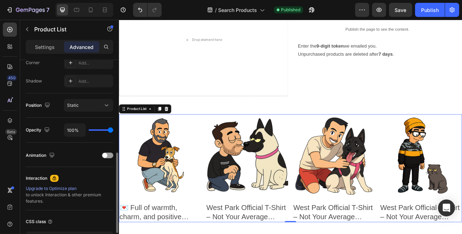
scroll to position [275, 0]
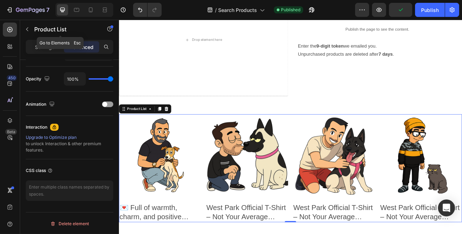
click at [52, 49] on p "Settings" at bounding box center [45, 46] width 20 height 7
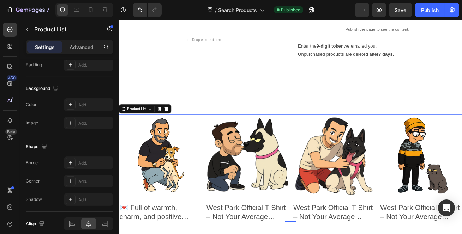
scroll to position [304, 0]
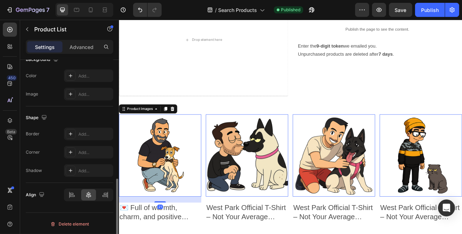
click at [181, 204] on img at bounding box center [170, 187] width 102 height 102
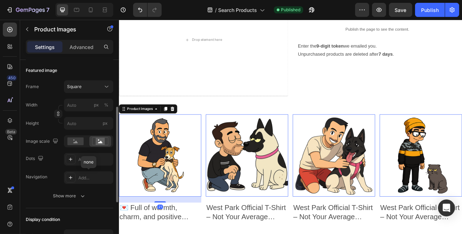
scroll to position [160, 0]
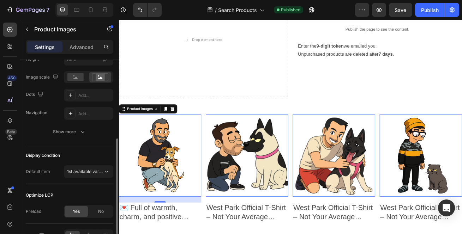
click at [79, 134] on icon "button" at bounding box center [82, 131] width 7 height 7
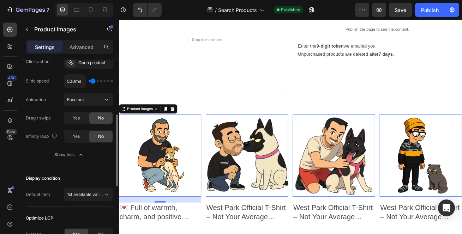
scroll to position [234, 0]
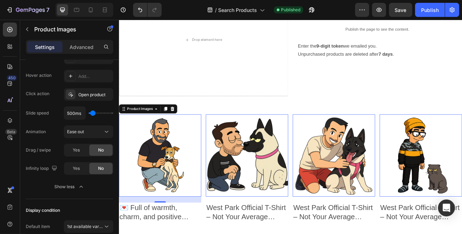
click at [90, 95] on div "Open product" at bounding box center [94, 95] width 33 height 6
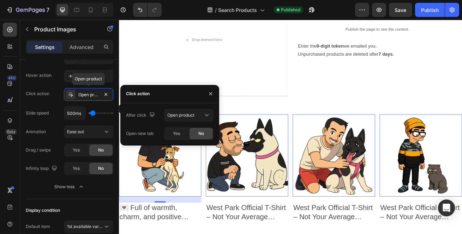
click at [107, 93] on icon "button" at bounding box center [106, 95] width 6 height 6
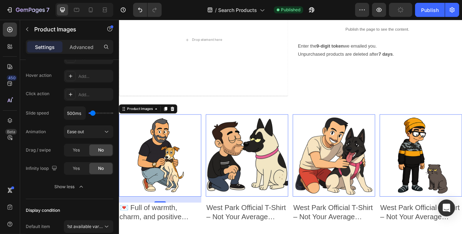
click at [252, 176] on img at bounding box center [277, 187] width 102 height 102
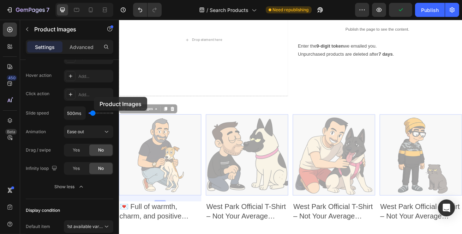
click at [93, 97] on div "Add..." at bounding box center [94, 95] width 33 height 6
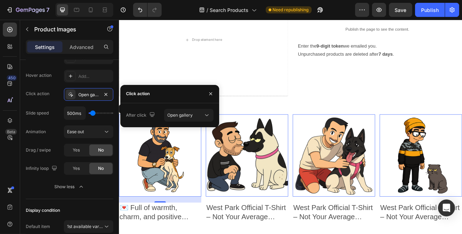
click at [189, 117] on span "Open gallery" at bounding box center [179, 115] width 25 height 5
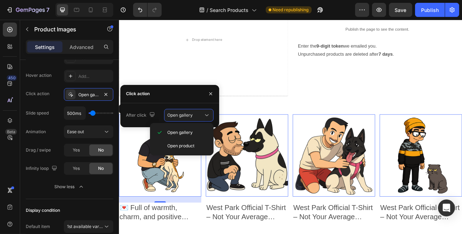
click at [178, 115] on span "Open gallery" at bounding box center [179, 115] width 25 height 5
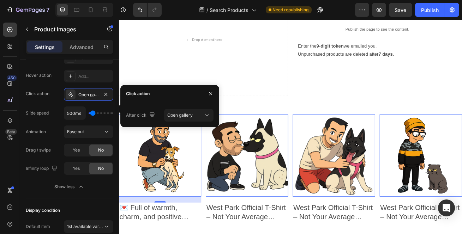
click at [108, 96] on button "button" at bounding box center [106, 94] width 8 height 8
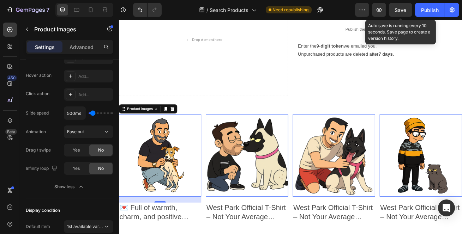
click at [407, 9] on button "Save" at bounding box center [400, 10] width 23 height 14
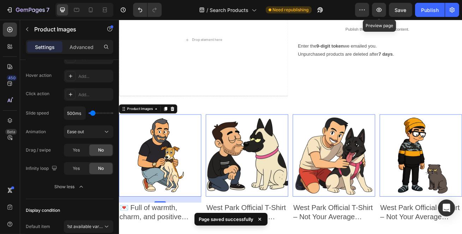
click at [376, 3] on button "button" at bounding box center [379, 10] width 14 height 14
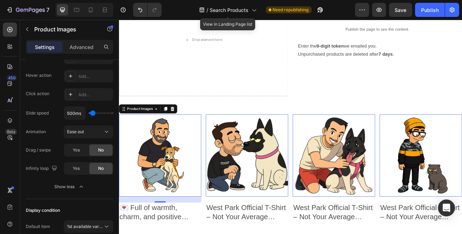
click at [245, 9] on span "Search Products" at bounding box center [229, 9] width 39 height 7
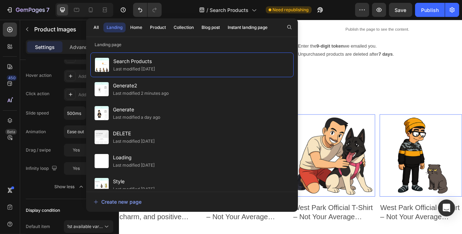
scroll to position [8, 0]
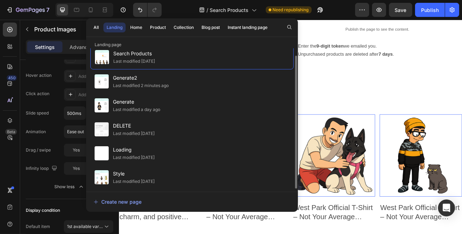
click at [136, 28] on div "Home" at bounding box center [136, 27] width 12 height 6
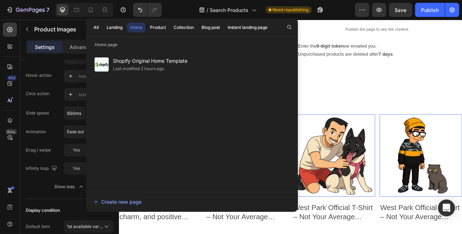
scroll to position [0, 0]
click at [134, 60] on span "Shopify Original Home Template" at bounding box center [150, 61] width 74 height 8
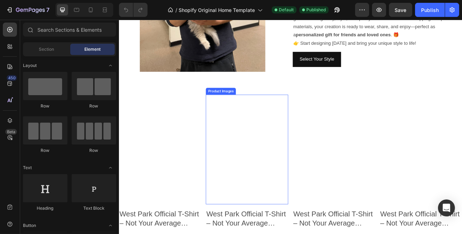
scroll to position [299, 0]
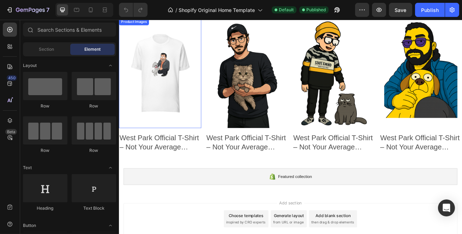
click at [201, 65] on img at bounding box center [170, 85] width 102 height 135
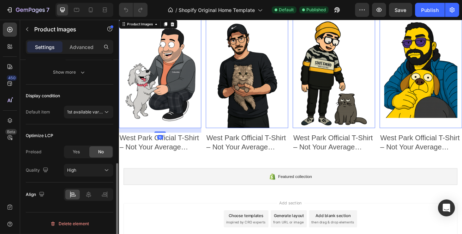
scroll to position [156, 0]
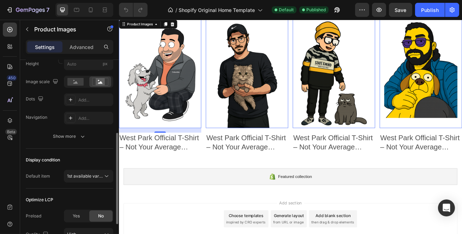
click at [78, 139] on div "Show more" at bounding box center [69, 136] width 33 height 7
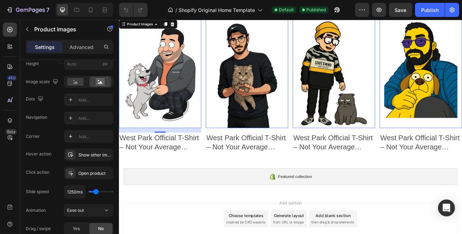
click at [0, 0] on icon "button" at bounding box center [0, 0] width 0 height 0
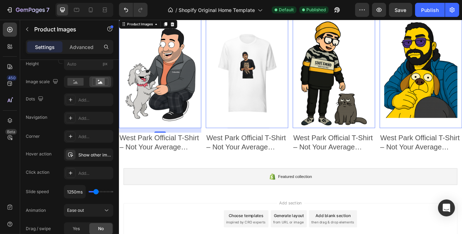
click at [290, 75] on img at bounding box center [277, 85] width 102 height 135
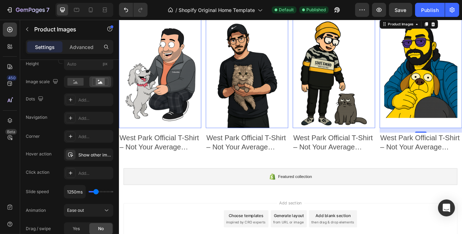
click at [397, 18] on div "7 / Shopify Original Home Template Default Published Preview Save Publish" at bounding box center [231, 10] width 462 height 20
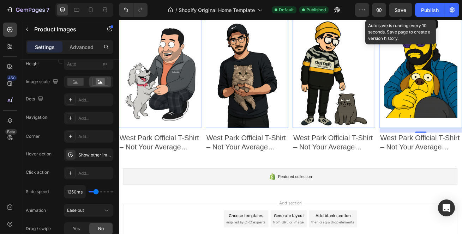
click at [399, 13] on div "Save" at bounding box center [401, 9] width 12 height 7
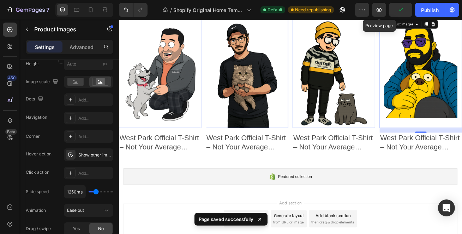
click at [377, 11] on icon "button" at bounding box center [378, 9] width 7 height 7
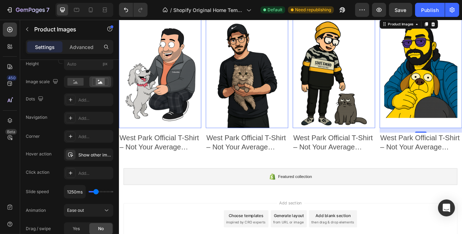
click at [388, 13] on div "Preview Save Publish" at bounding box center [407, 10] width 104 height 14
click at [384, 12] on button "button" at bounding box center [379, 10] width 14 height 14
